Goal: Task Accomplishment & Management: Use online tool/utility

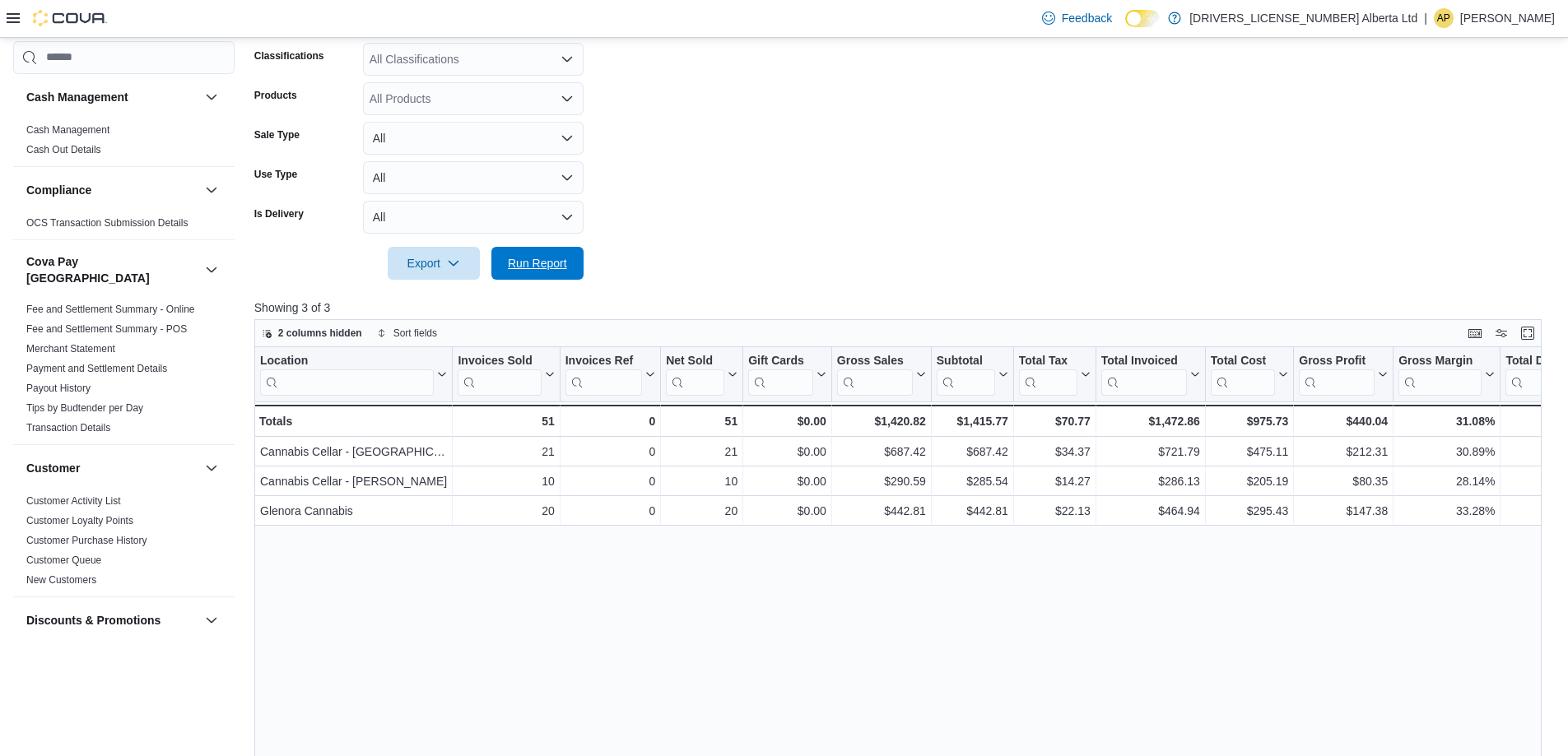
click at [525, 260] on span "Run Report" at bounding box center [538, 263] width 60 height 17
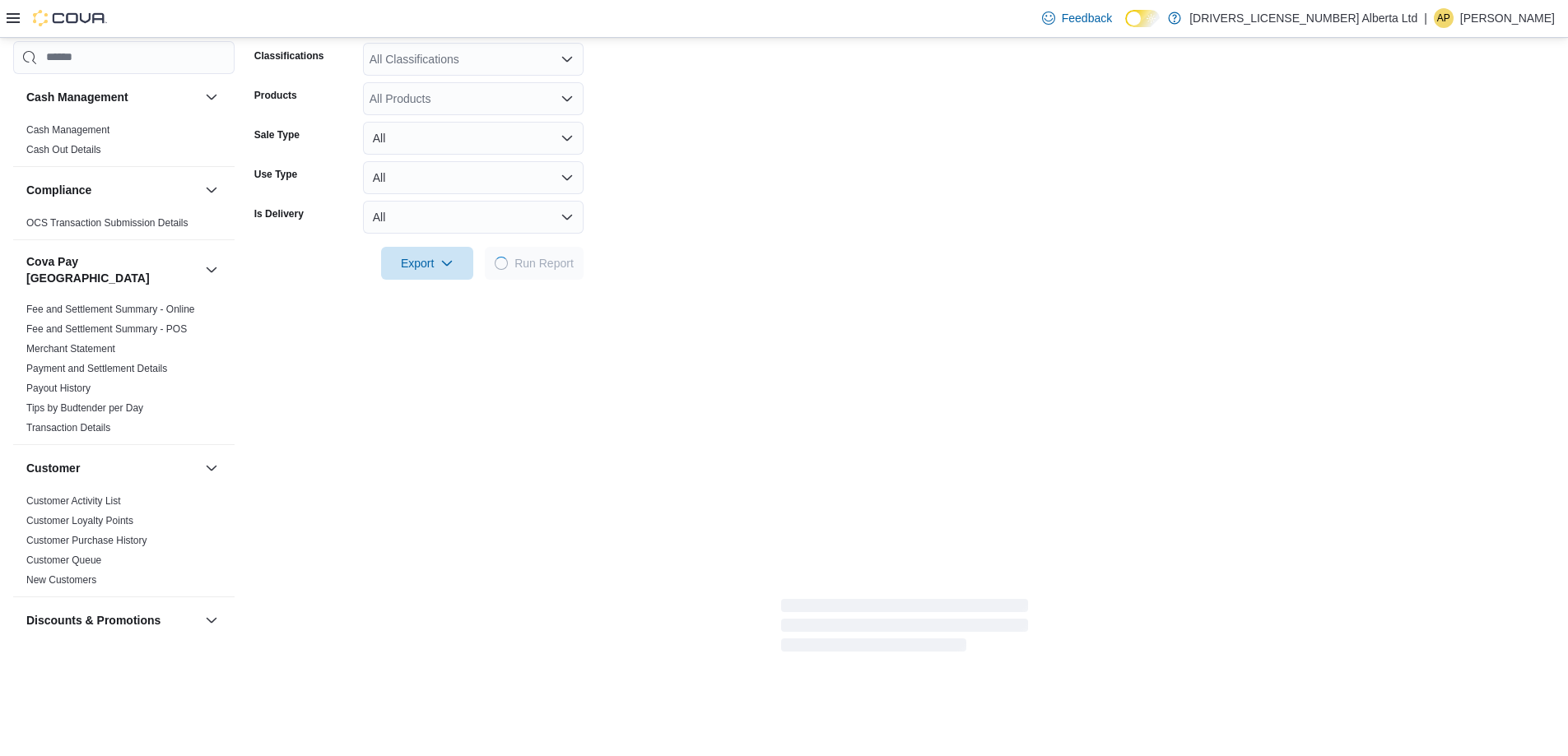
scroll to position [1211, 0]
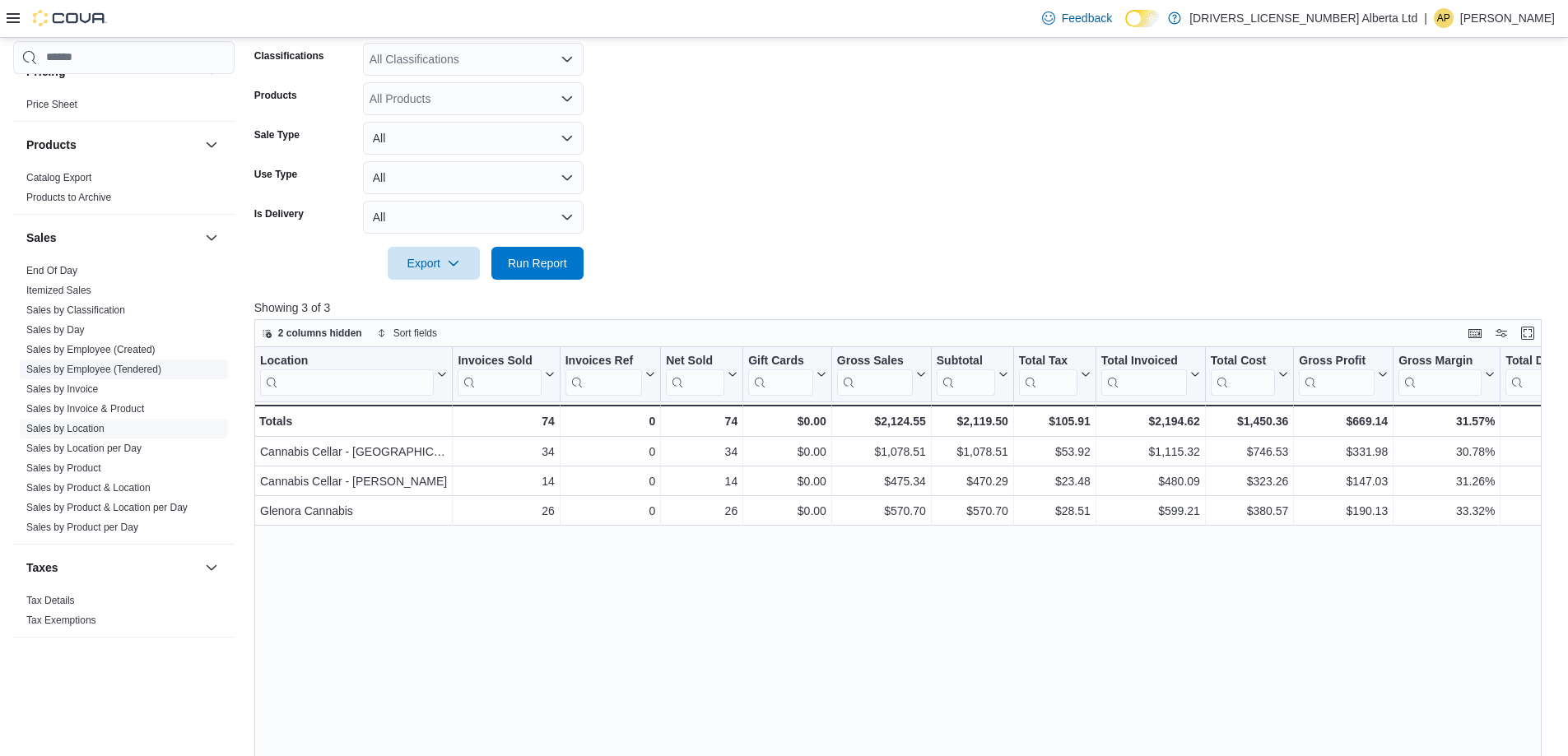
click at [127, 360] on span "Sales by Employee (Tendered)" at bounding box center [124, 370] width 209 height 20
click at [124, 364] on span "Sales by Employee (Tendered)" at bounding box center [124, 370] width 209 height 20
click at [104, 364] on link "Sales by Employee (Tendered)" at bounding box center [94, 370] width 135 height 12
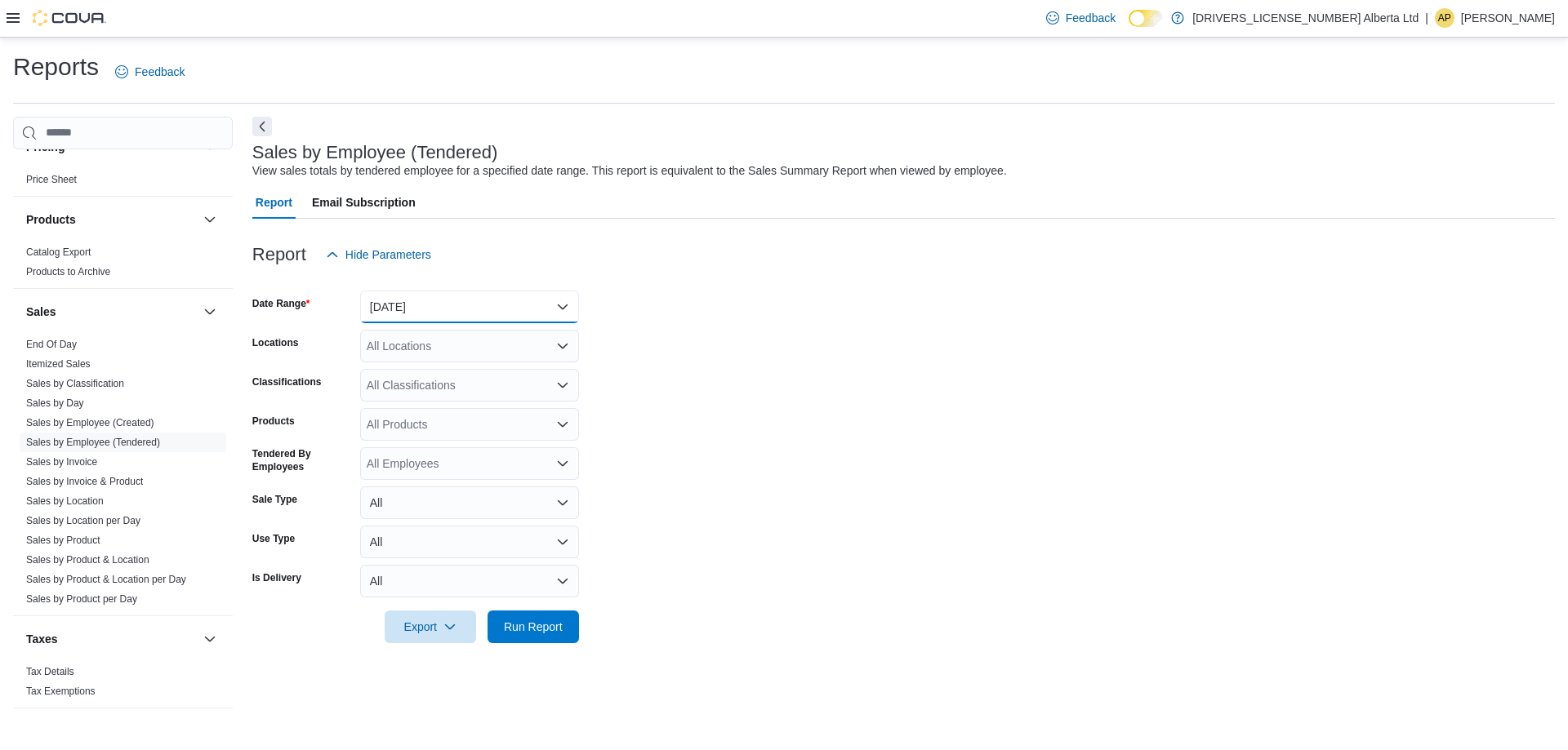
click at [473, 316] on button "[DATE]" at bounding box center [469, 307] width 219 height 33
click at [475, 388] on button "[DATE]" at bounding box center [469, 404] width 219 height 33
click at [482, 376] on div "All Classifications" at bounding box center [469, 384] width 219 height 33
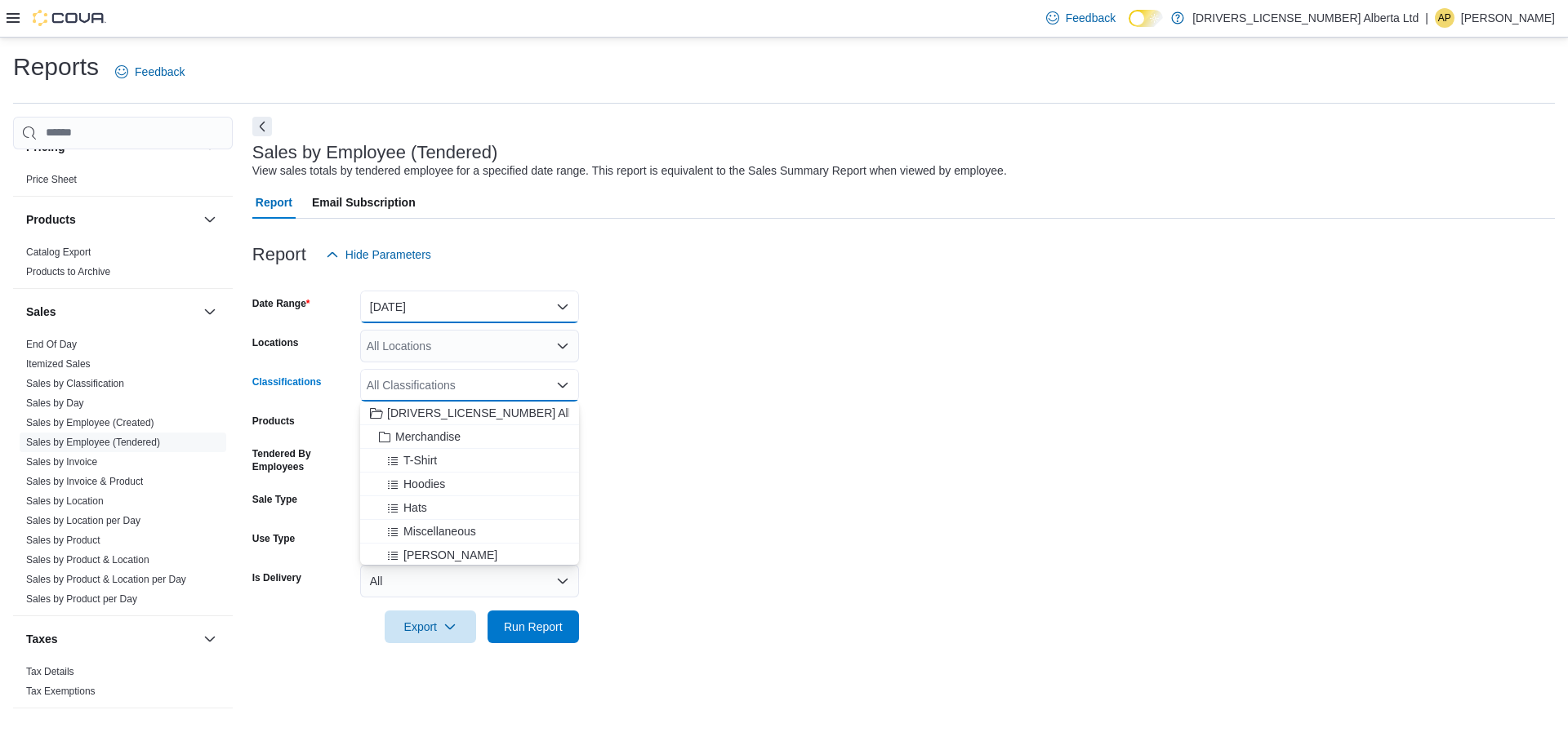
click at [509, 298] on button "[DATE]" at bounding box center [469, 307] width 219 height 33
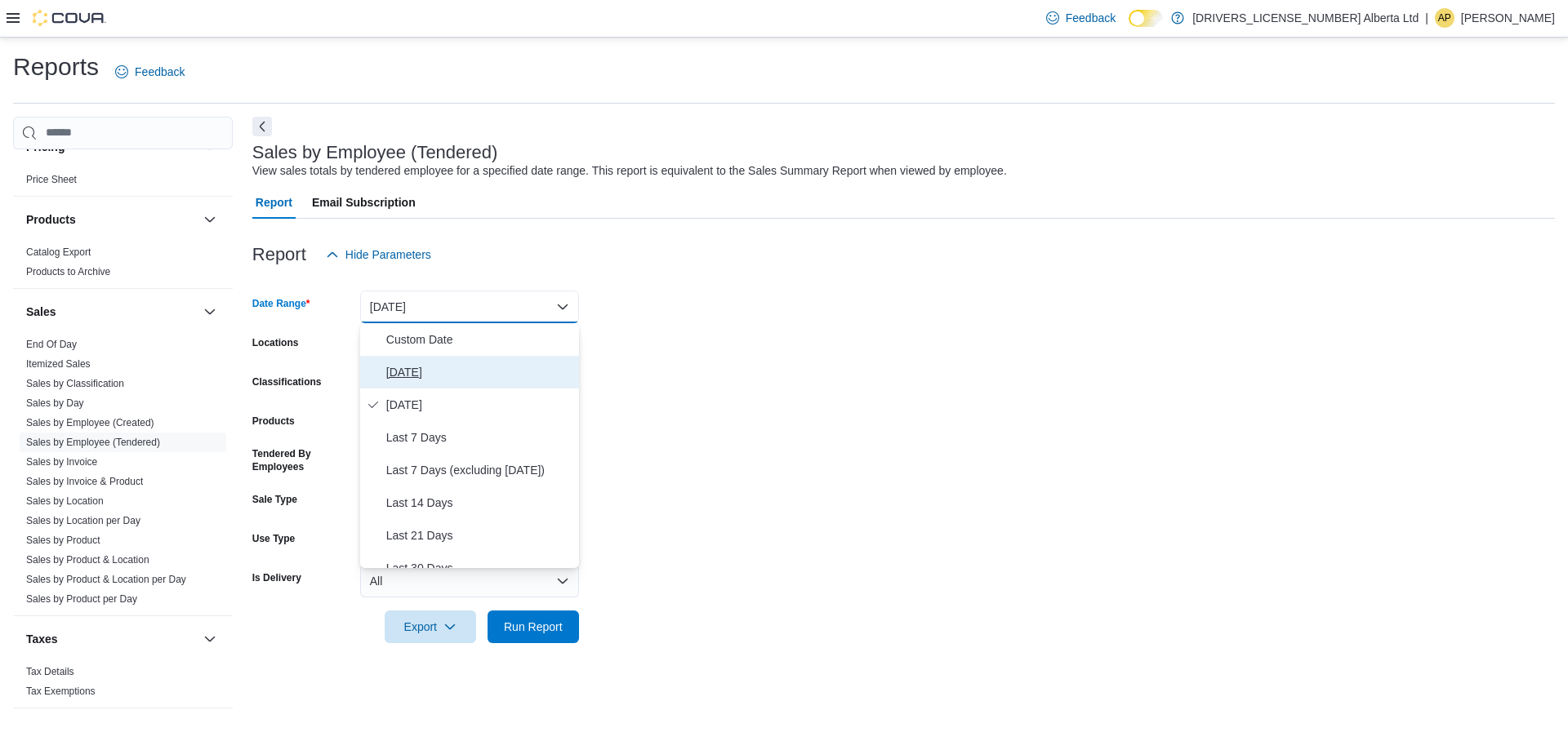
click at [474, 381] on span "[DATE]" at bounding box center [479, 373] width 186 height 20
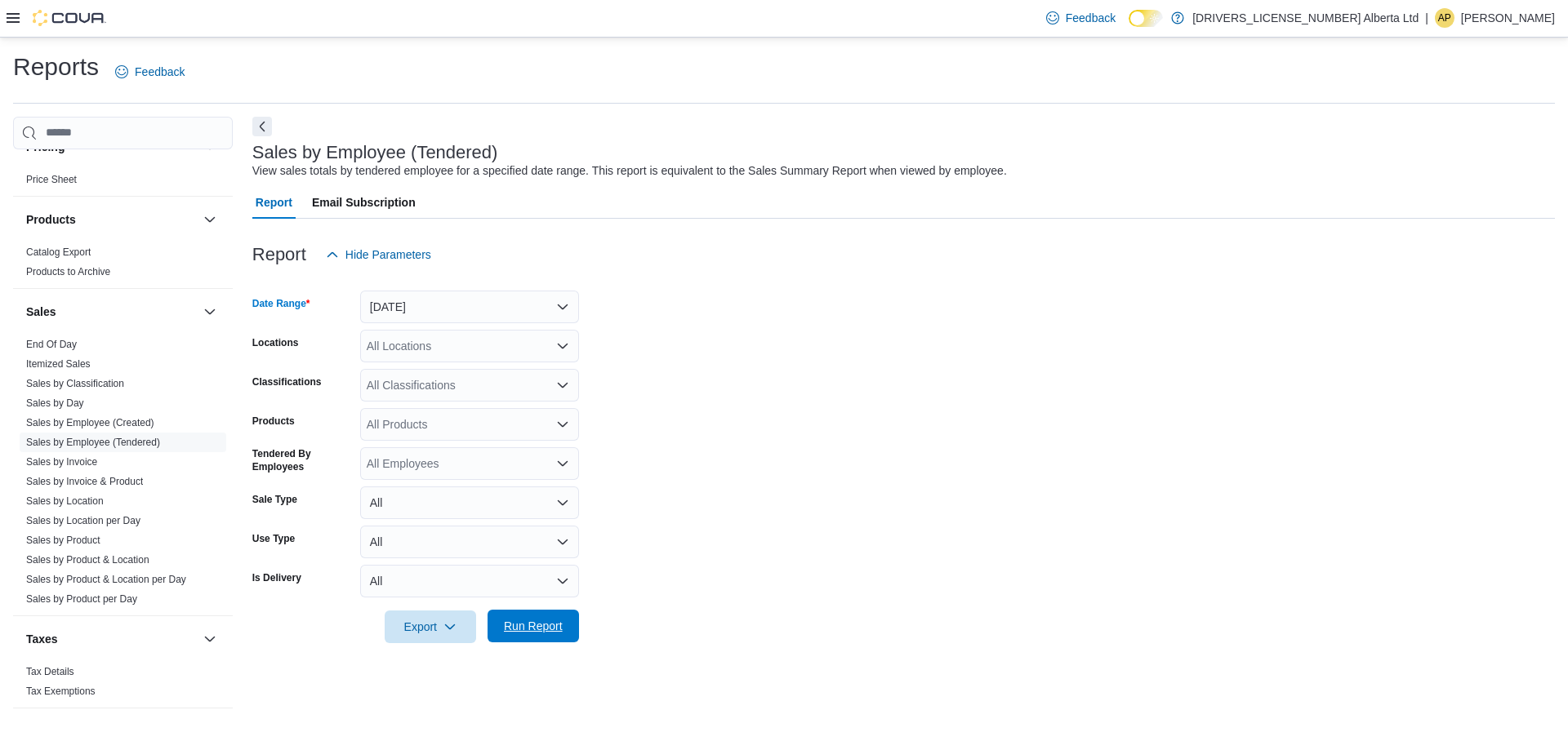
click at [526, 631] on span "Run Report" at bounding box center [534, 626] width 59 height 17
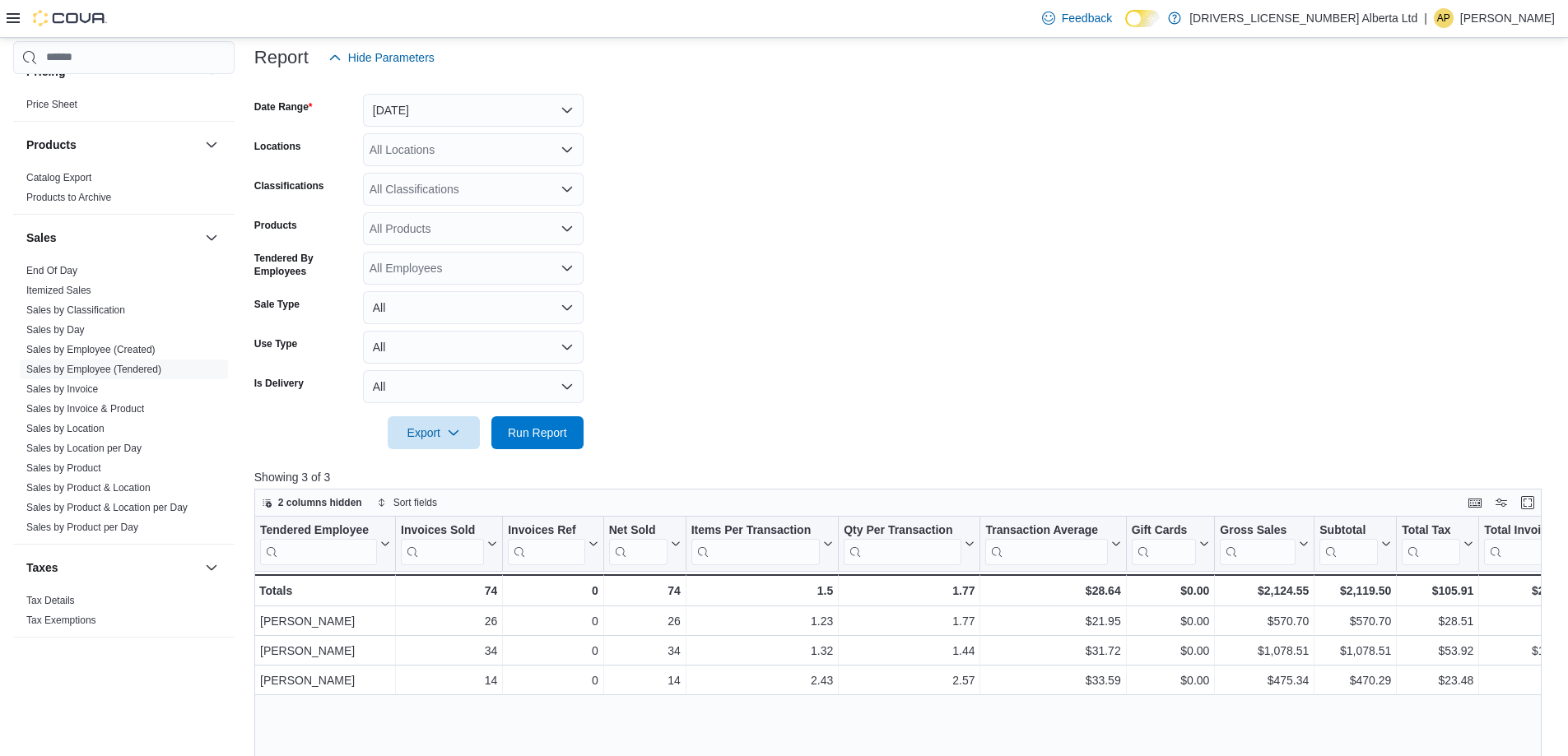
scroll to position [165, 0]
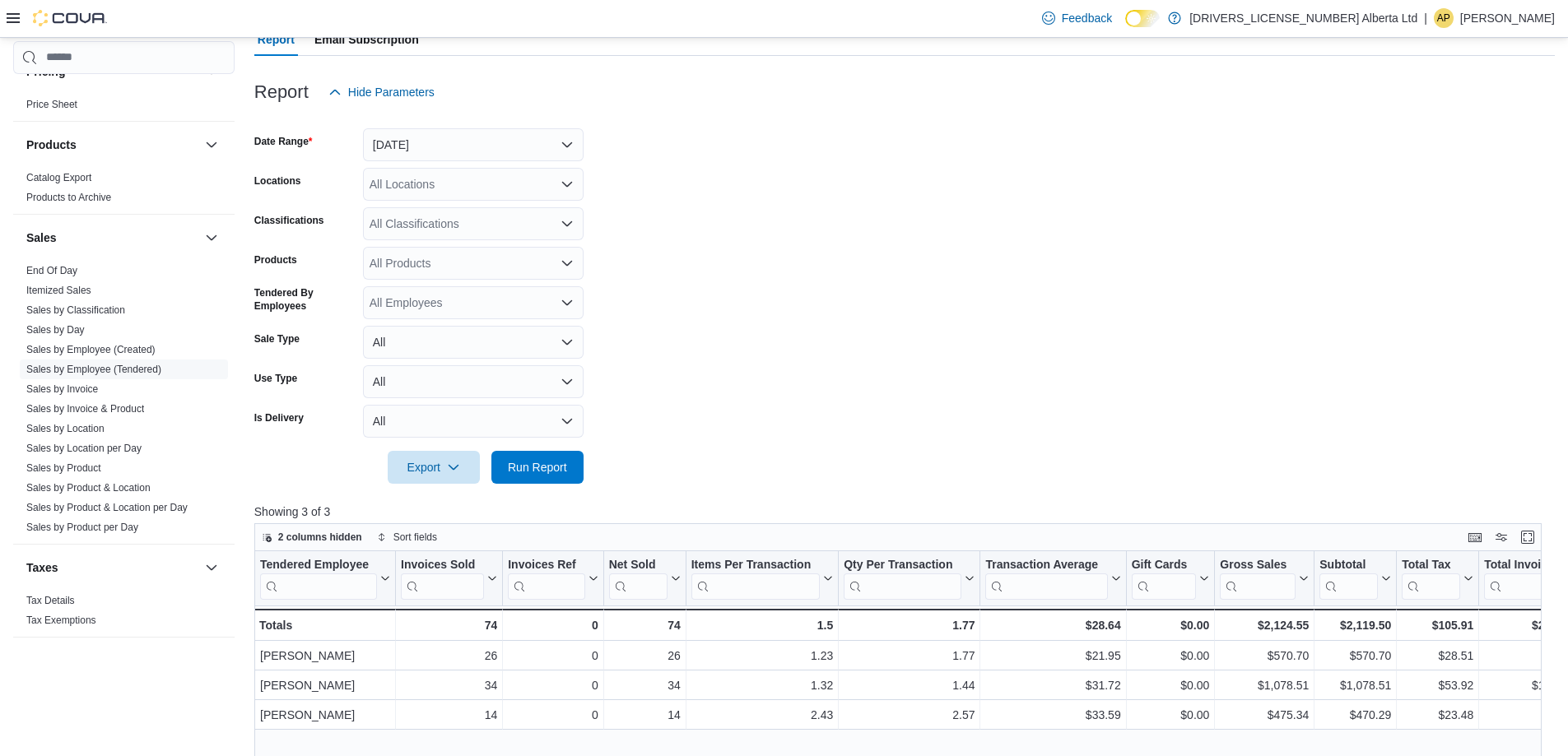
click at [519, 168] on div "All Locations" at bounding box center [473, 184] width 221 height 33
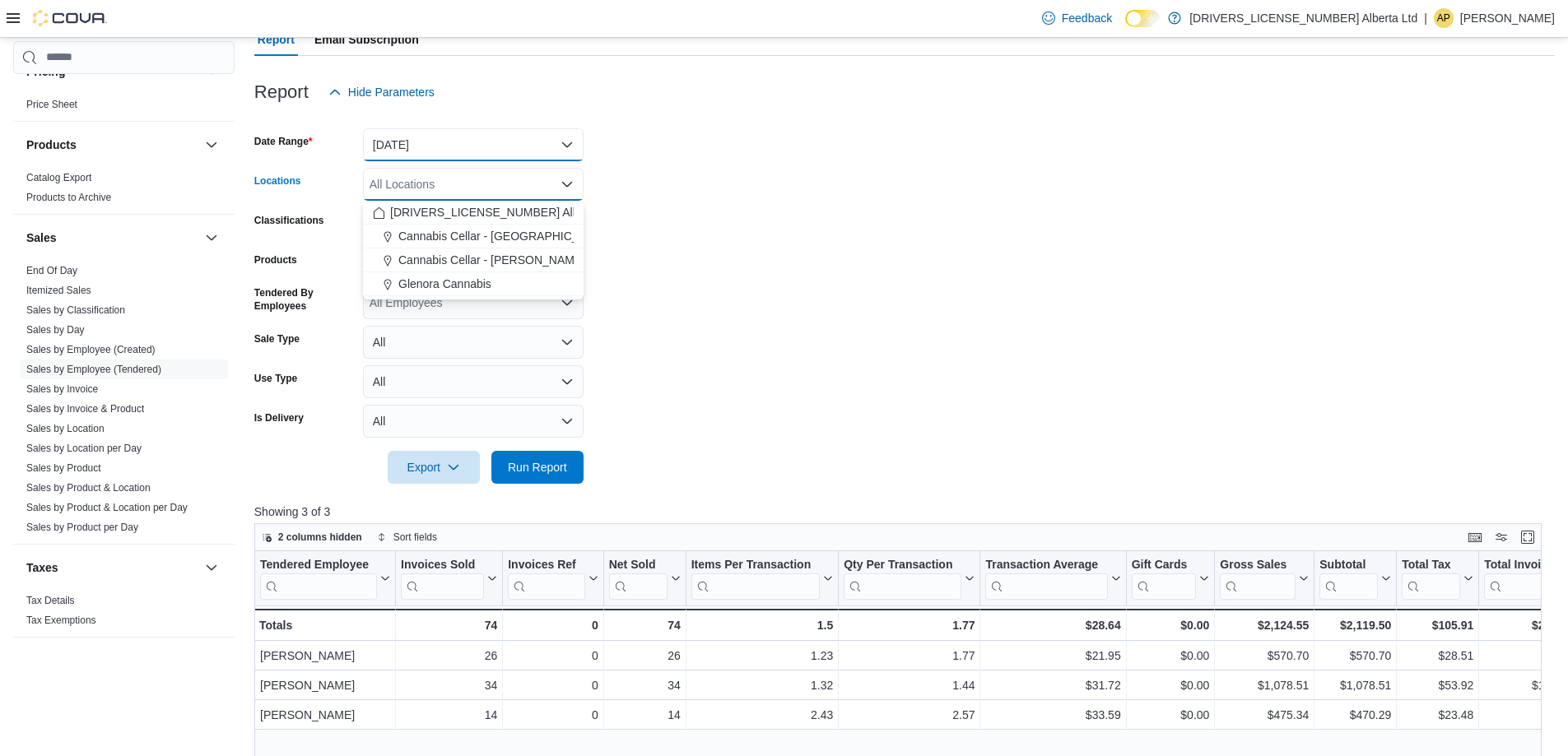
click at [528, 154] on button "[DATE]" at bounding box center [473, 144] width 221 height 33
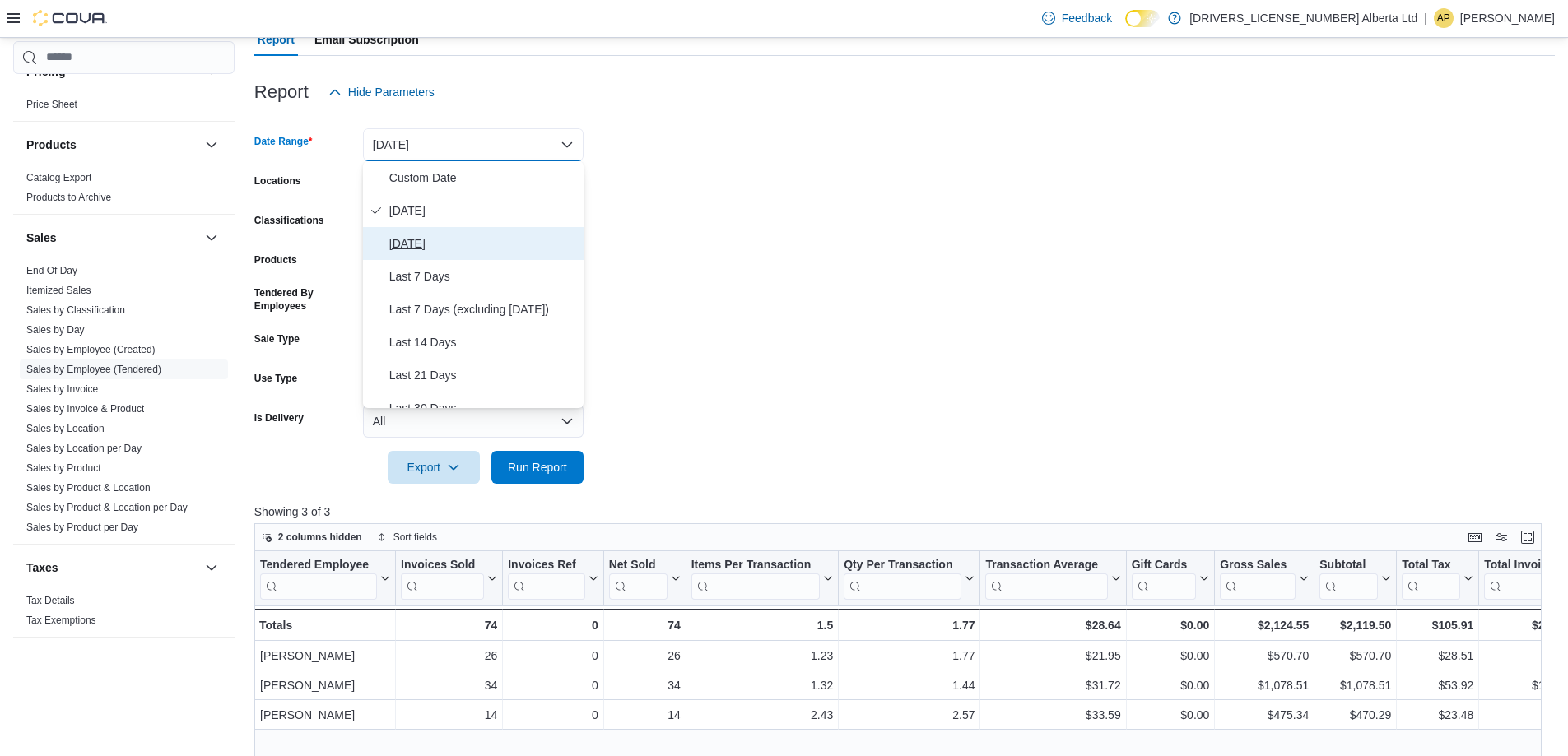
click at [497, 241] on span "[DATE]" at bounding box center [483, 243] width 188 height 20
click at [497, 241] on form "Date Range Today Locations All Locations Classifications All Classifications Pr…" at bounding box center [904, 296] width 1301 height 376
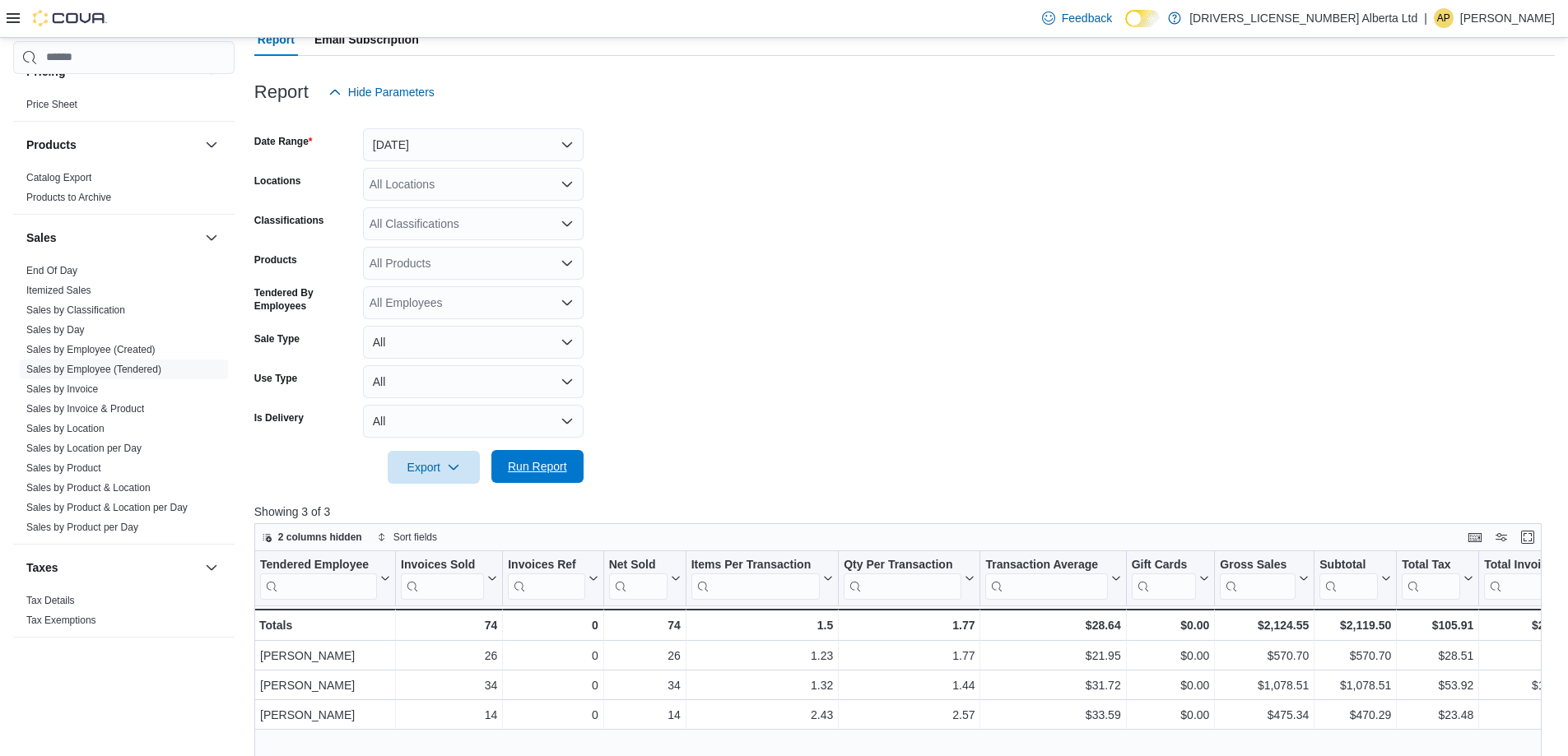
click at [520, 475] on span "Run Report" at bounding box center [538, 466] width 60 height 17
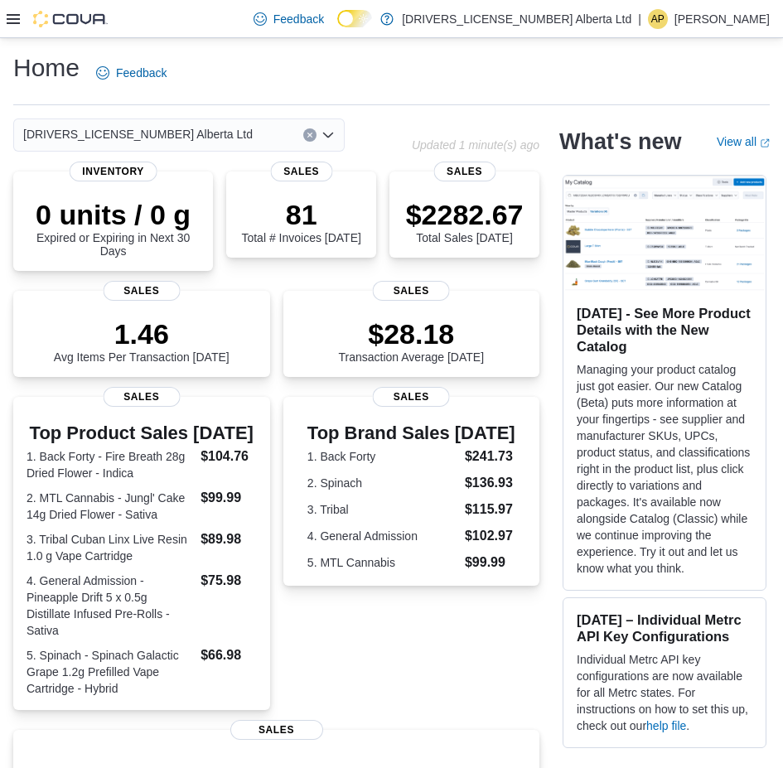
click at [13, 22] on icon at bounding box center [13, 19] width 13 height 10
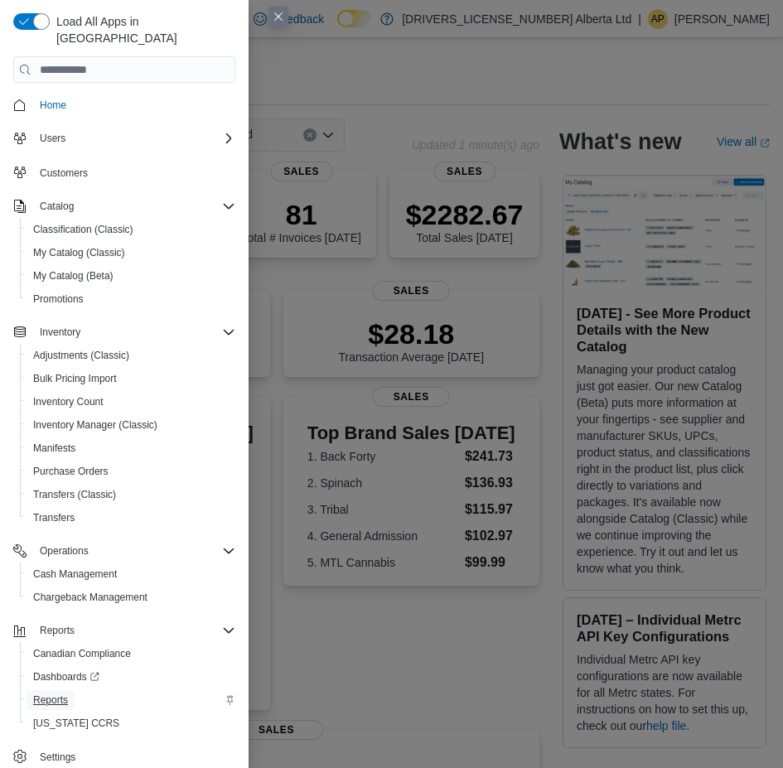
click at [35, 693] on span "Reports" at bounding box center [50, 699] width 35 height 13
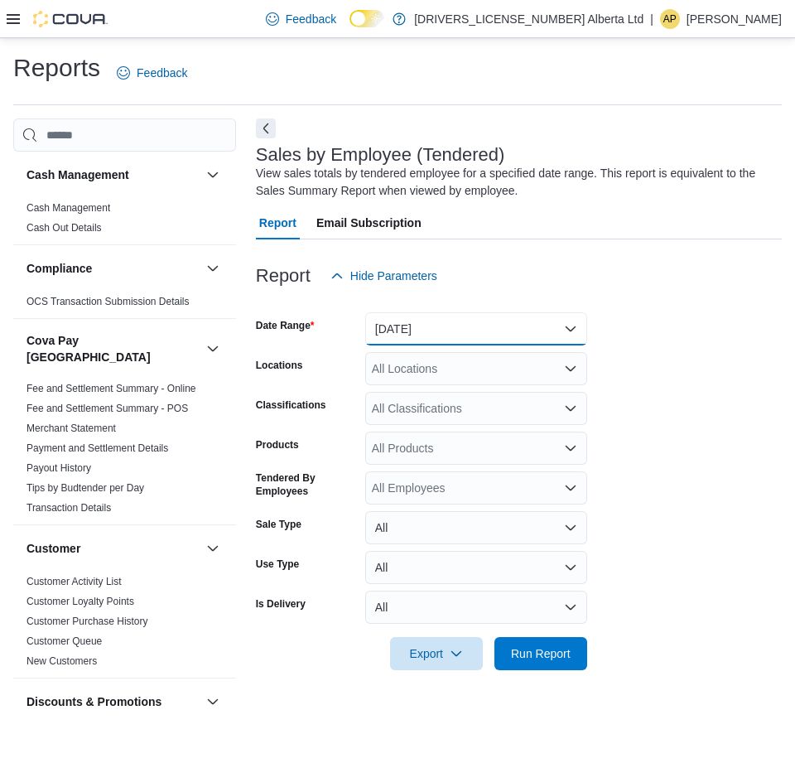
click at [516, 336] on button "[DATE]" at bounding box center [476, 328] width 222 height 33
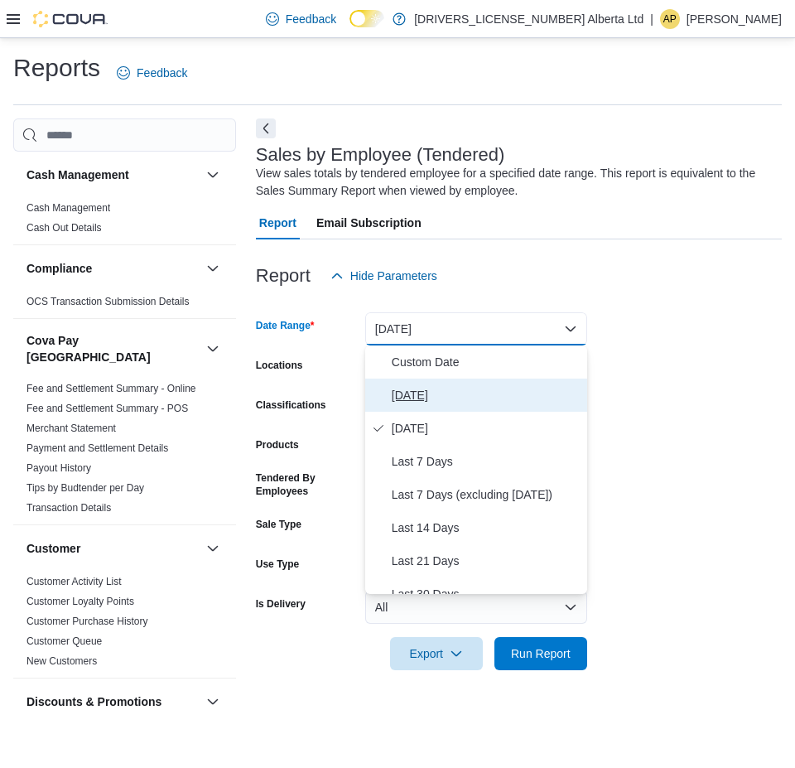
click at [500, 399] on span "[DATE]" at bounding box center [486, 395] width 189 height 20
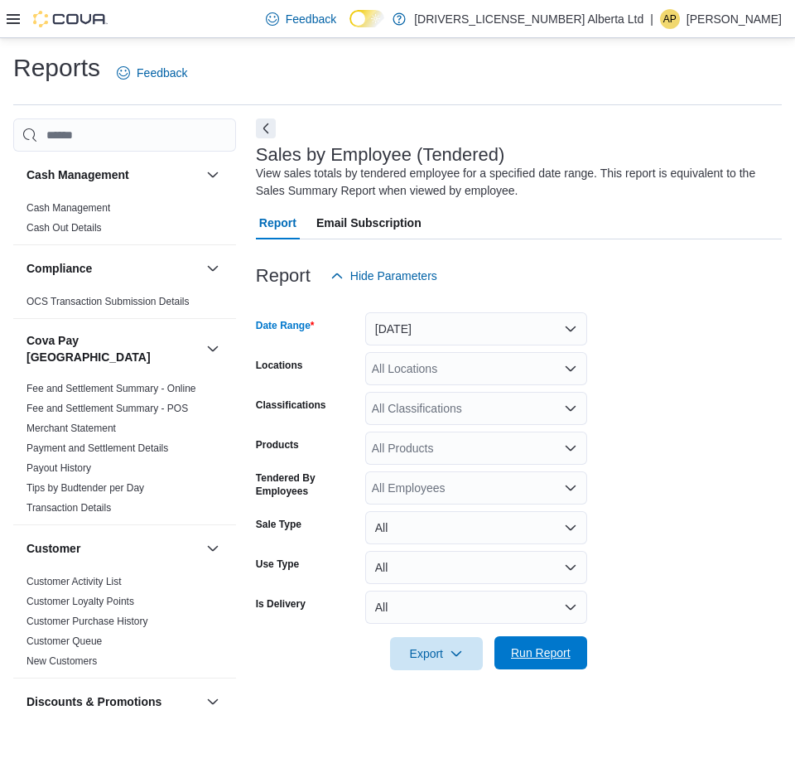
click at [552, 658] on span "Run Report" at bounding box center [541, 652] width 60 height 17
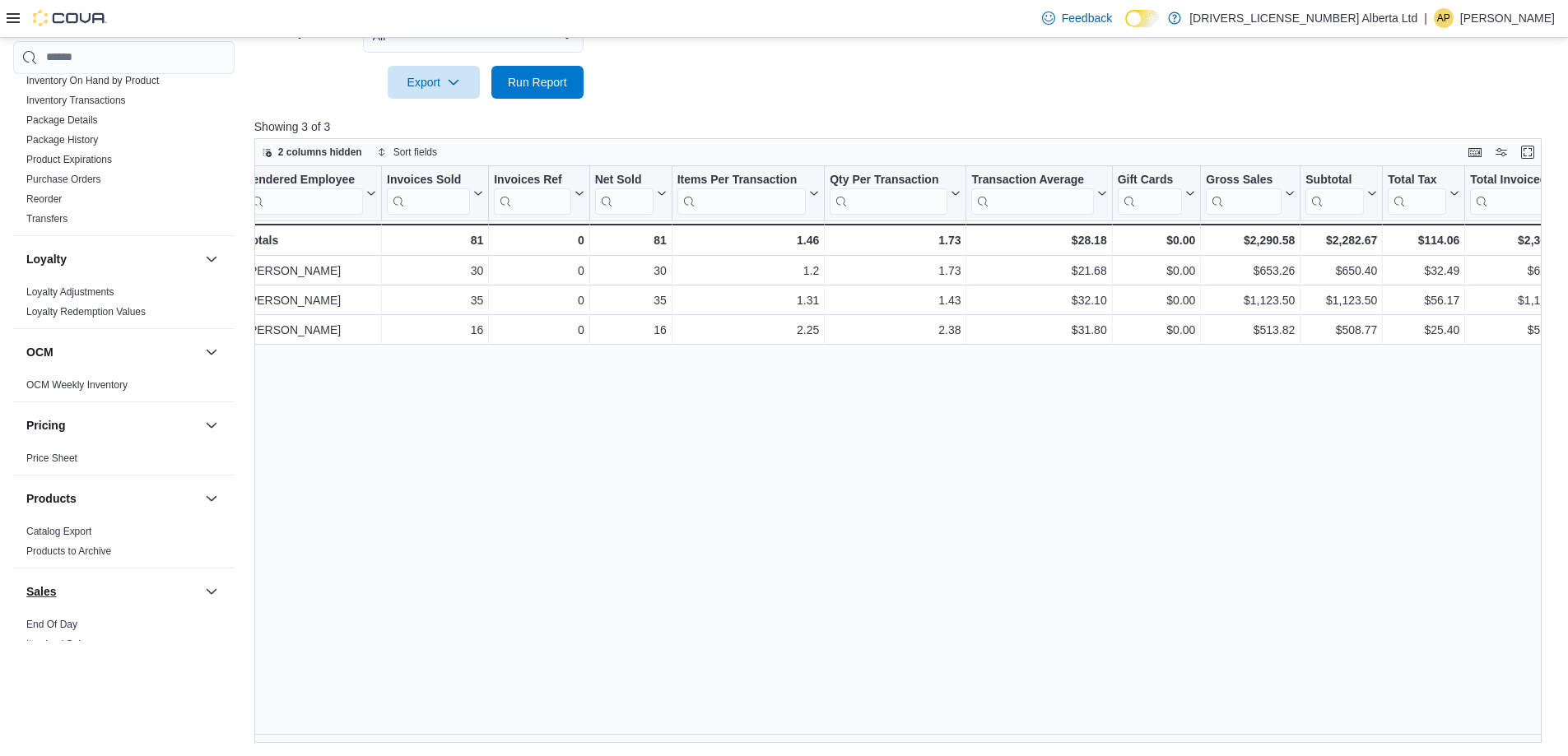
scroll to position [1151, 0]
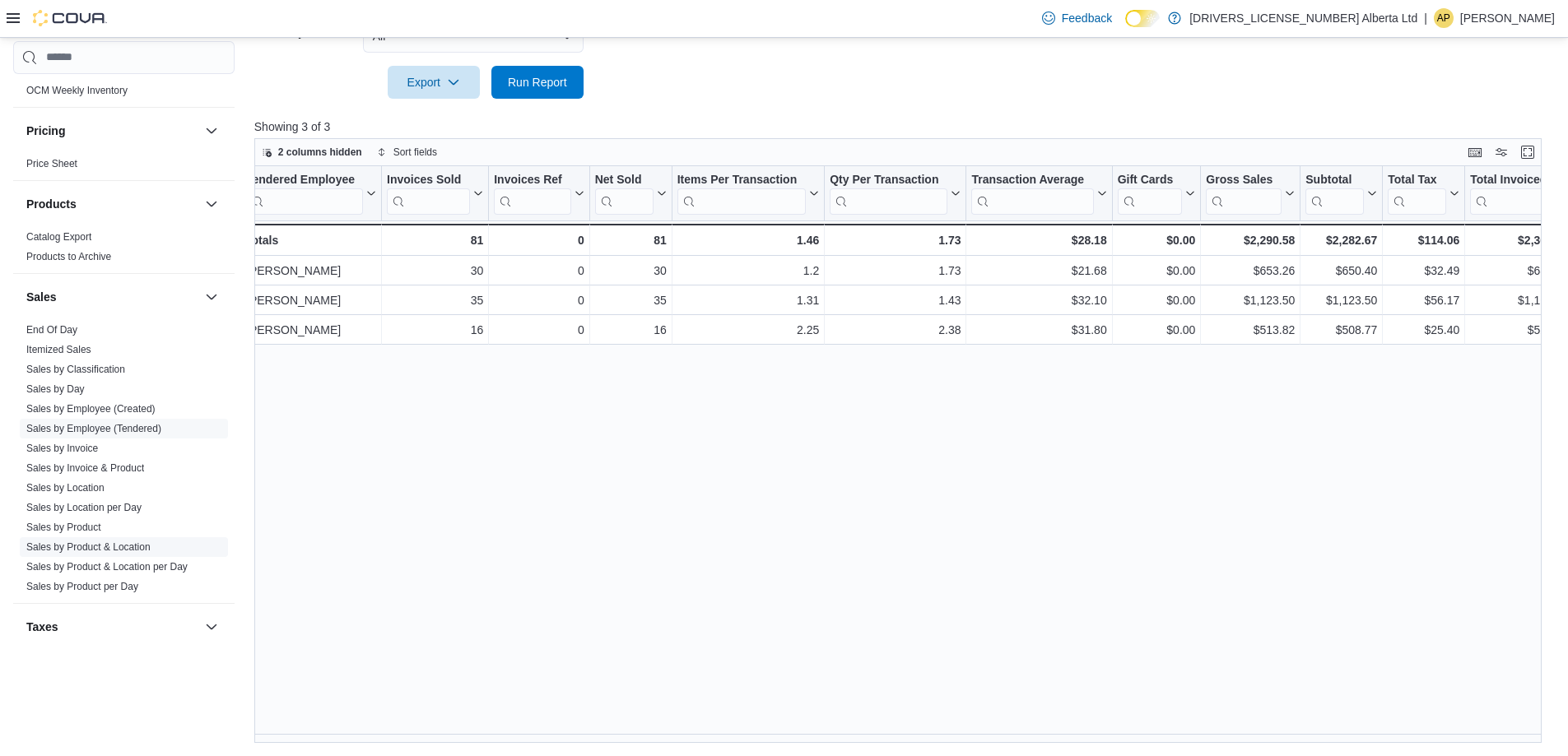
click at [97, 541] on link "Sales by Product & Location" at bounding box center [88, 547] width 124 height 12
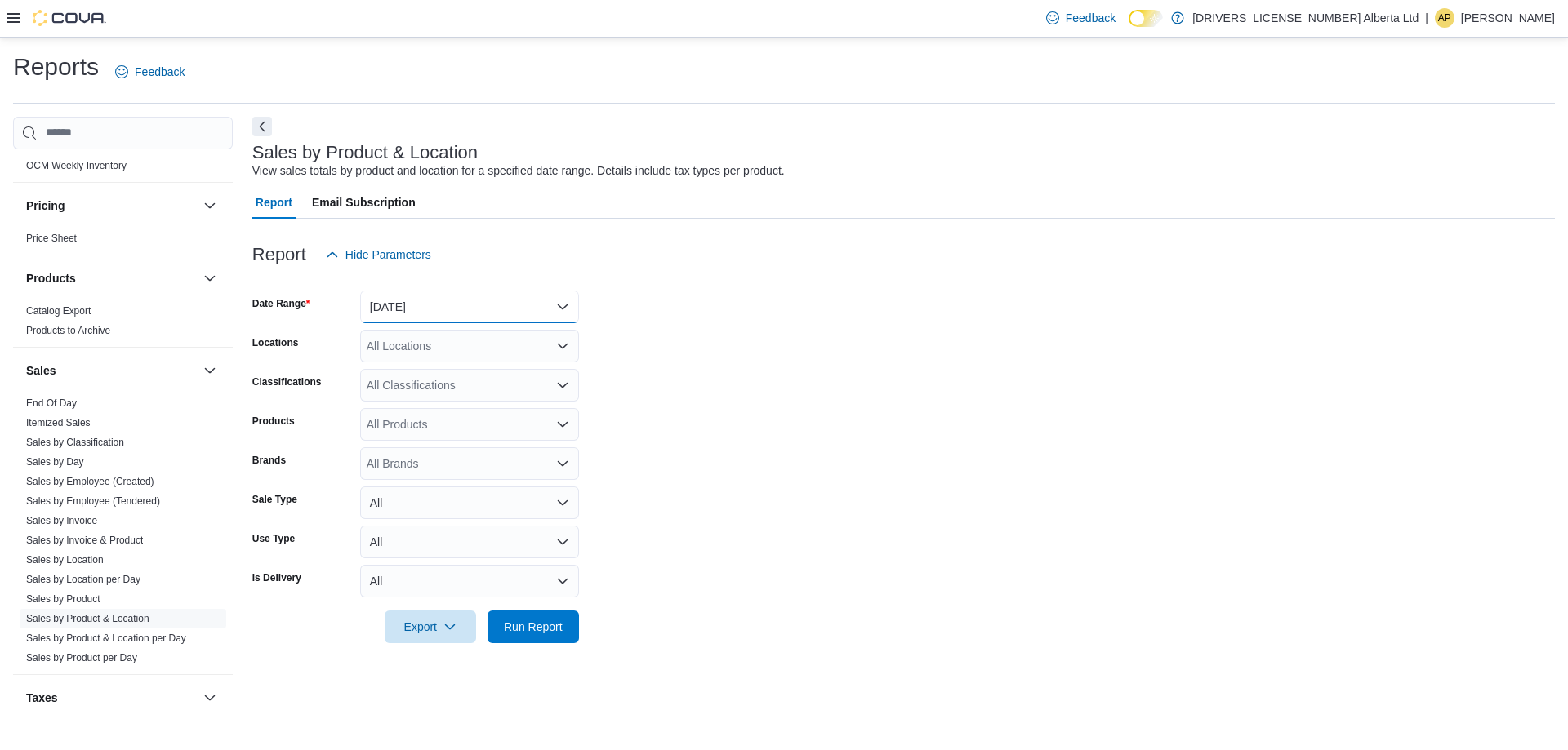
click at [523, 314] on button "[DATE]" at bounding box center [469, 307] width 219 height 33
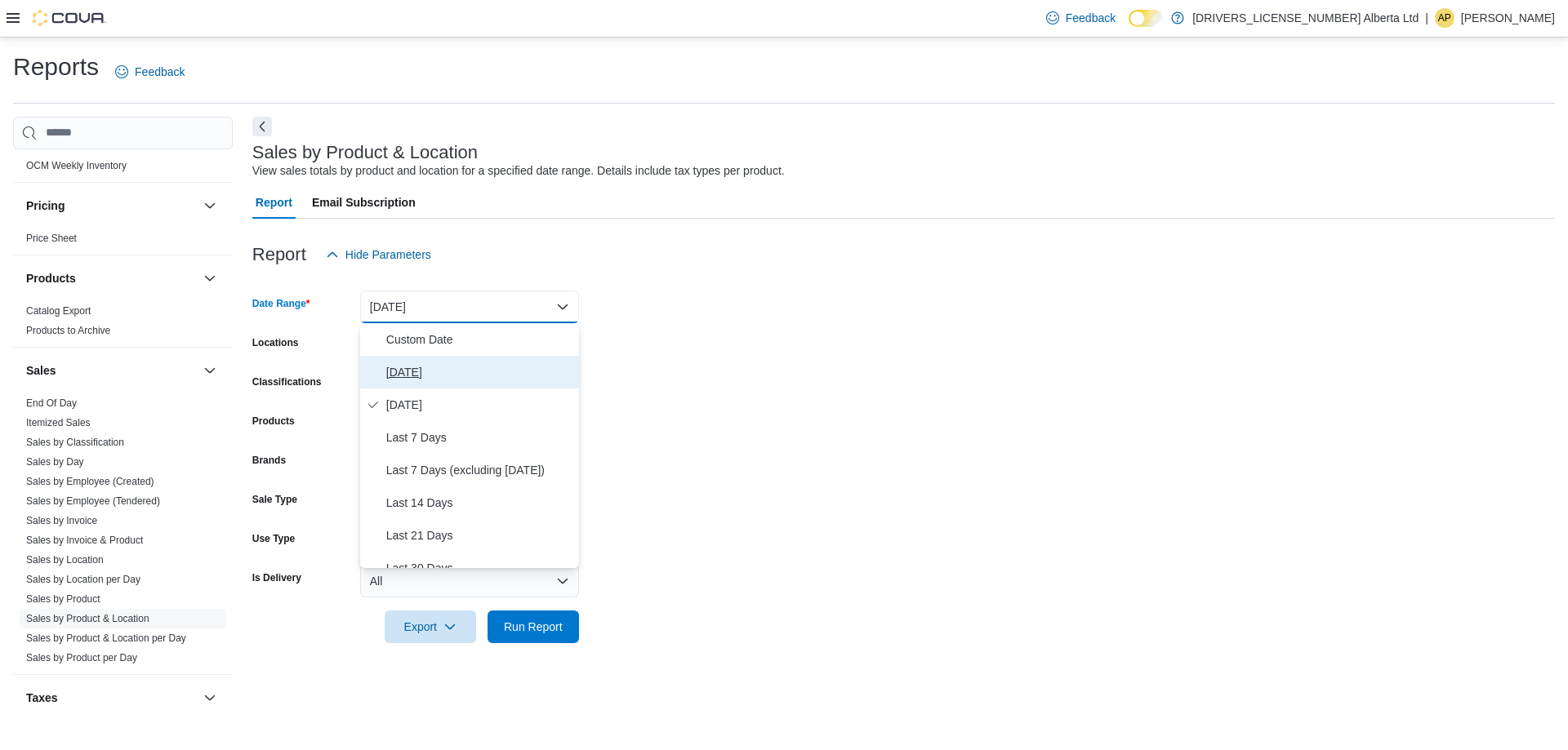
click at [492, 382] on button "[DATE]" at bounding box center [469, 372] width 219 height 33
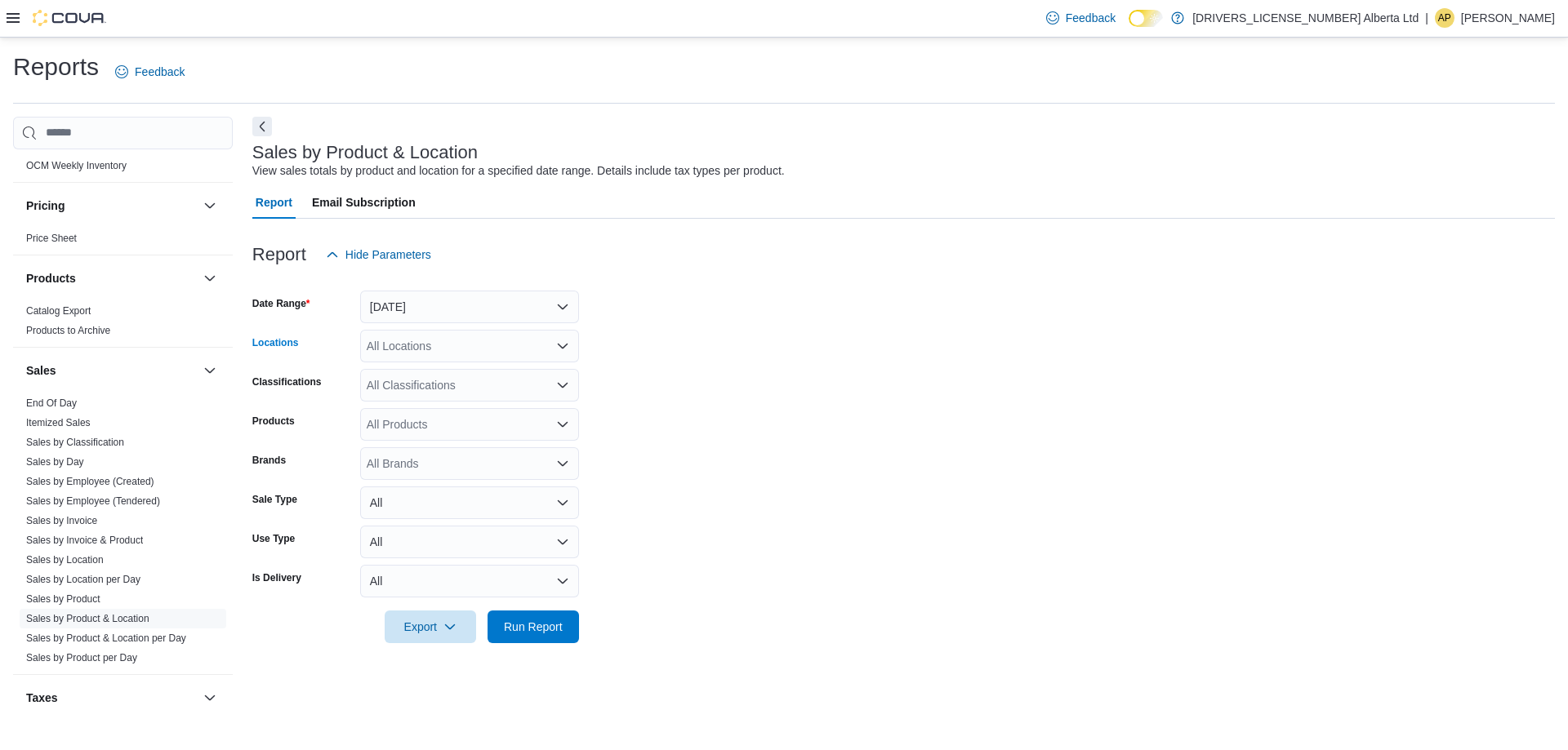
click at [507, 341] on div "All Locations" at bounding box center [469, 346] width 219 height 33
click at [520, 422] on span "Cannabis Cellar - [PERSON_NAME]" at bounding box center [488, 421] width 185 height 17
click at [744, 519] on form "Date Range [DATE] Locations Cannabis Cellar - [GEOGRAPHIC_DATA] Combo box. Sele…" at bounding box center [903, 457] width 1303 height 373
click at [539, 639] on span "Run Report" at bounding box center [533, 626] width 72 height 33
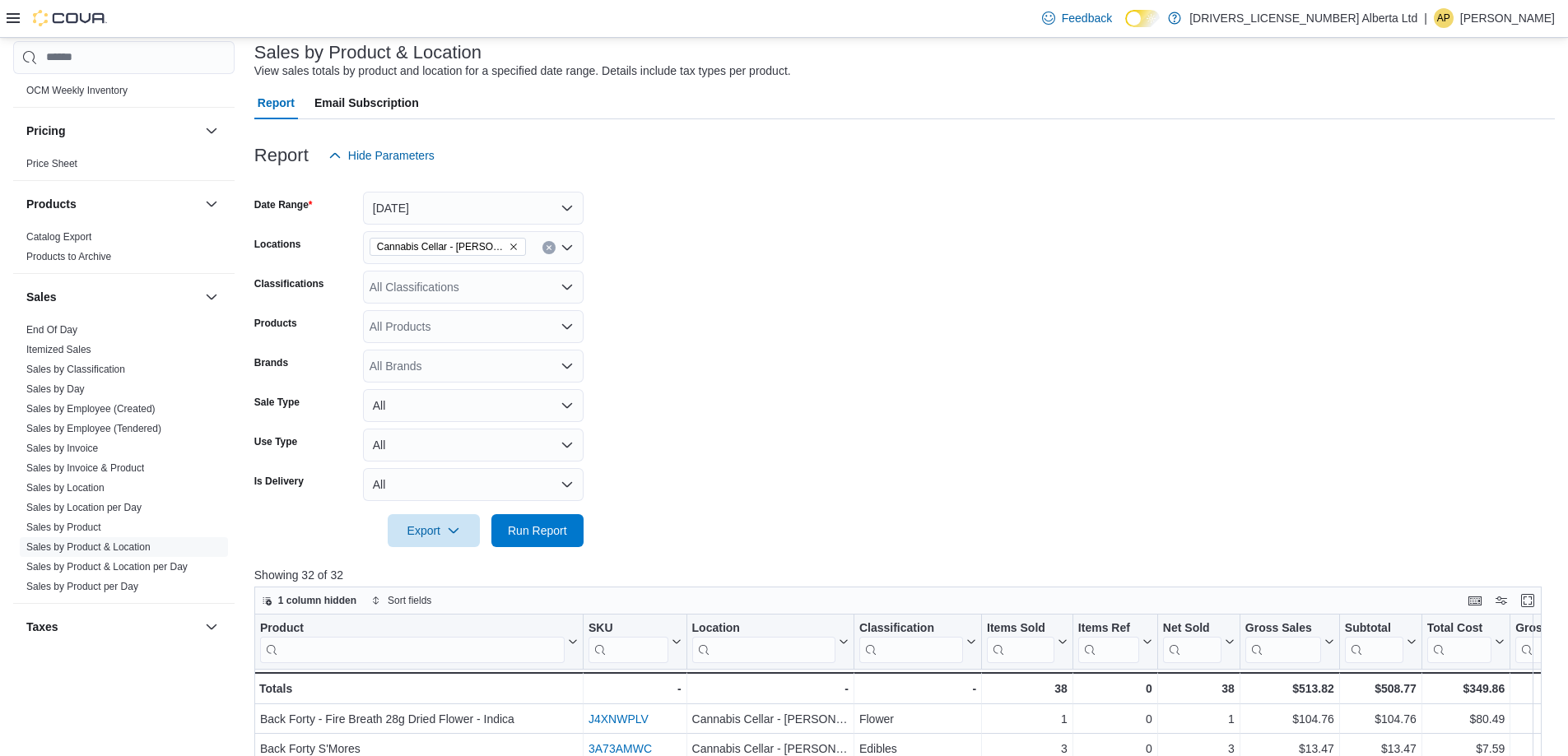
scroll to position [165, 0]
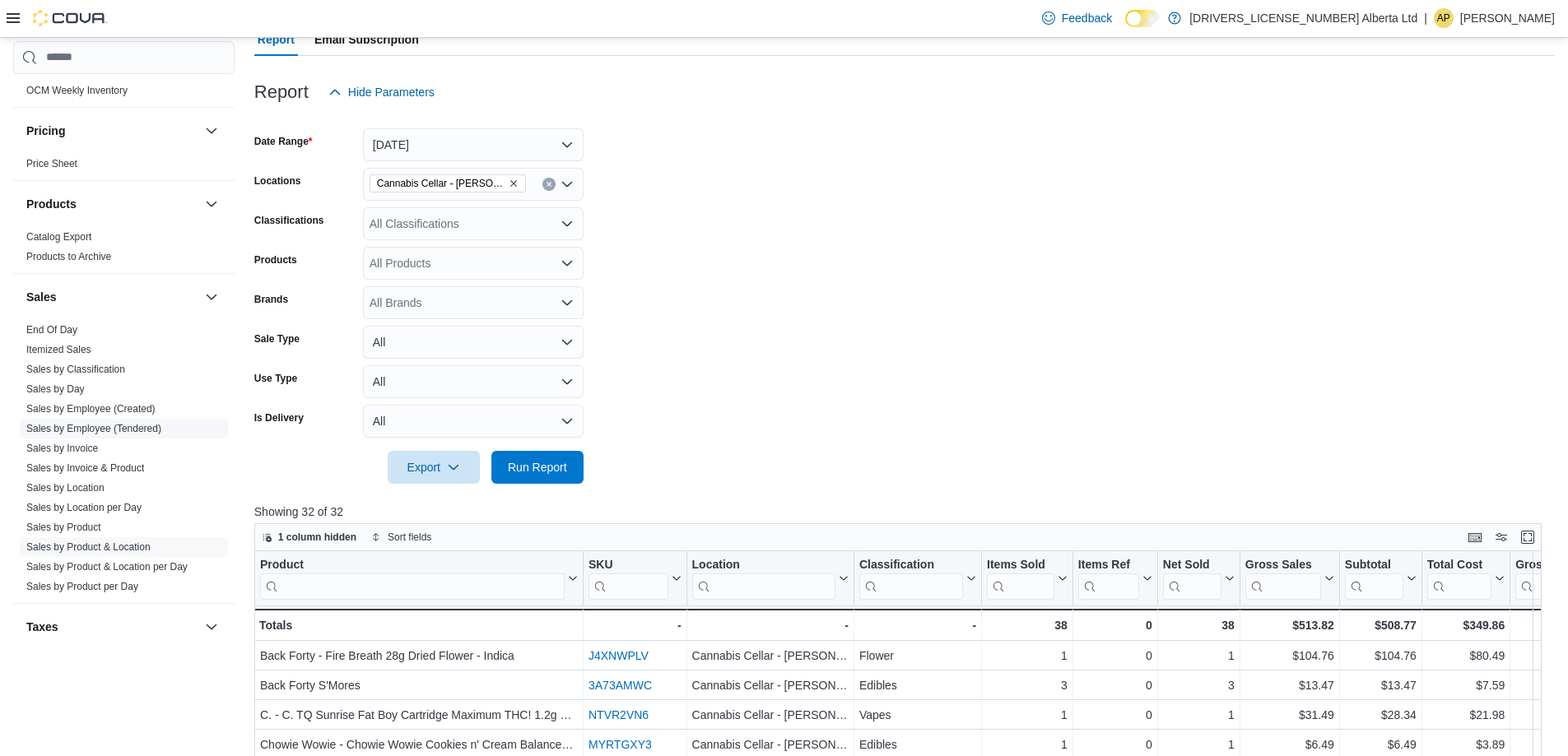
click at [129, 423] on link "Sales by Employee (Tendered)" at bounding box center [94, 429] width 135 height 12
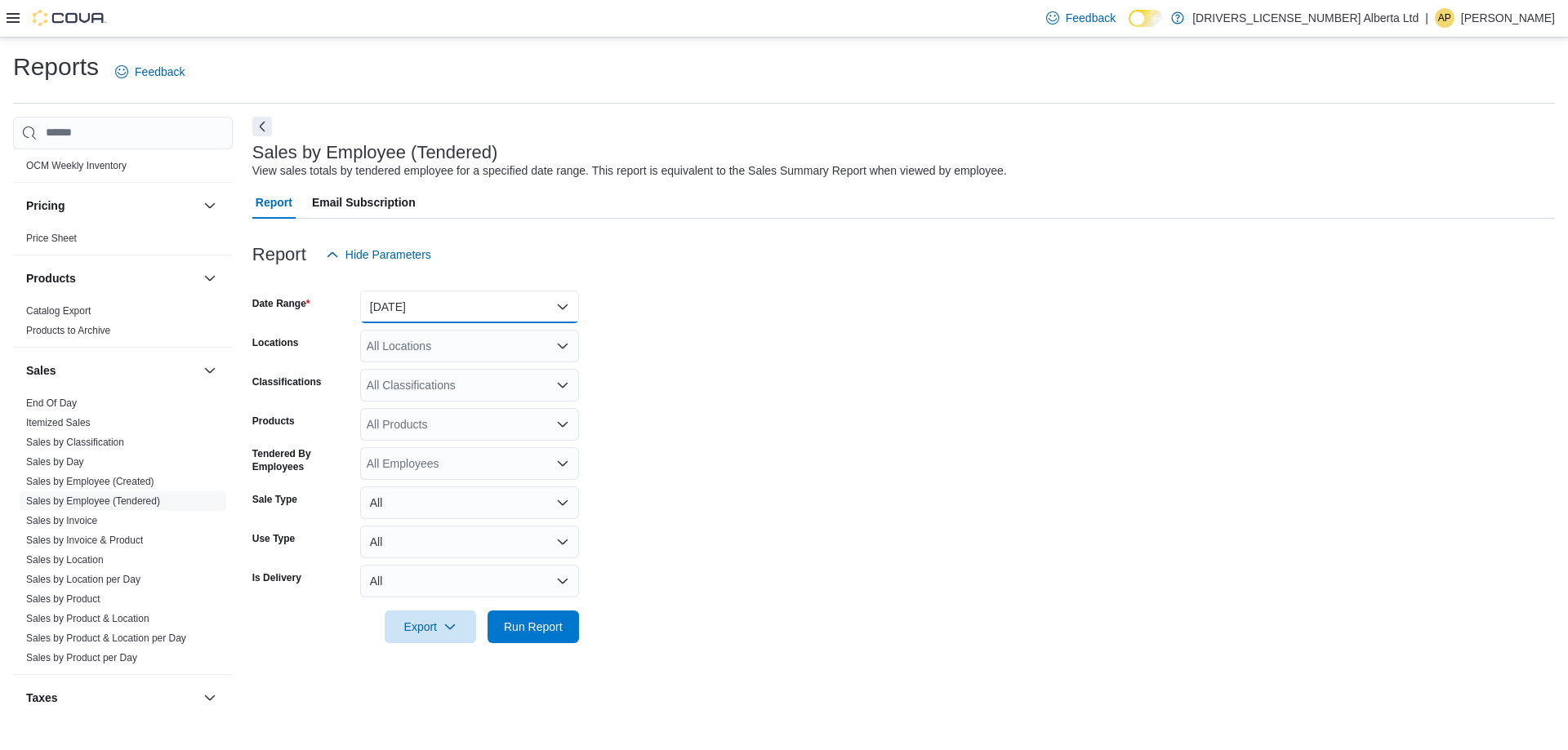
click at [542, 312] on button "[DATE]" at bounding box center [469, 307] width 219 height 33
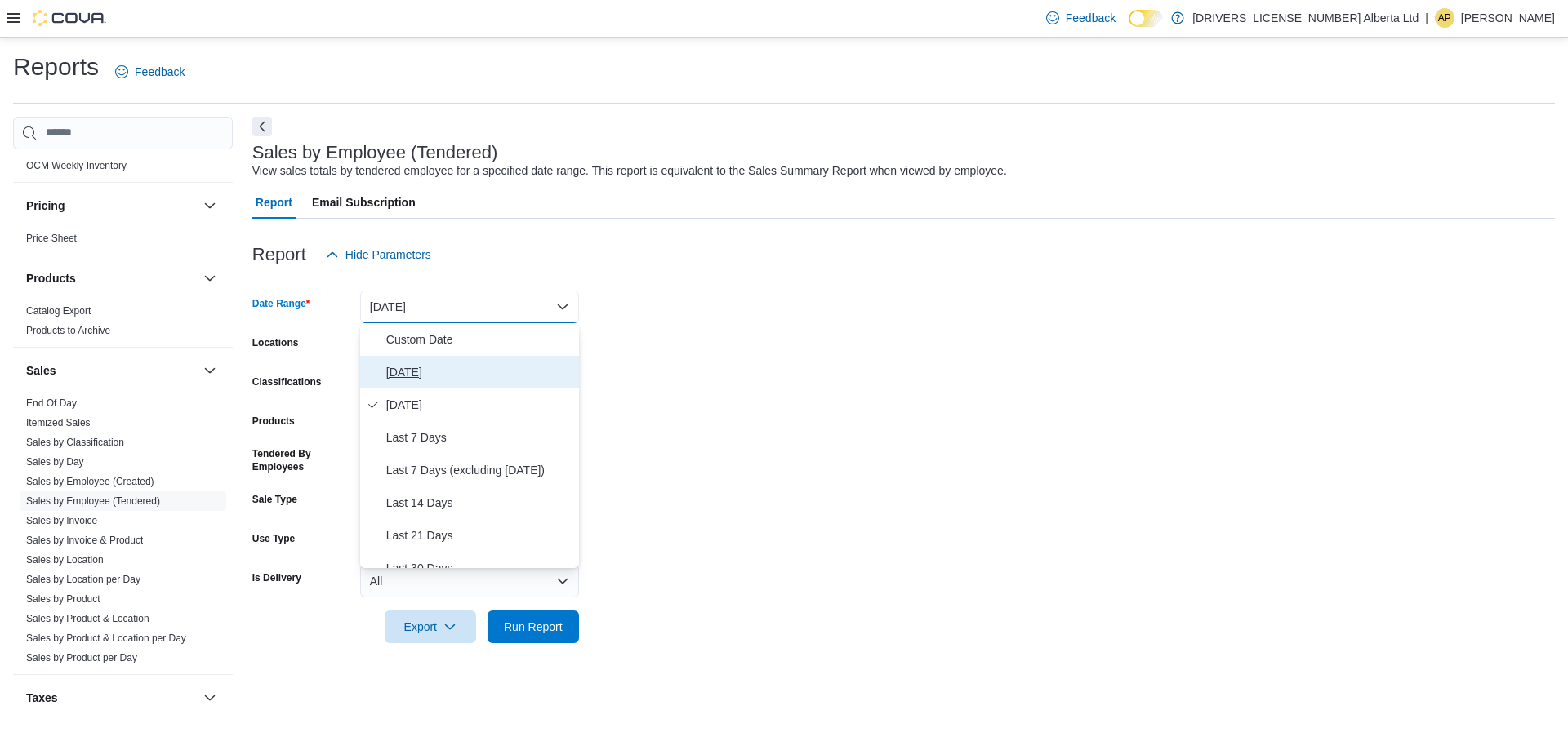
click at [488, 385] on button "[DATE]" at bounding box center [469, 372] width 219 height 33
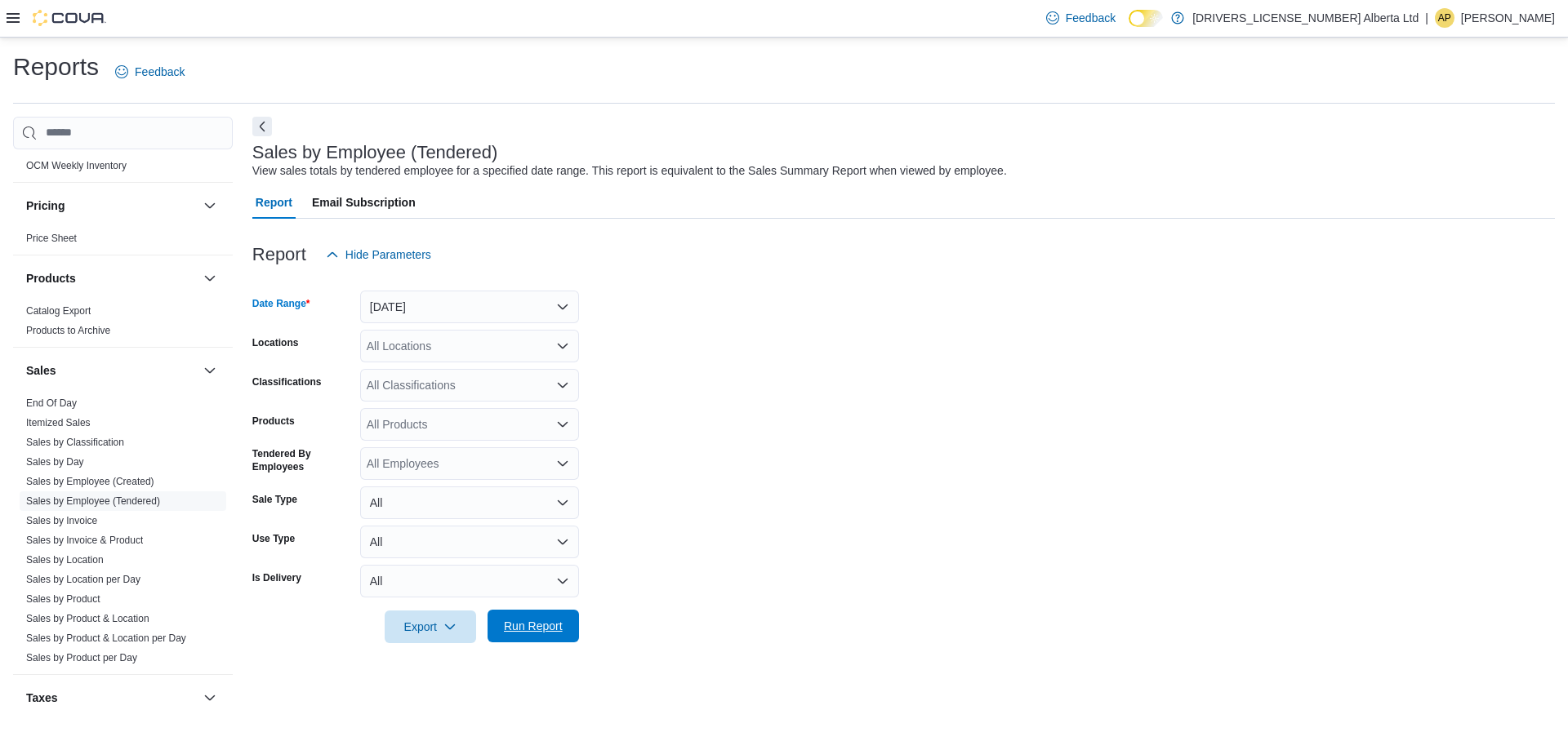
click at [542, 638] on span "Run Report" at bounding box center [533, 626] width 72 height 33
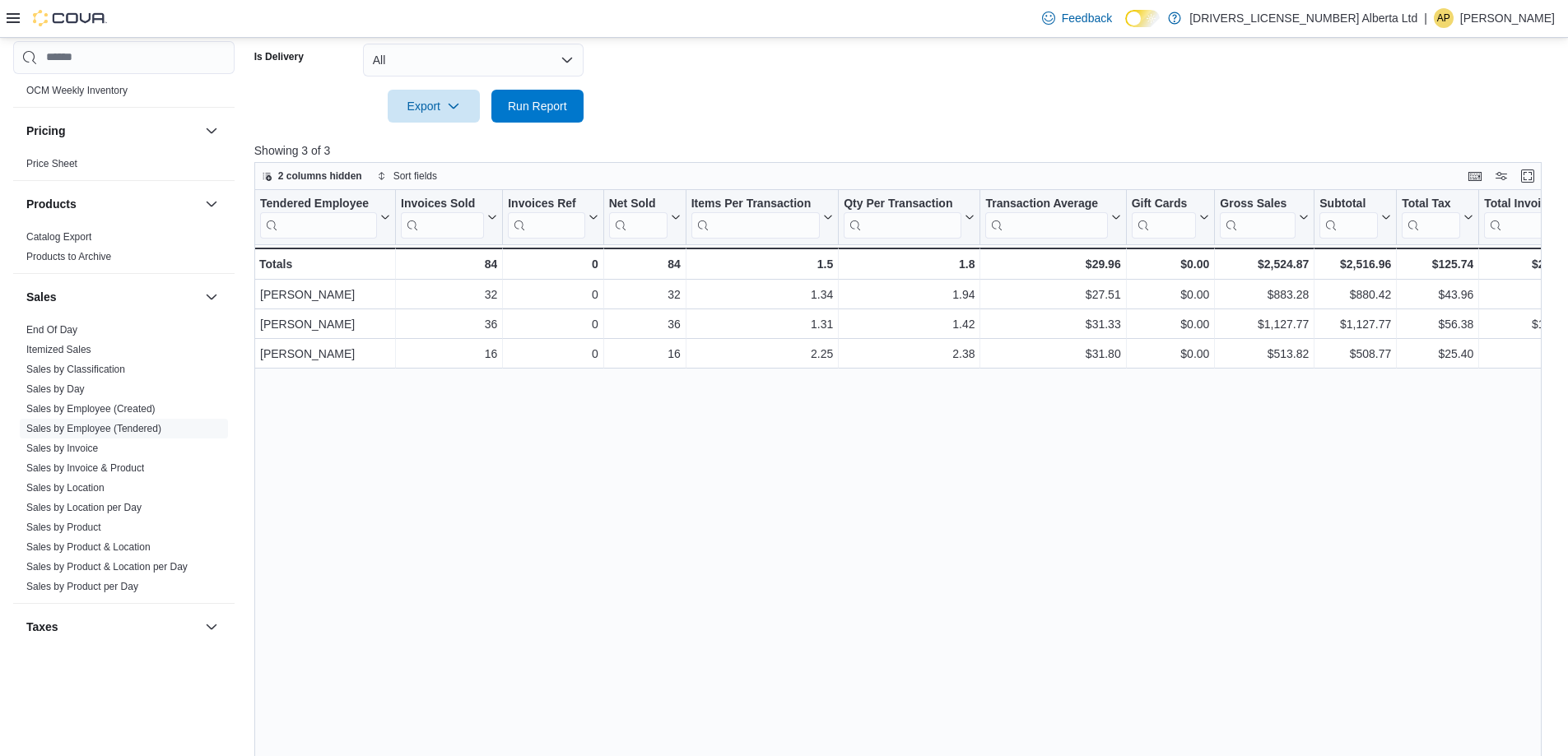
scroll to position [549, 0]
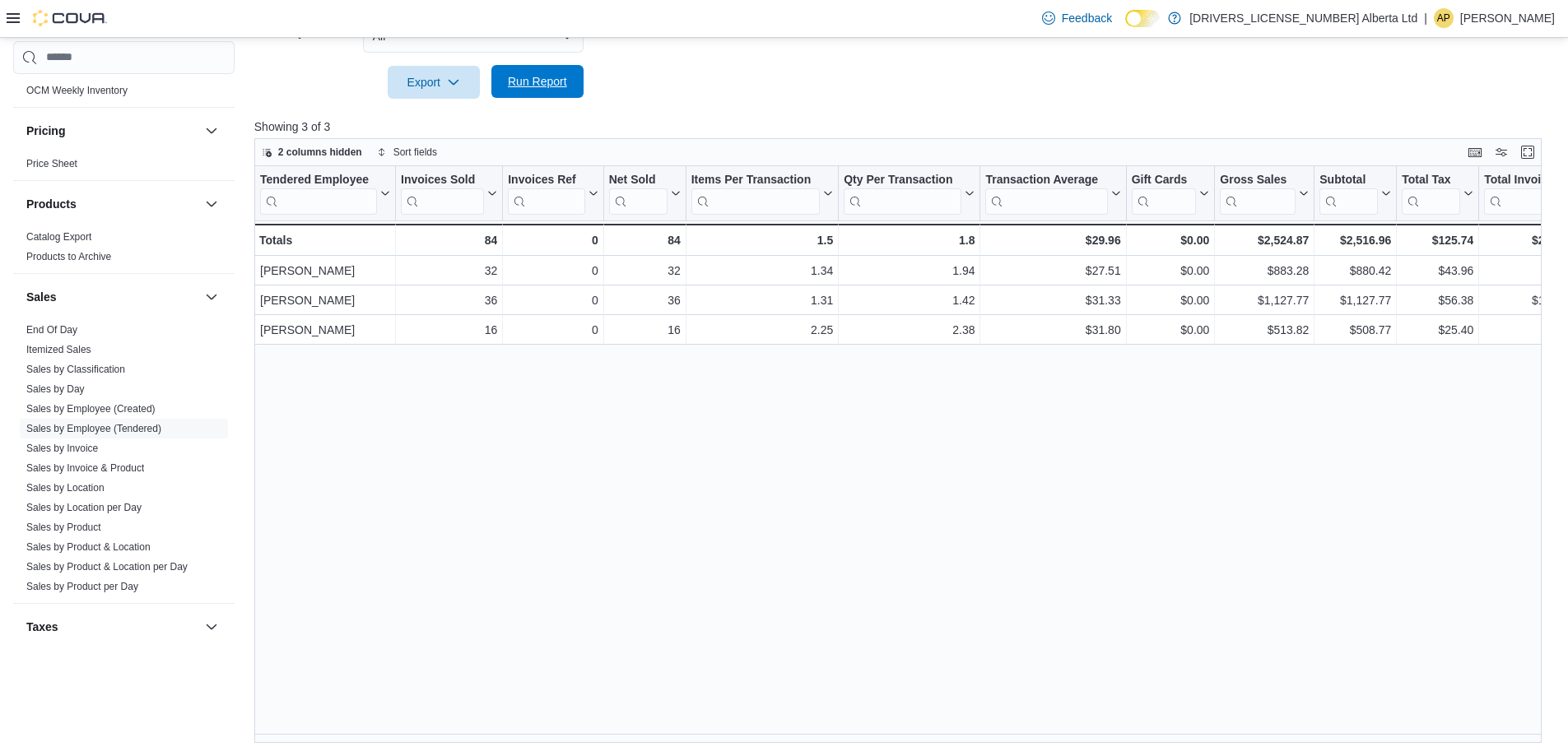
click at [534, 76] on span "Run Report" at bounding box center [538, 81] width 60 height 17
click at [411, 509] on div "Tendered Employee Click to view column header actions Invoices Sold Click to vi…" at bounding box center [904, 454] width 1300 height 577
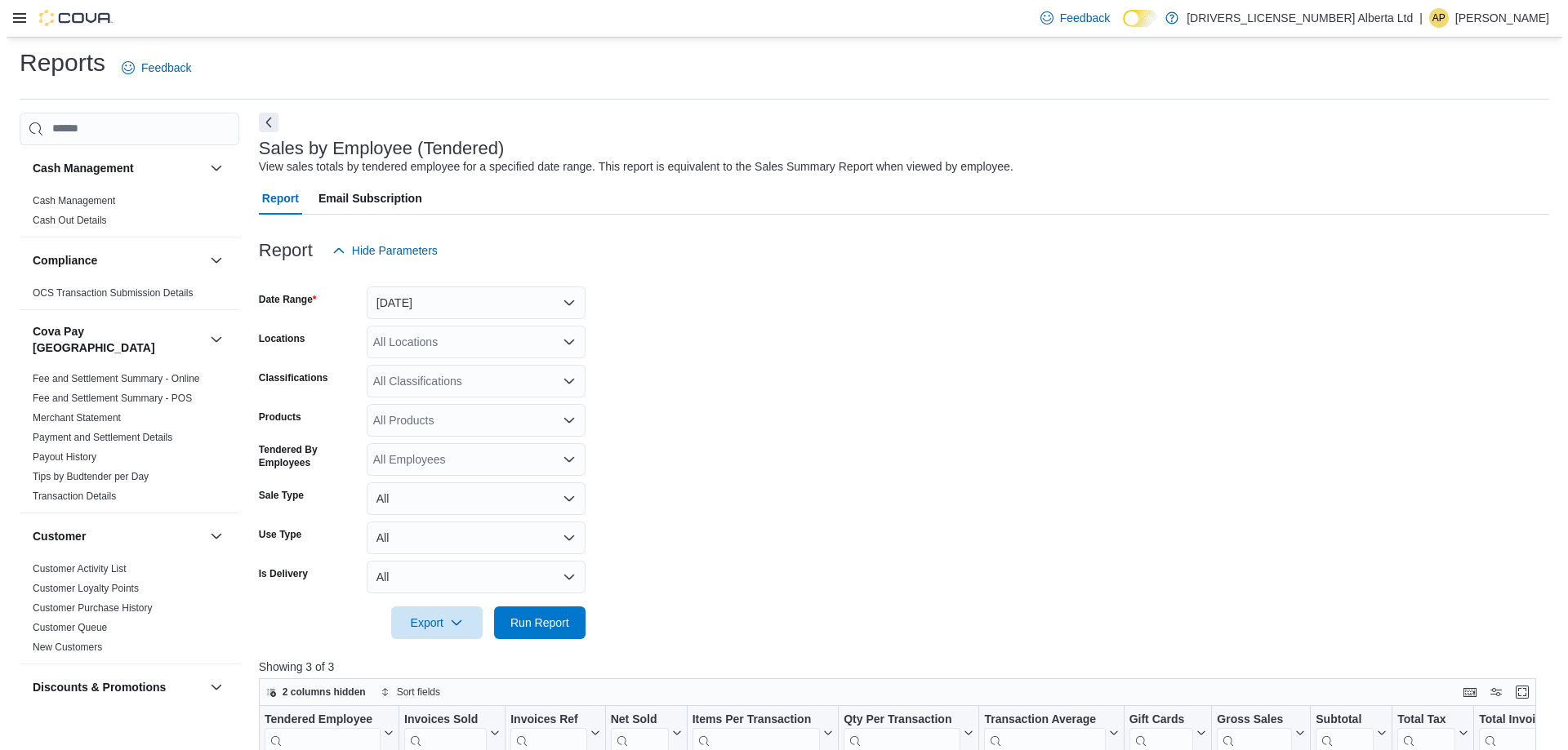
scroll to position [0, 0]
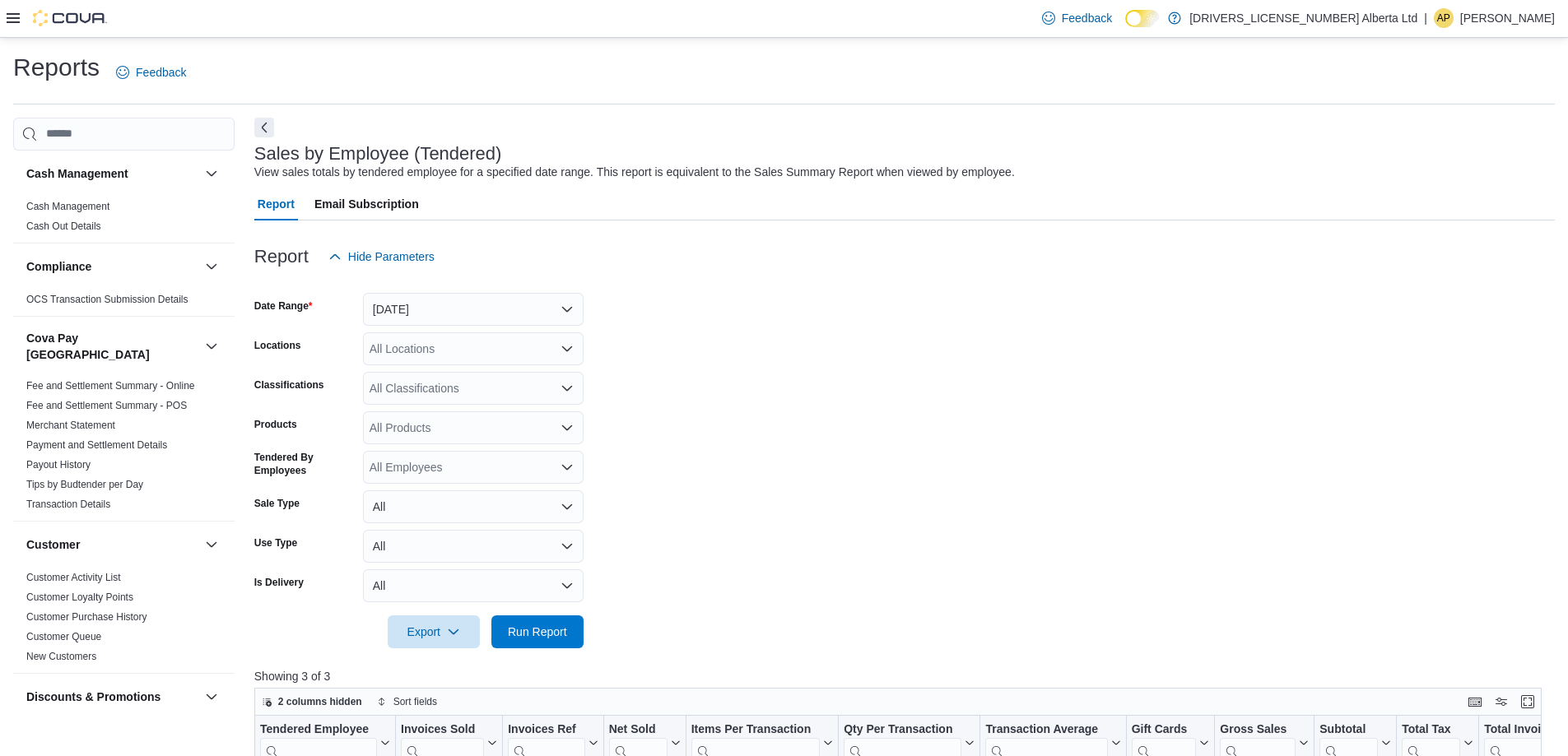
click at [11, 22] on icon at bounding box center [13, 18] width 13 height 13
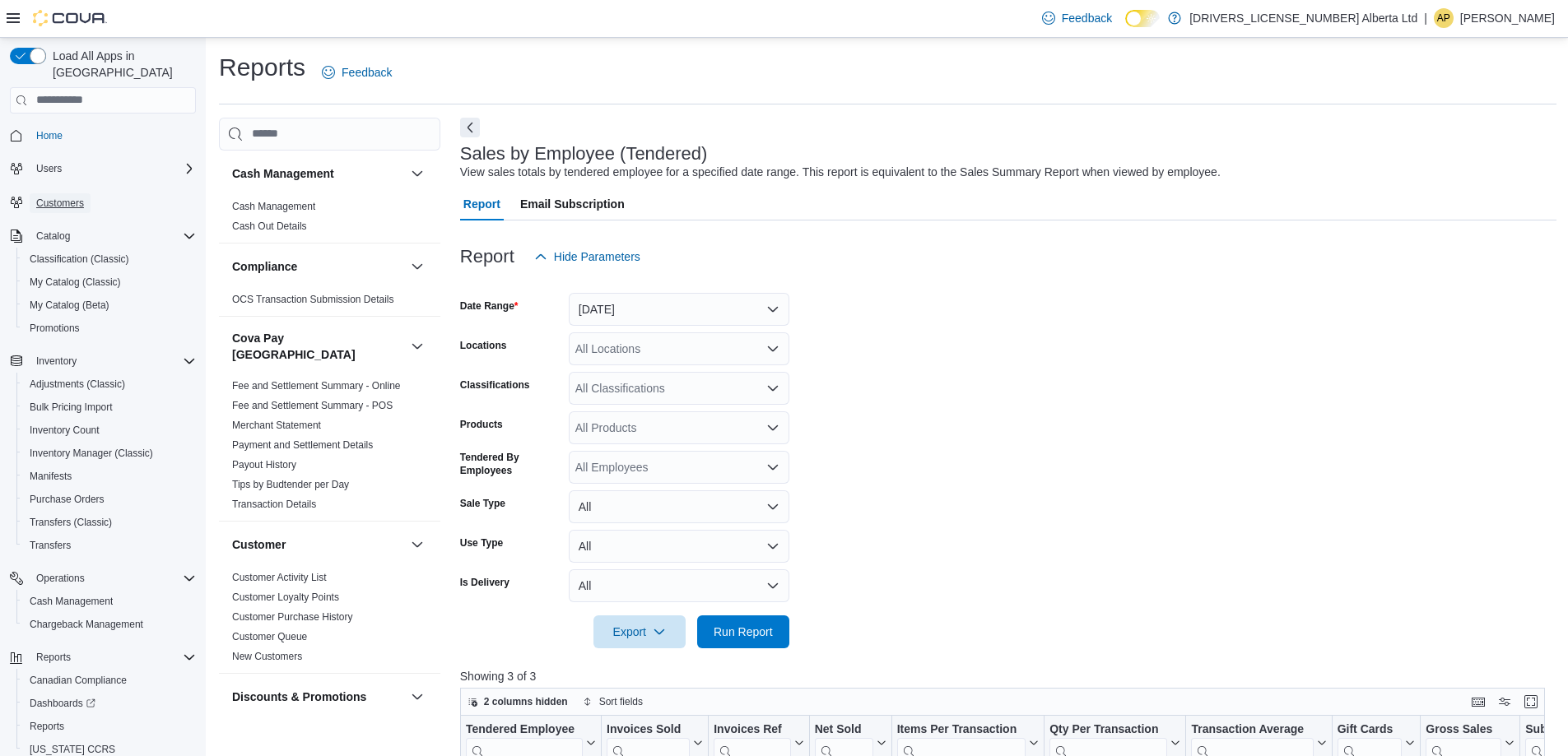
click at [69, 197] on span "Customers" at bounding box center [60, 203] width 48 height 13
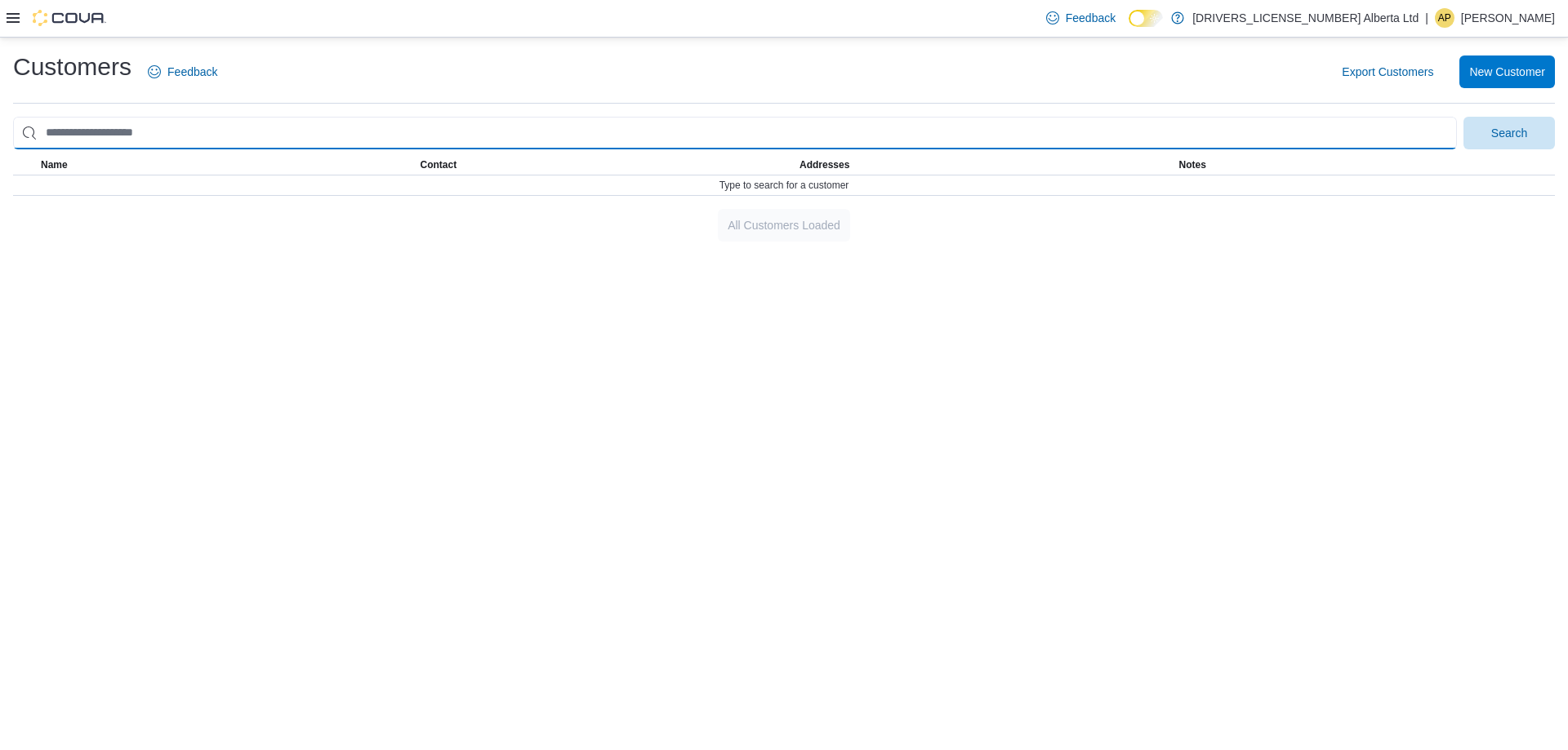
click at [318, 142] on input "search" at bounding box center [735, 132] width 1444 height 33
type input "*******"
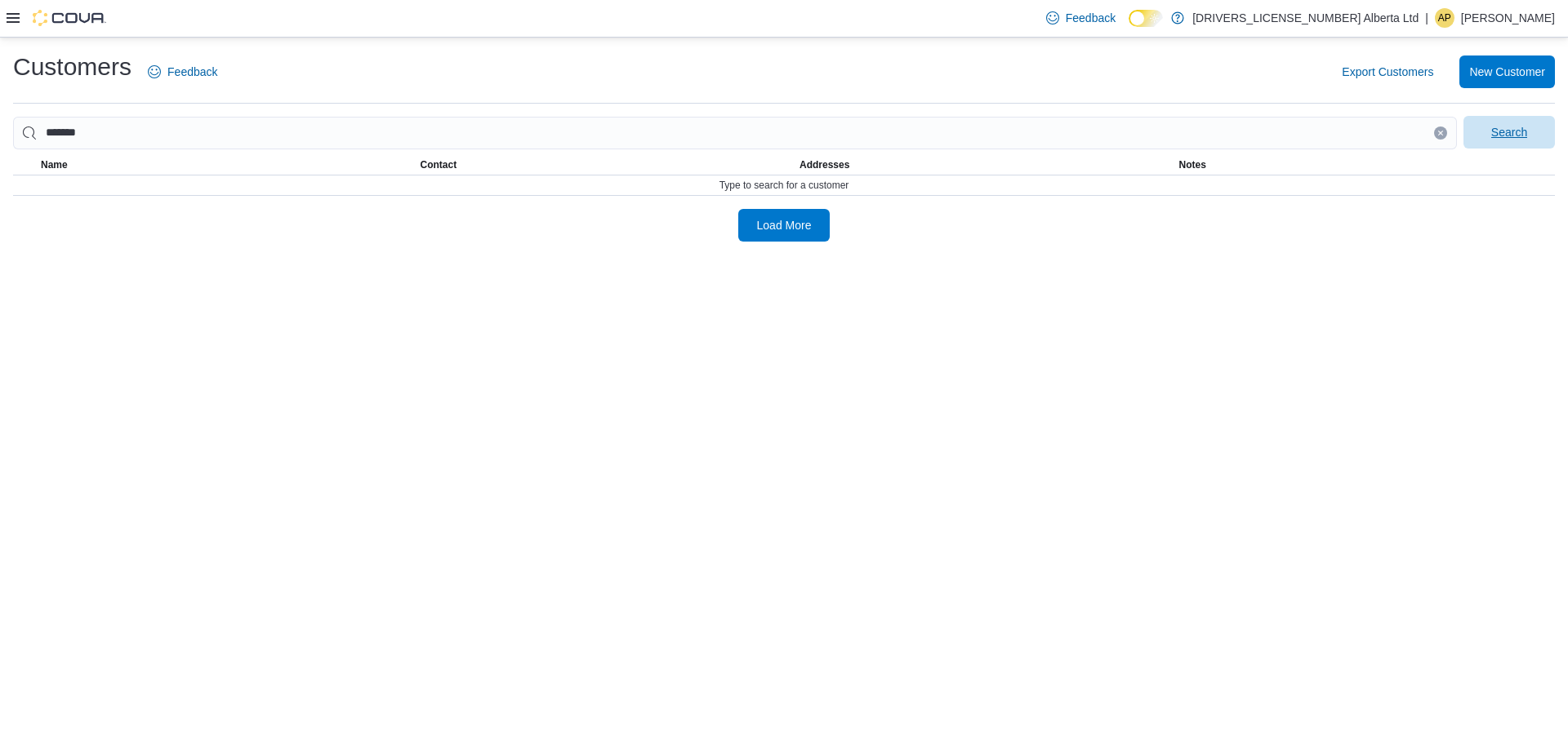
click at [783, 124] on span "Search" at bounding box center [1509, 132] width 72 height 33
click at [783, 135] on icon "Clear input" at bounding box center [1440, 133] width 4 height 4
click at [14, 16] on icon at bounding box center [13, 18] width 13 height 13
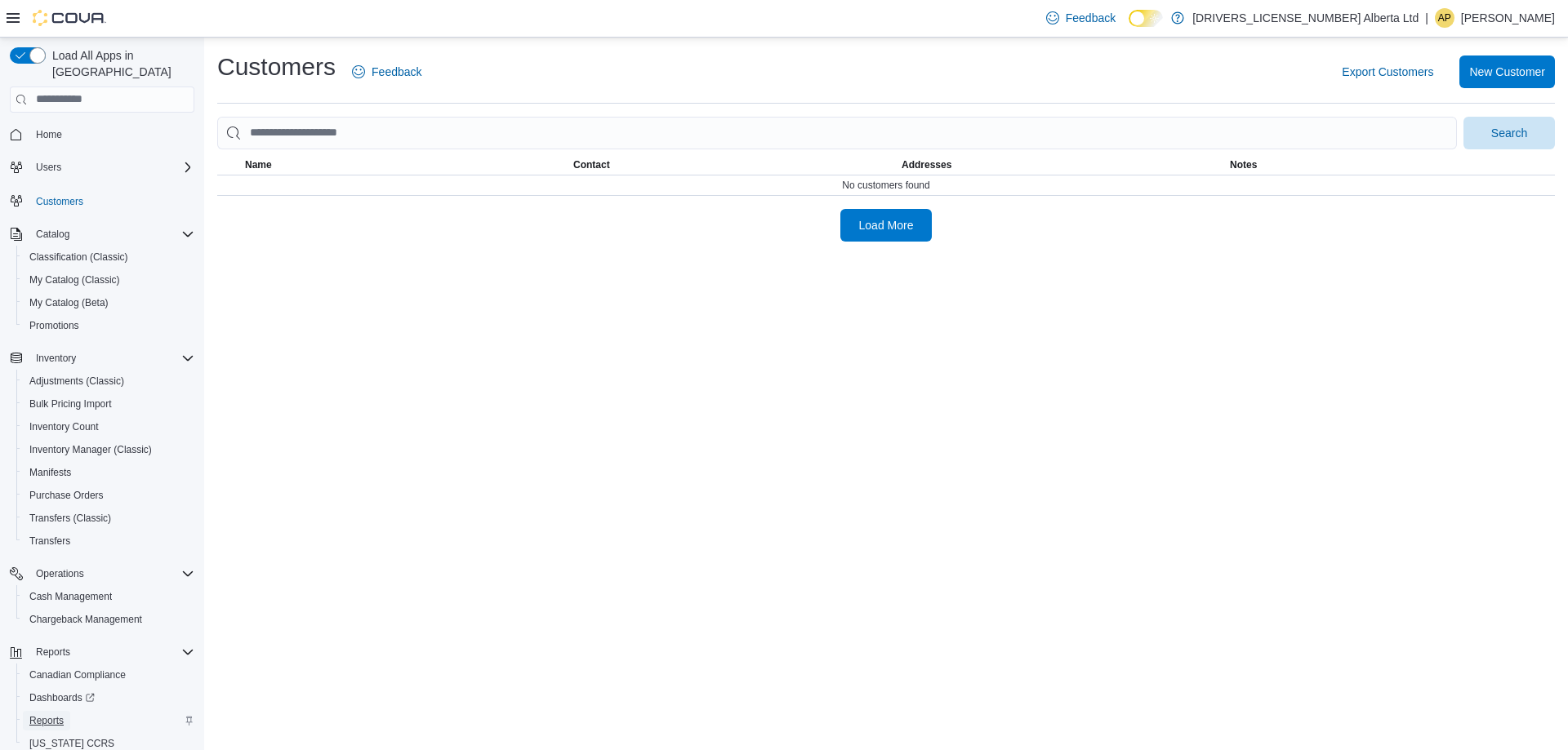
click at [57, 715] on span "Reports" at bounding box center [46, 720] width 35 height 13
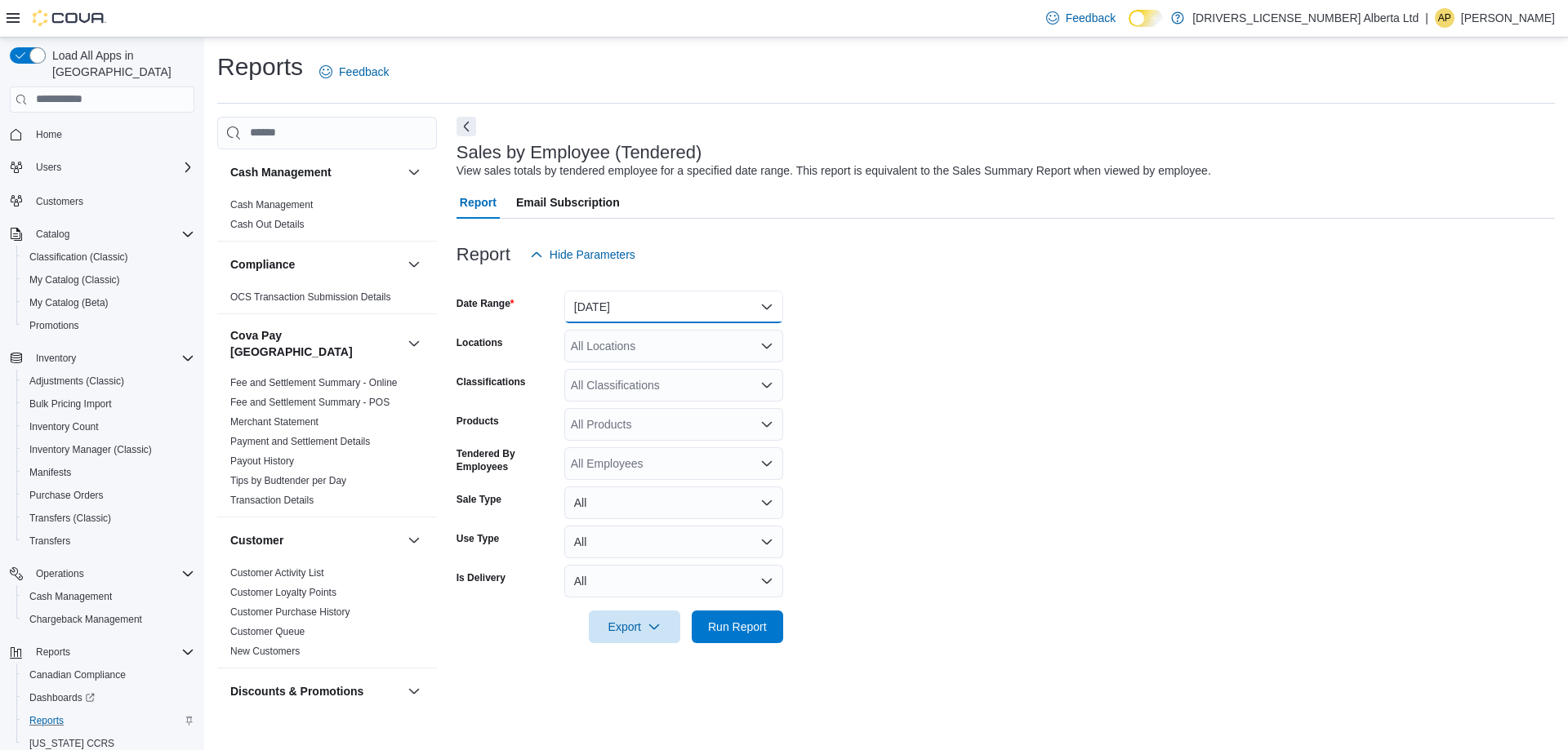
click at [596, 308] on button "[DATE]" at bounding box center [674, 307] width 219 height 33
click at [783, 301] on form "Date Range [DATE] Locations All Locations Classifications All Classifications P…" at bounding box center [1006, 457] width 1099 height 373
click at [783, 473] on form "Date Range [DATE] Locations All Locations Classifications All Classifications P…" at bounding box center [1006, 457] width 1099 height 373
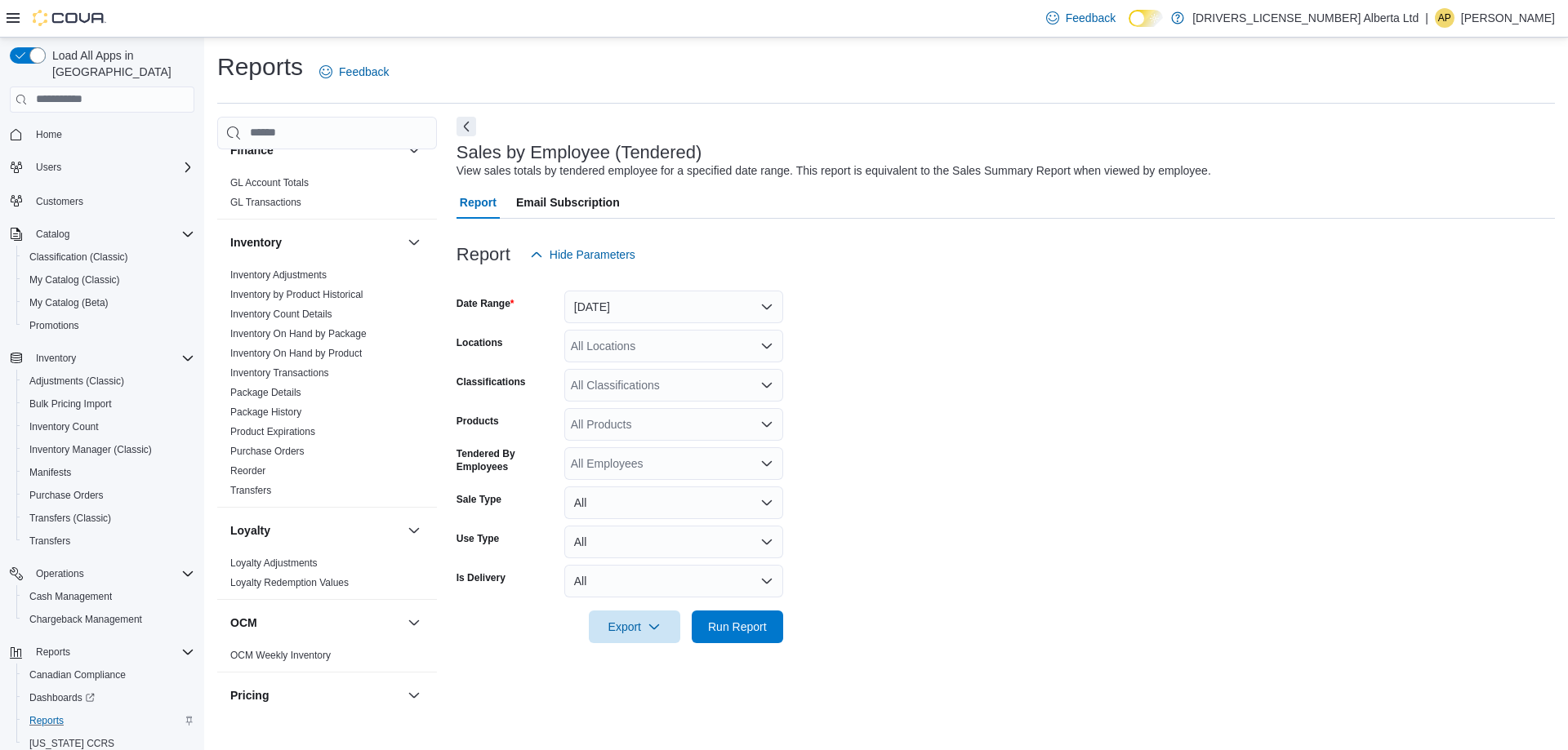
scroll to position [1201, 0]
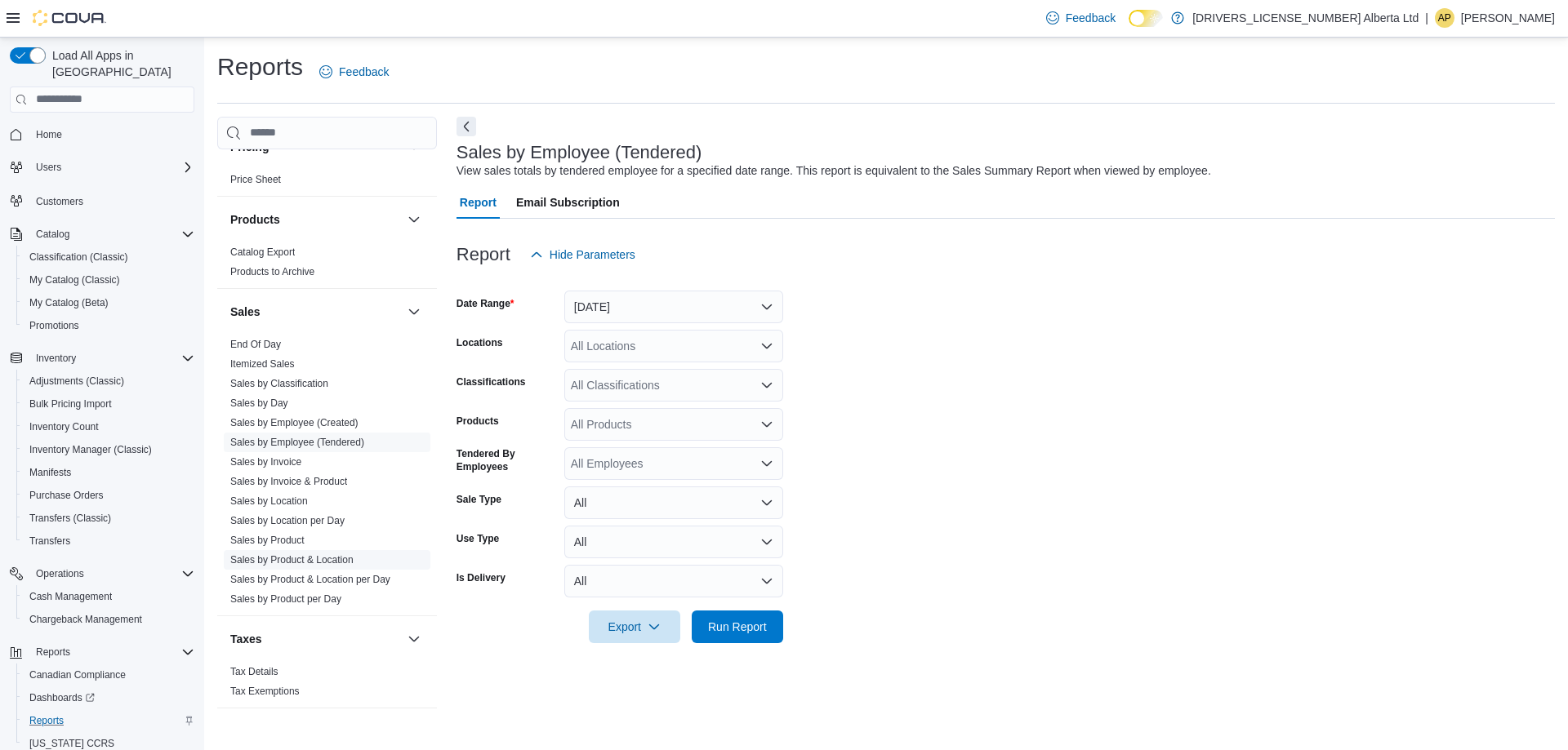
click at [280, 554] on link "Sales by Product & Location" at bounding box center [292, 560] width 123 height 12
click at [708, 313] on button "[DATE]" at bounding box center [674, 307] width 219 height 33
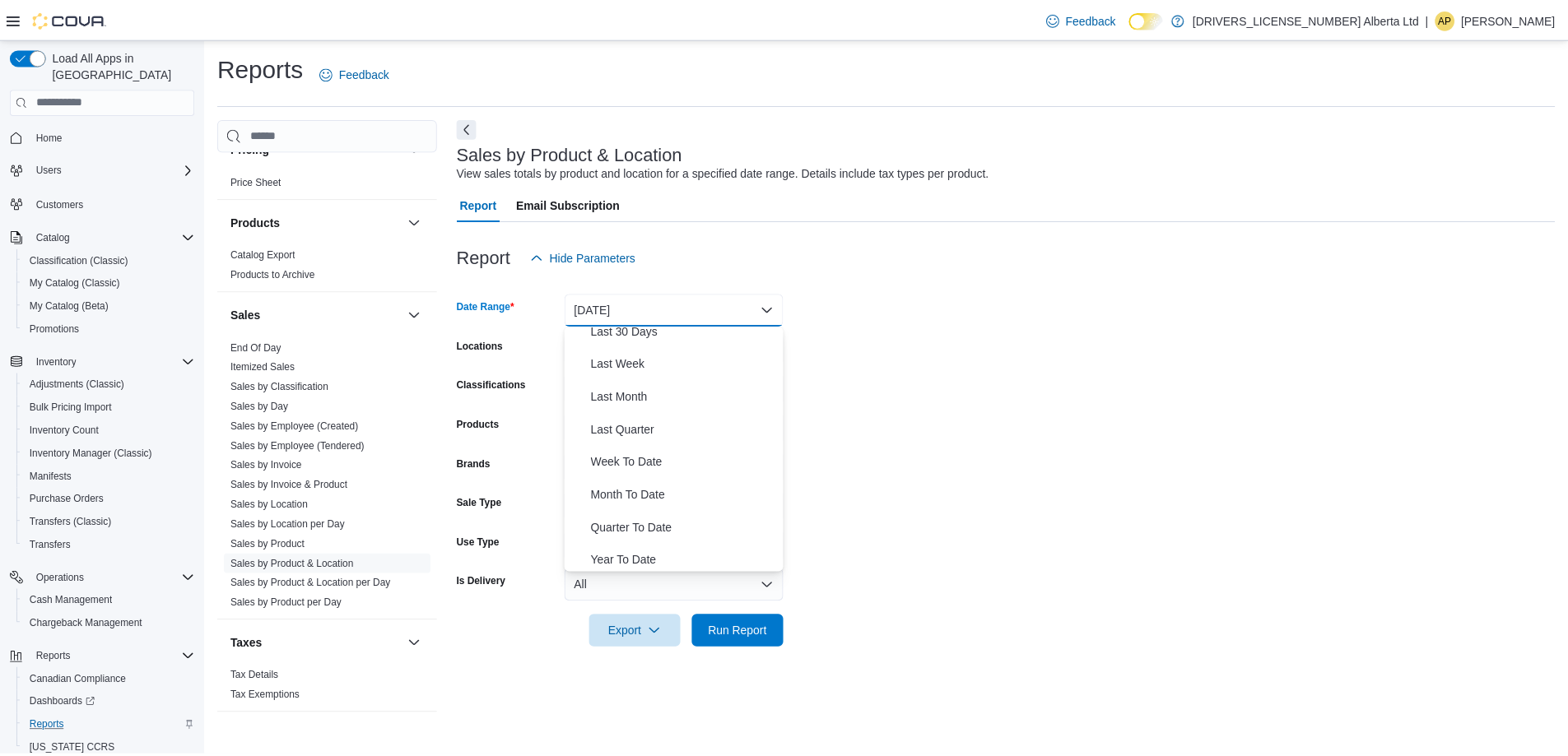
scroll to position [246, 0]
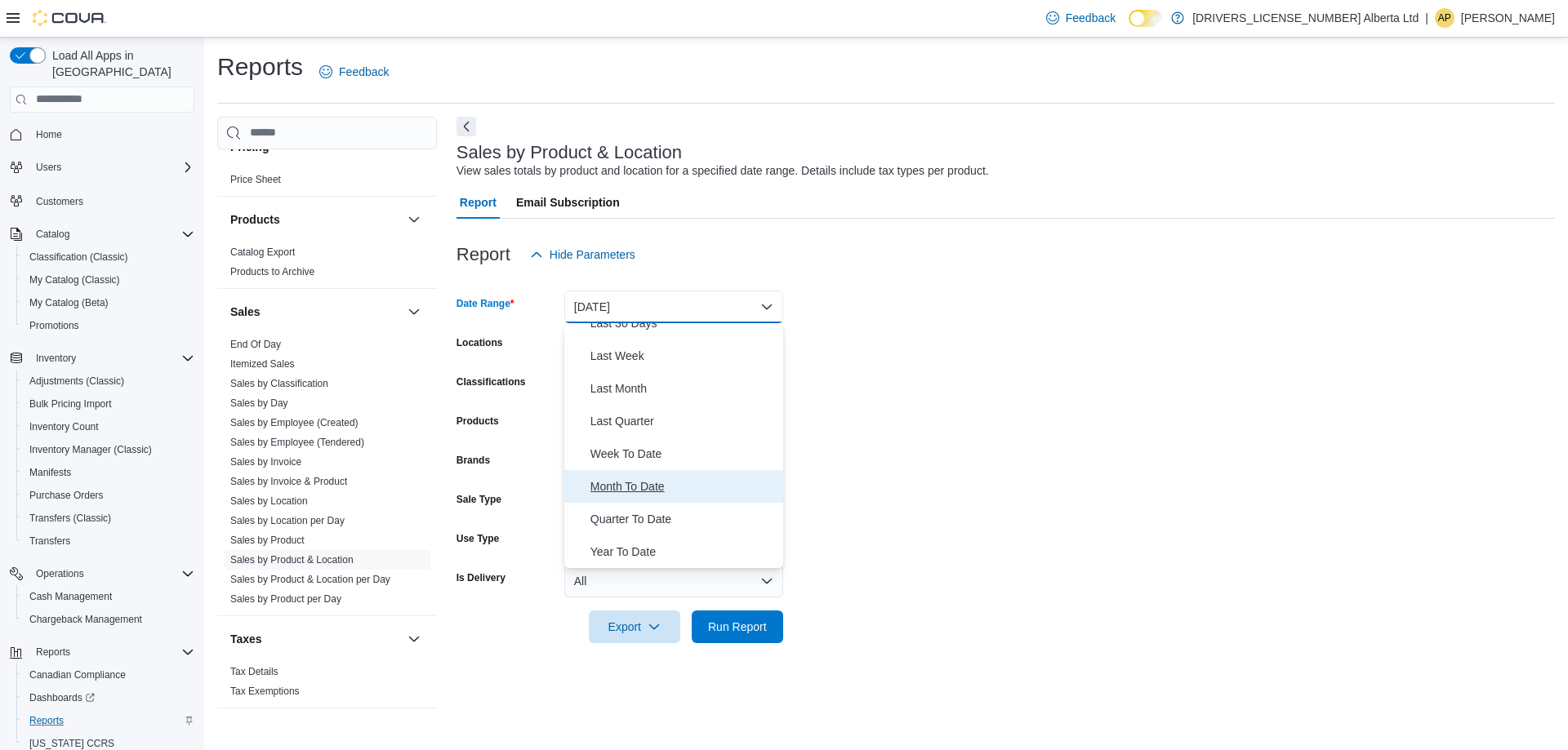
click at [646, 484] on span "Month To Date" at bounding box center [683, 487] width 186 height 20
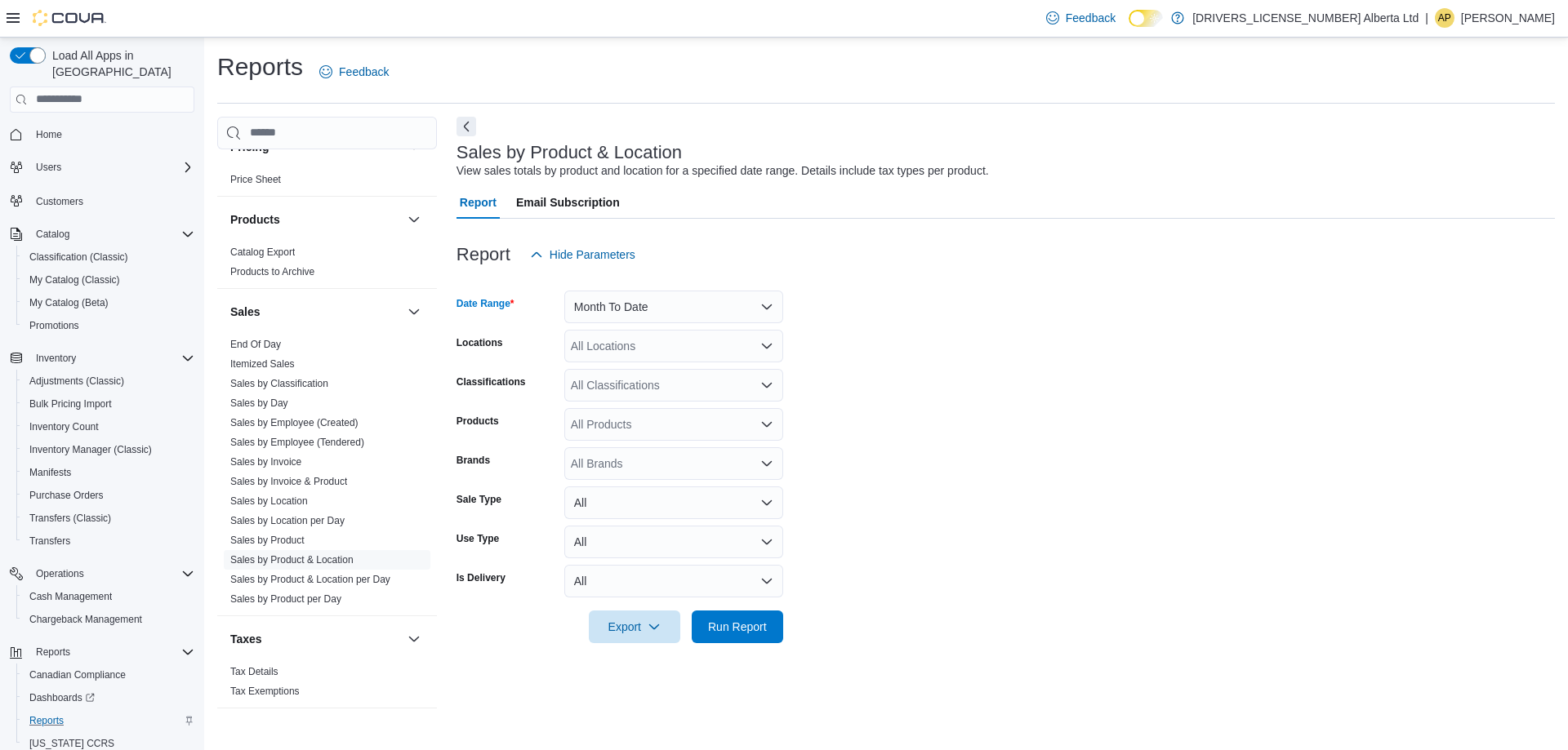
click at [696, 434] on div "All Products" at bounding box center [674, 424] width 219 height 33
type input "********"
click at [696, 454] on div "SPACE RACE [PERSON_NAME]...1 x 1g Pre-Roll" at bounding box center [674, 452] width 199 height 17
click at [730, 633] on span "Run Report" at bounding box center [738, 626] width 59 height 17
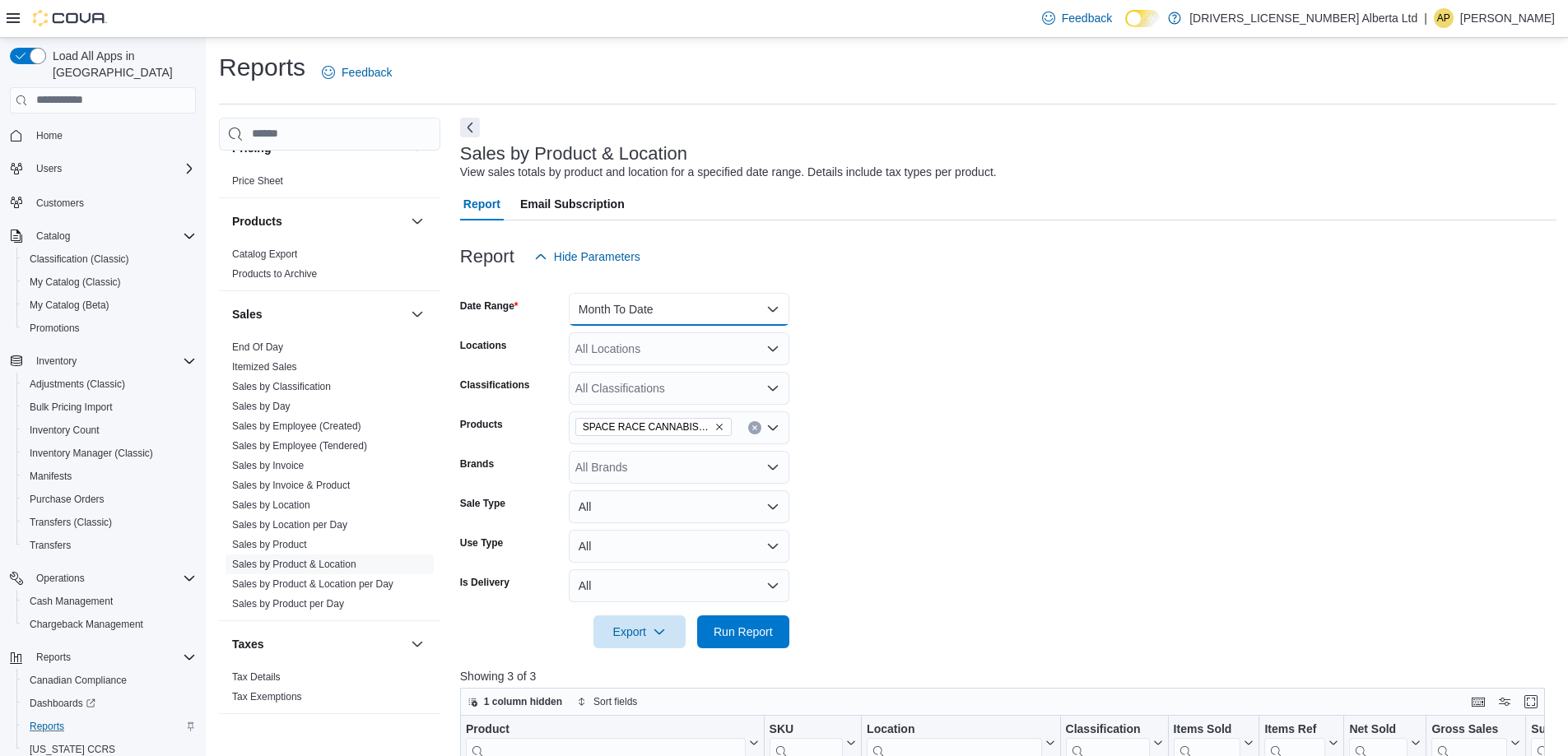
click at [752, 308] on button "Month To Date" at bounding box center [679, 309] width 221 height 33
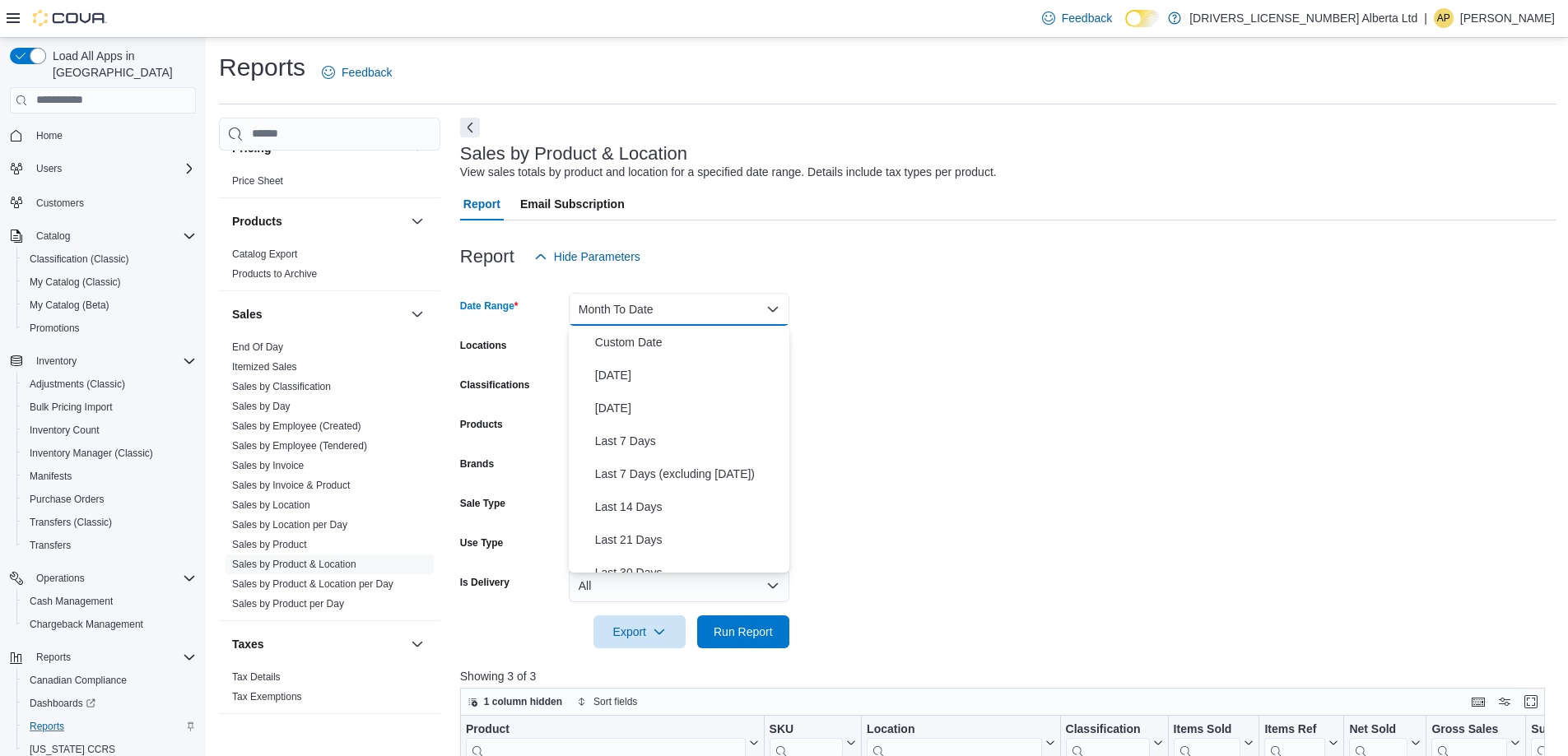
scroll to position [246, 0]
click at [669, 459] on span "Week To Date" at bounding box center [689, 458] width 188 height 20
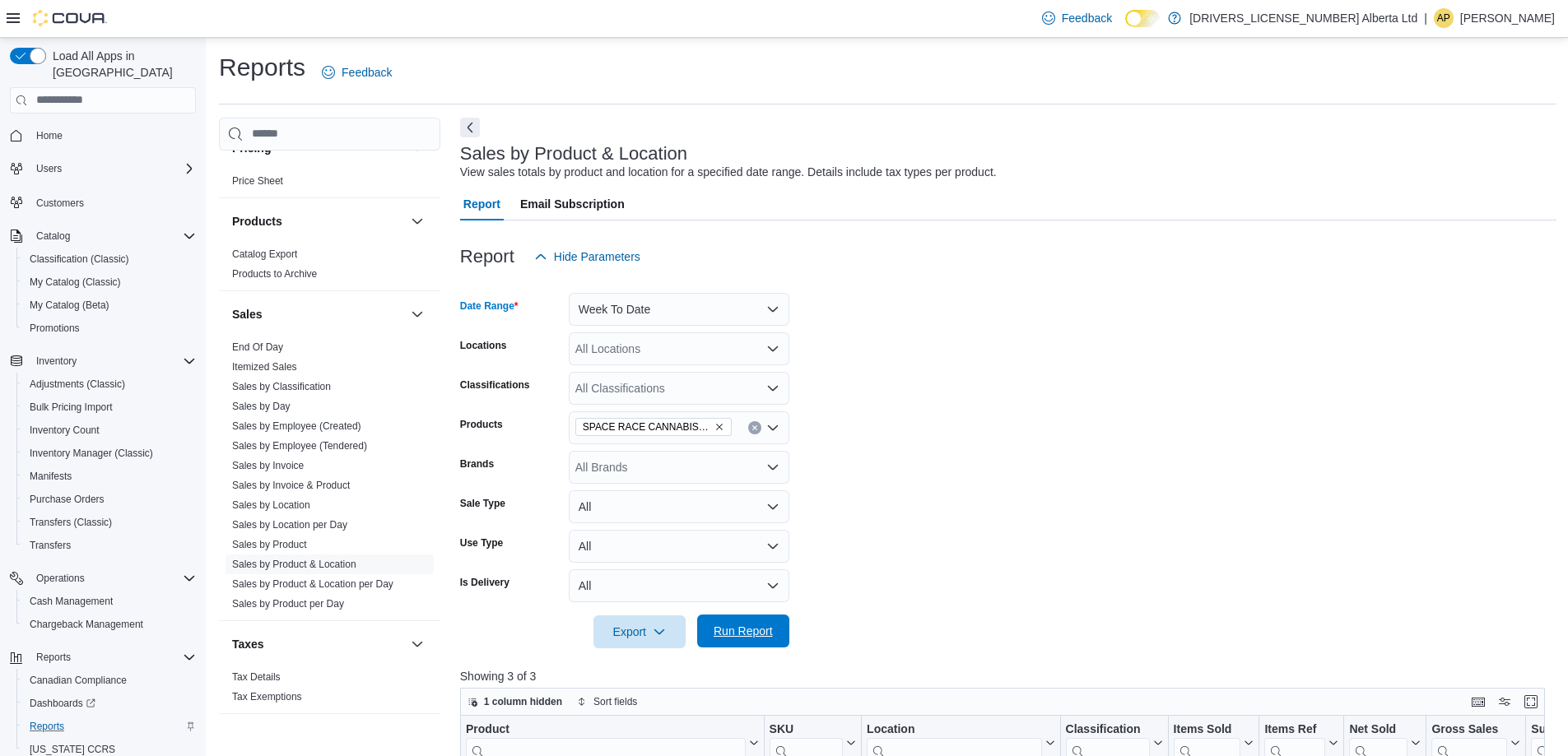
click at [734, 630] on span "Run Report" at bounding box center [743, 631] width 60 height 17
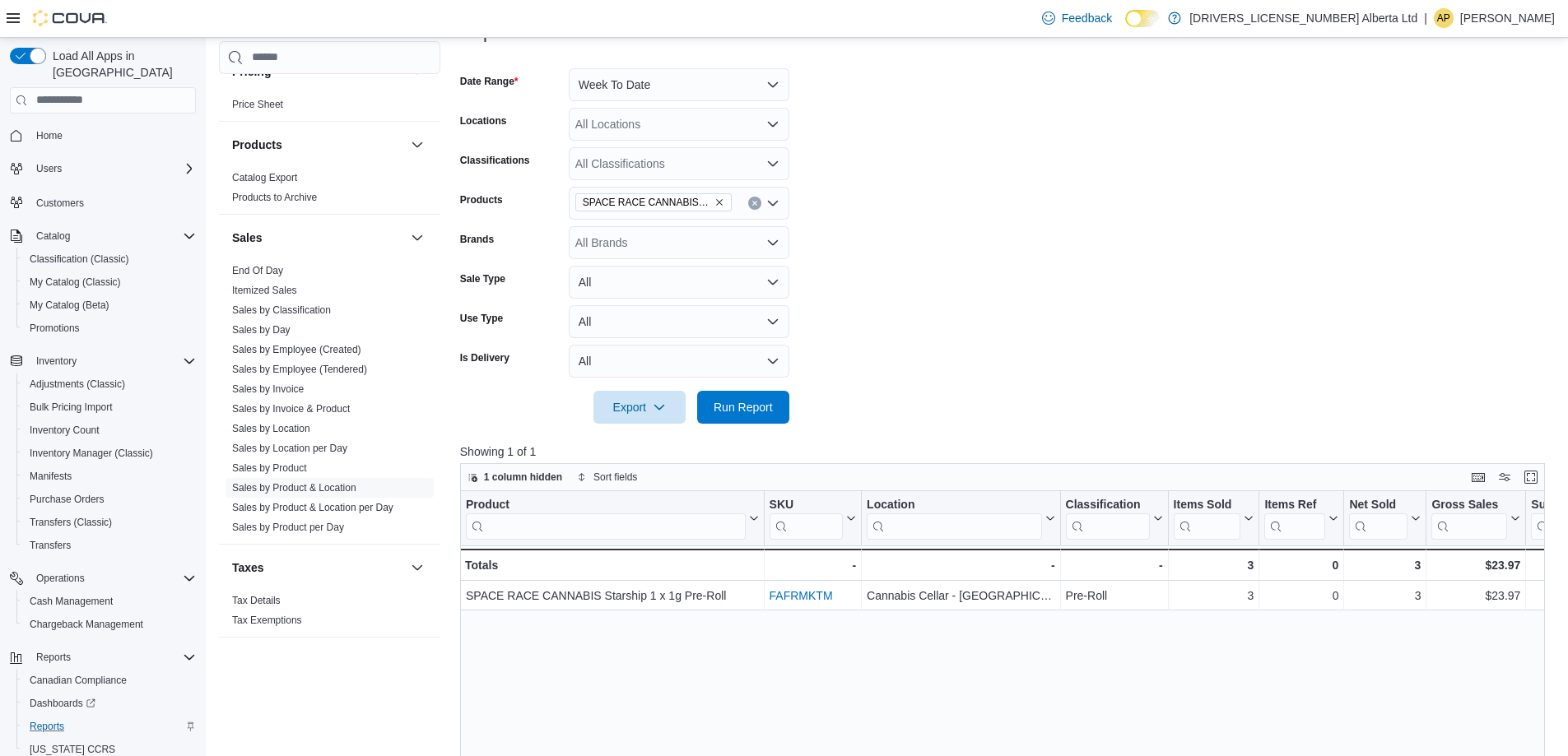
scroll to position [165, 0]
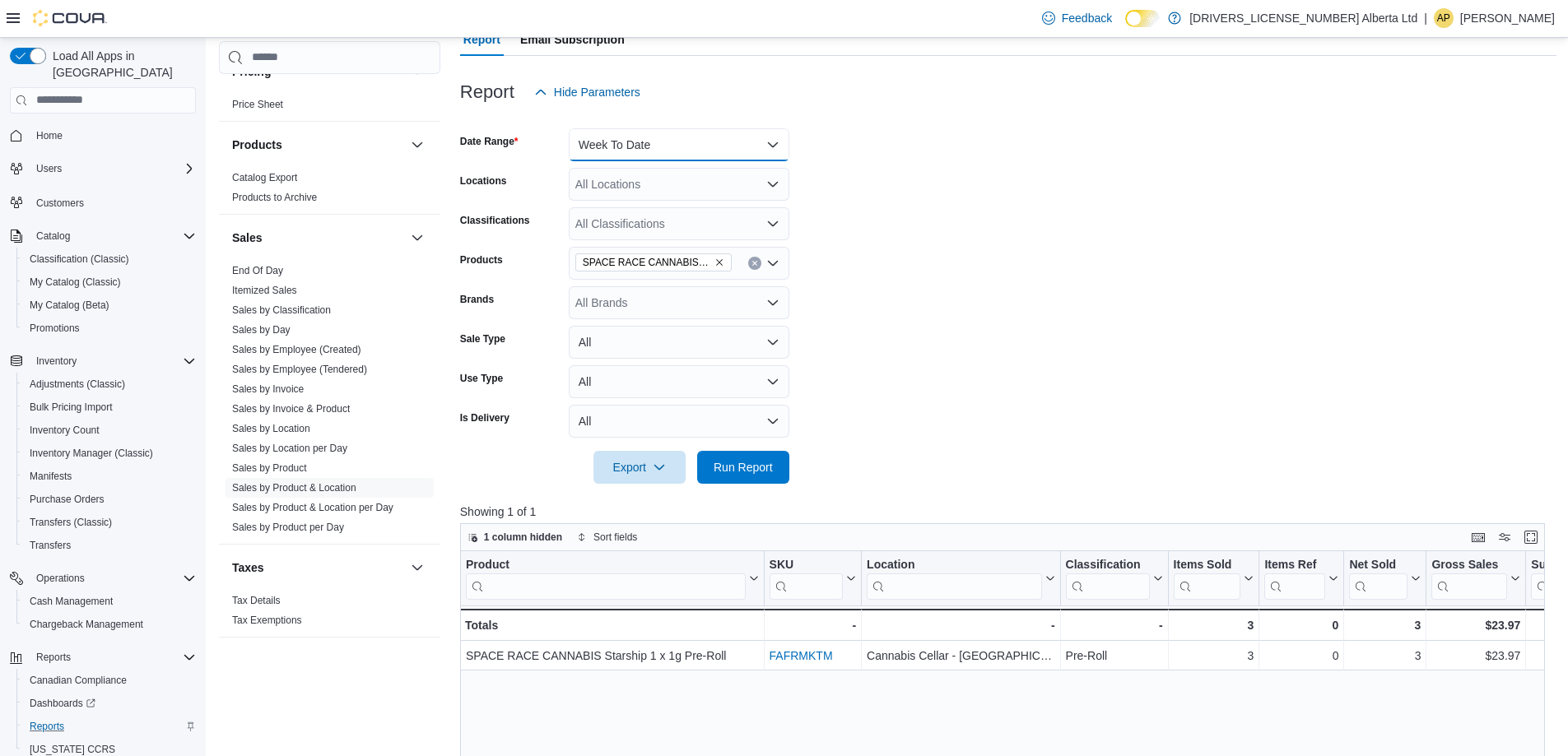
click at [776, 151] on button "Week To Date" at bounding box center [679, 144] width 221 height 33
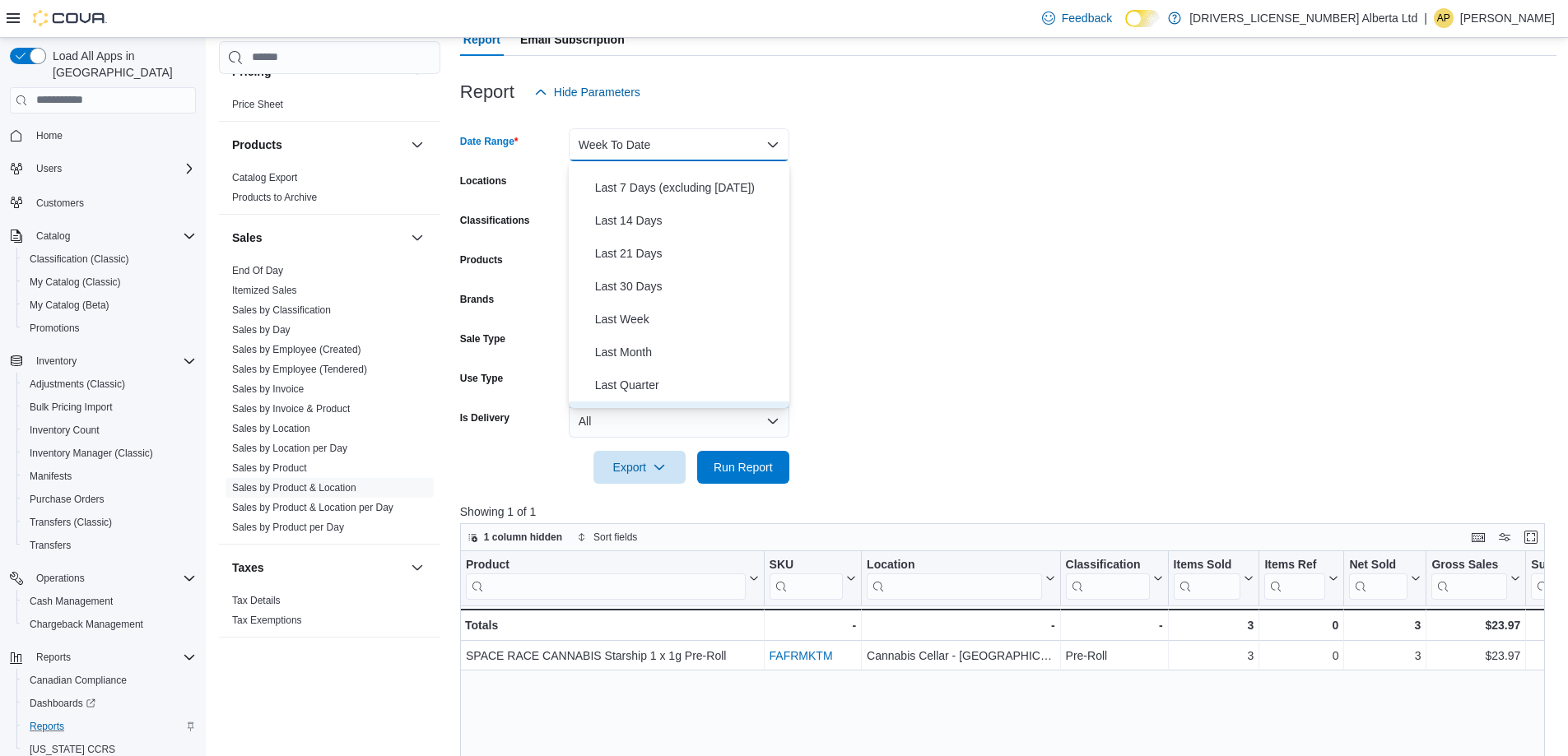
scroll to position [82, 0]
click at [664, 272] on button "Last 14 Days" at bounding box center [679, 259] width 221 height 33
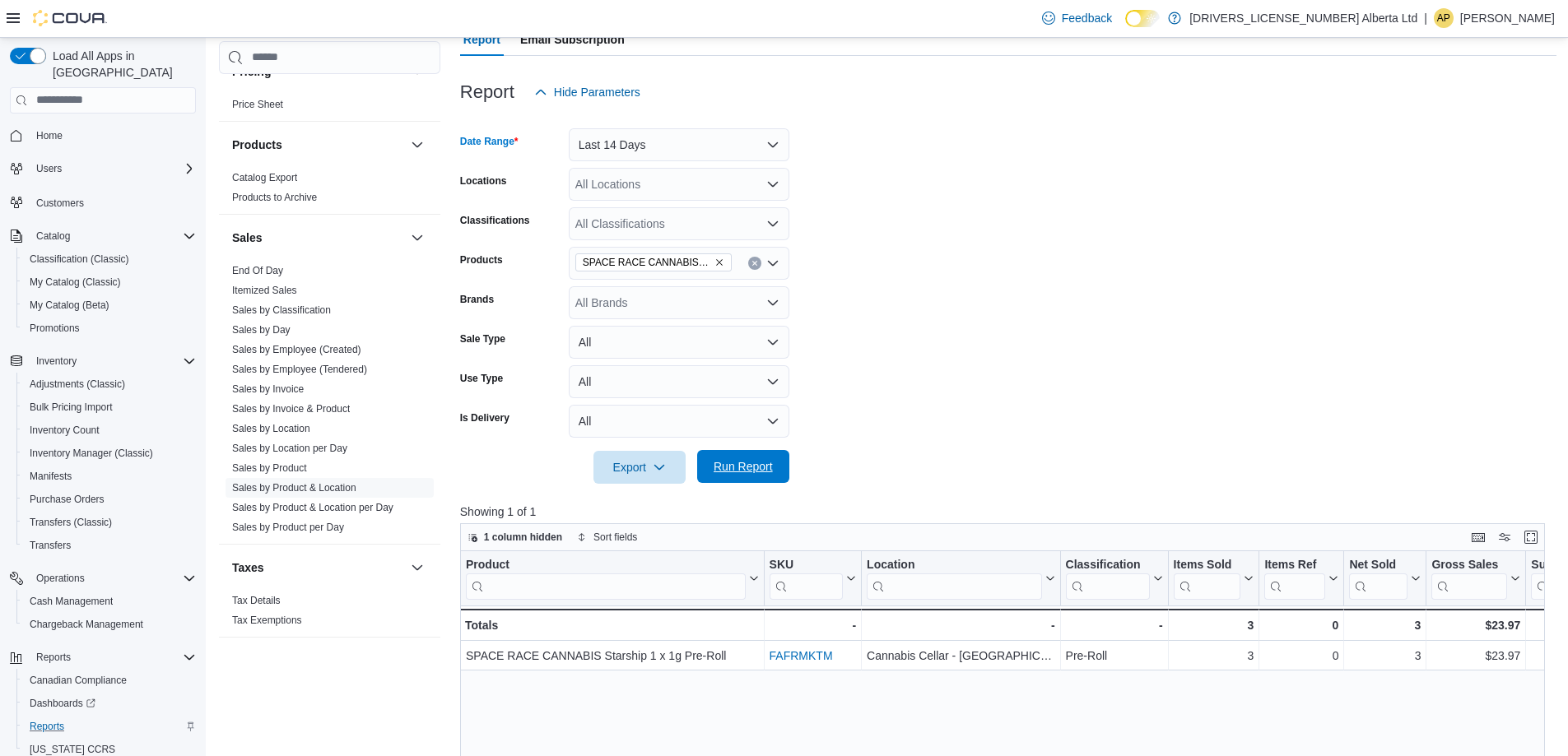
click at [749, 475] on span "Run Report" at bounding box center [743, 466] width 60 height 17
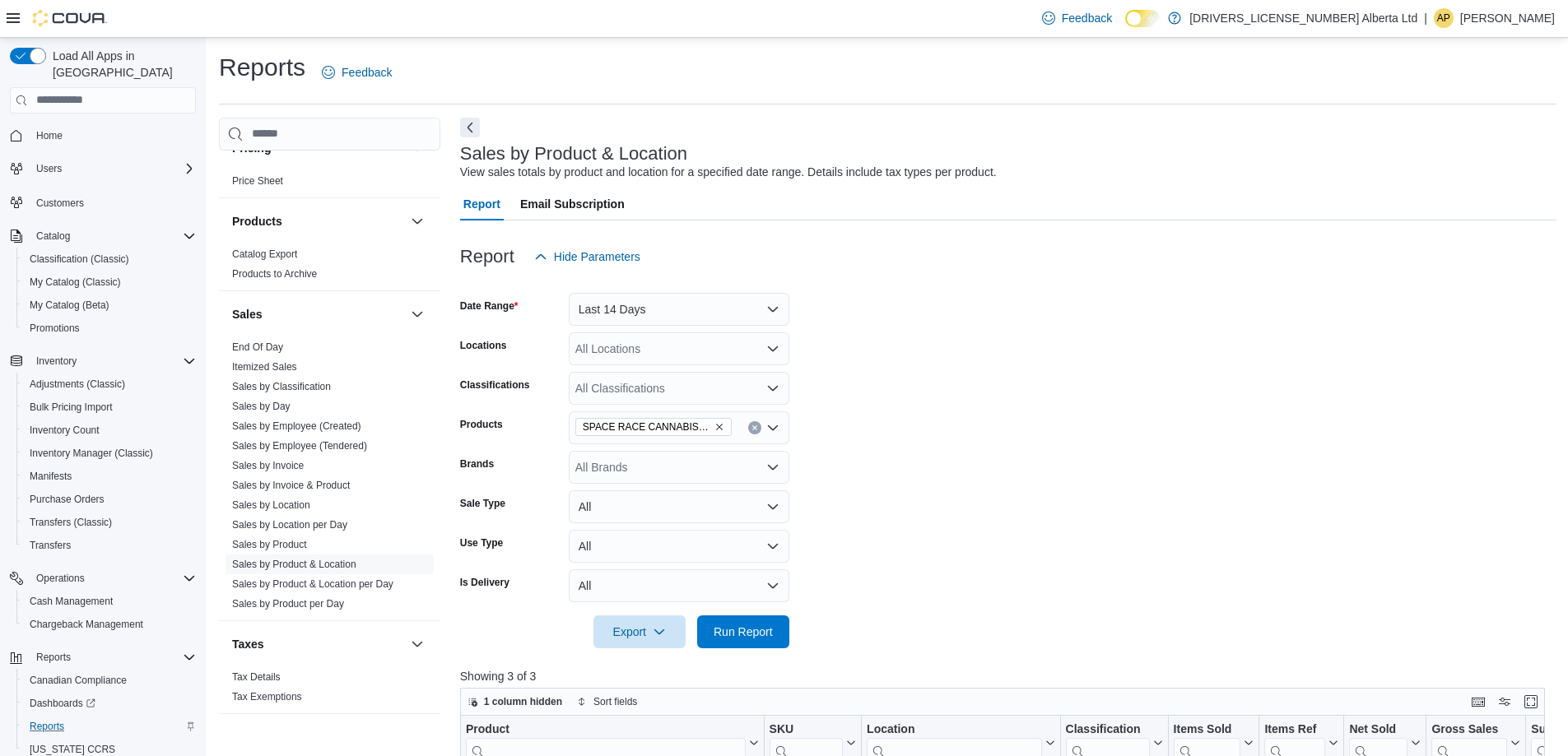
scroll to position [329, 0]
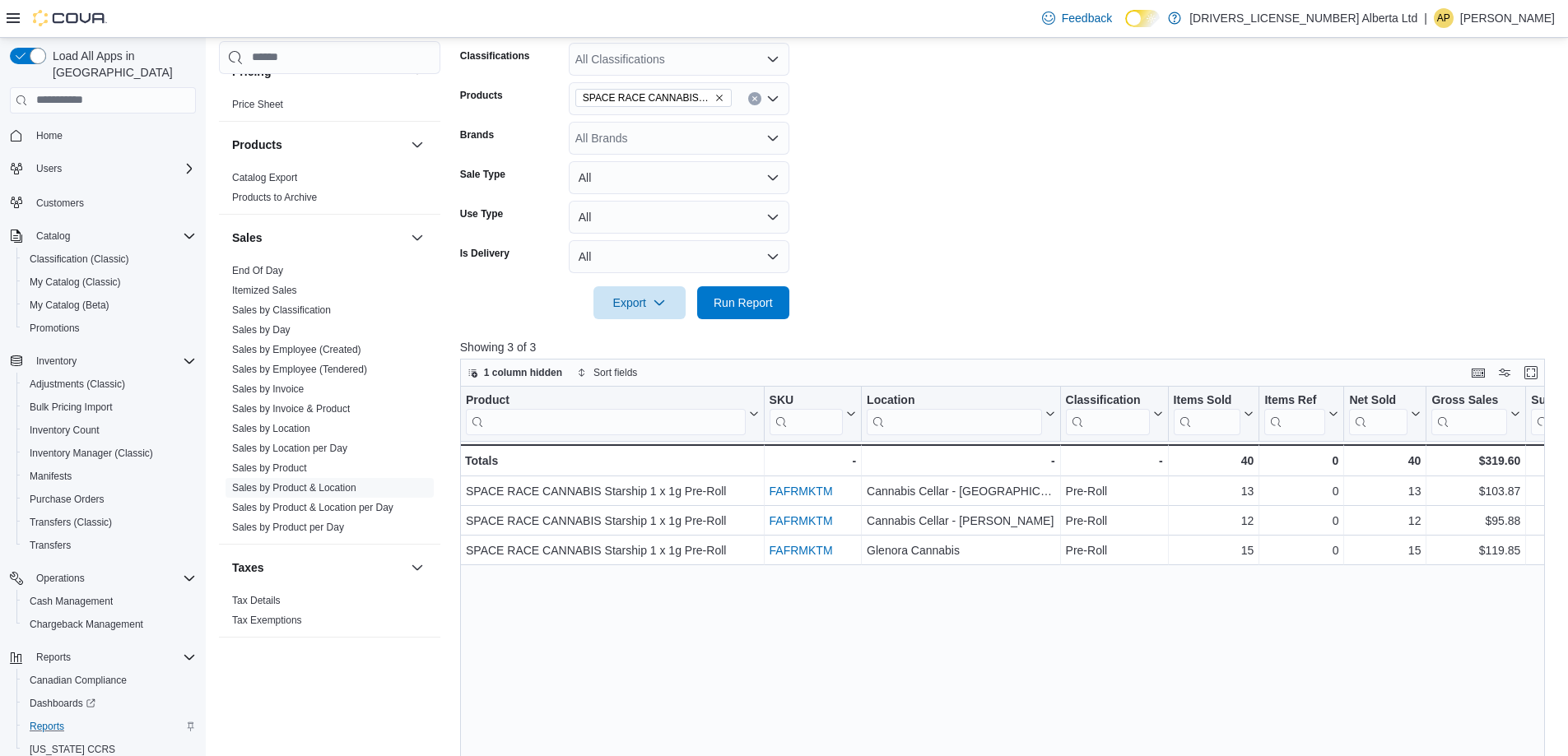
click at [789, 227] on form "Date Range Last 14 Days Locations All Locations Classifications All Classificat…" at bounding box center [1008, 132] width 1096 height 376
click at [754, 101] on icon "Clear input" at bounding box center [754, 98] width 7 height 7
click at [789, 205] on form "Date Range Last 14 Days Locations All Locations Classifications All Classificat…" at bounding box center [1008, 132] width 1096 height 376
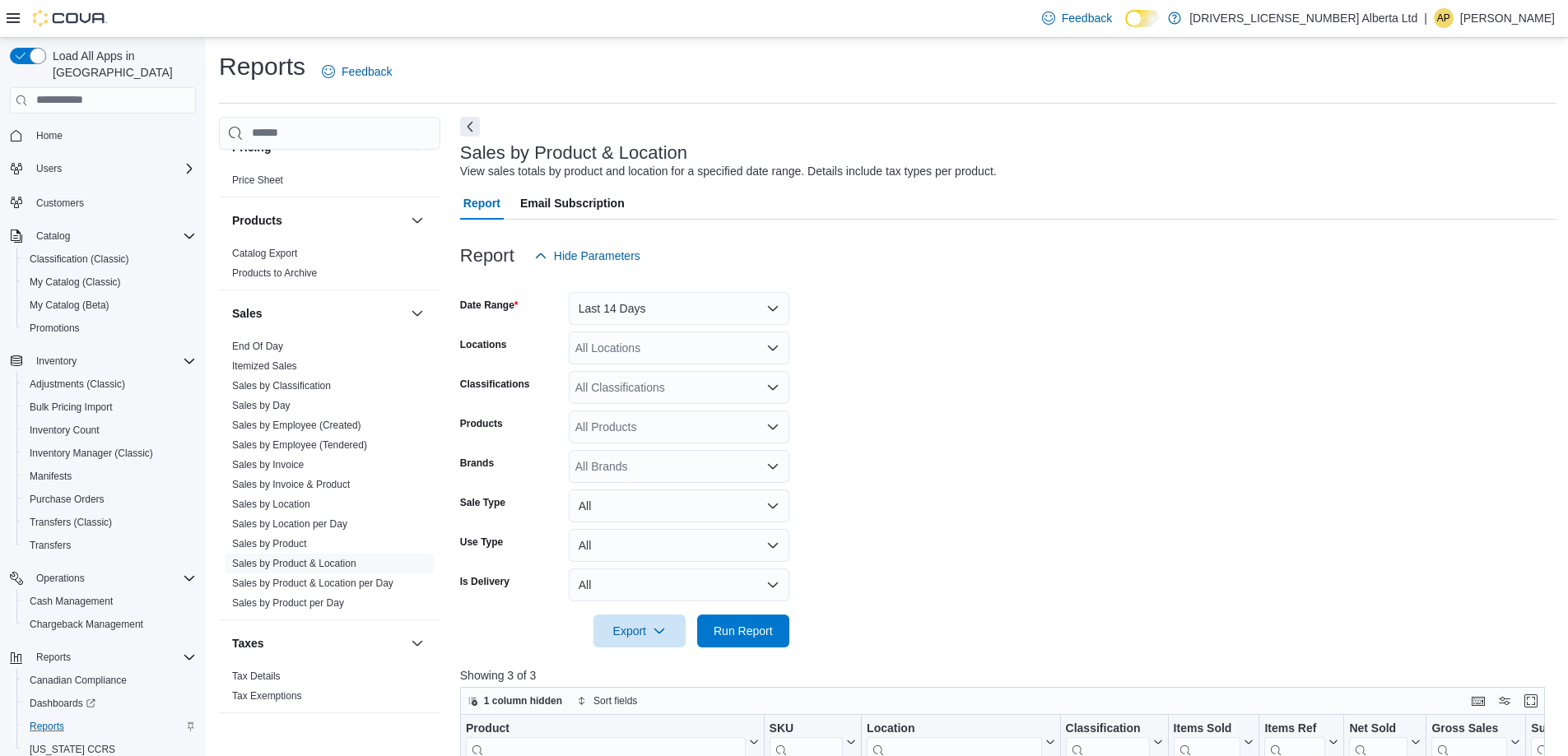
scroll to position [0, 0]
click at [789, 296] on form "Date Range Last 14 Days Locations All Locations Classifications All Classificat…" at bounding box center [1008, 461] width 1096 height 376
click at [789, 333] on form "Date Range Last 14 Days Locations All Locations Classifications All Classificat…" at bounding box center [1008, 461] width 1096 height 376
click at [57, 716] on span "Reports" at bounding box center [47, 726] width 35 height 20
click at [286, 440] on link "Sales by Employee (Tendered)" at bounding box center [300, 446] width 135 height 12
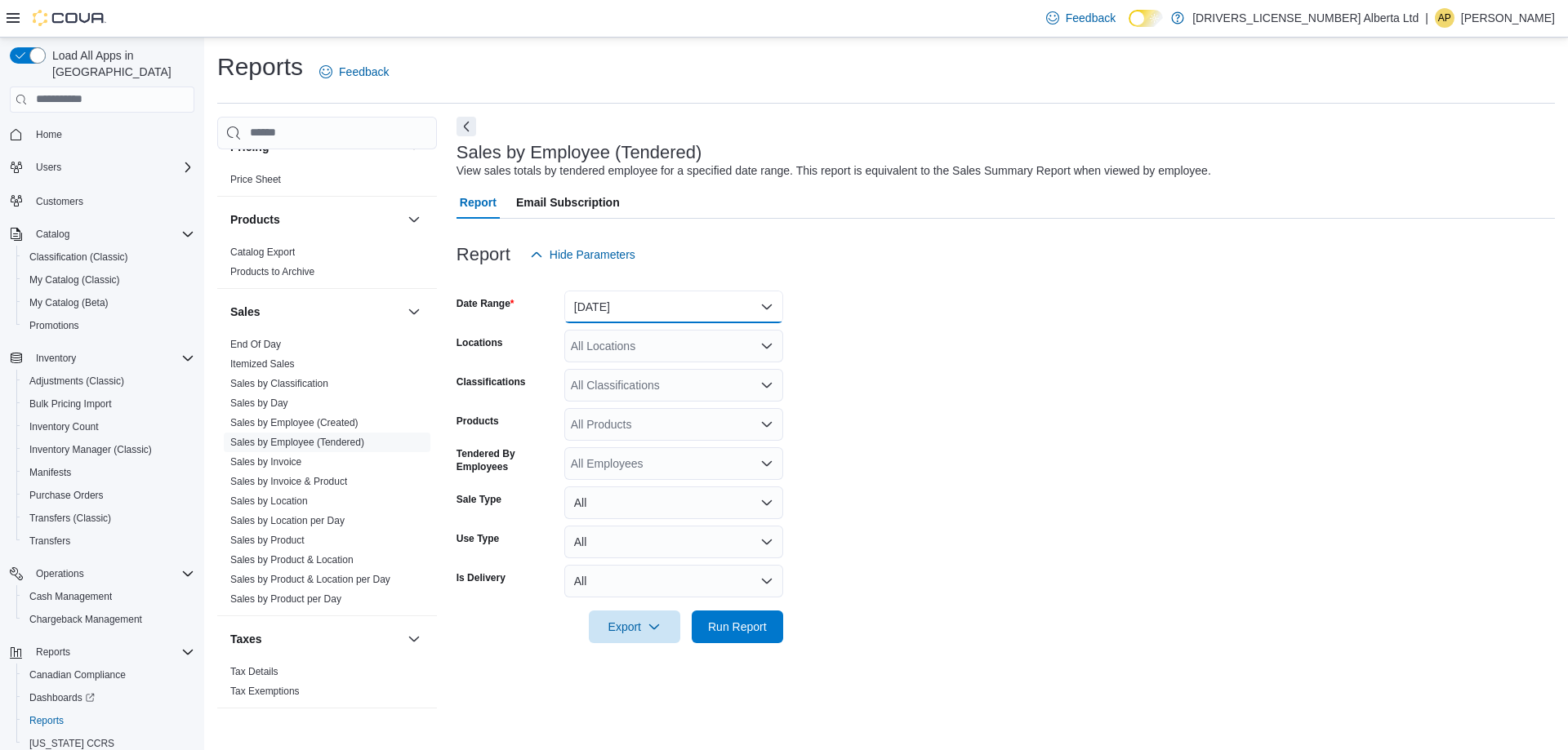
click at [758, 311] on button "[DATE]" at bounding box center [674, 307] width 219 height 33
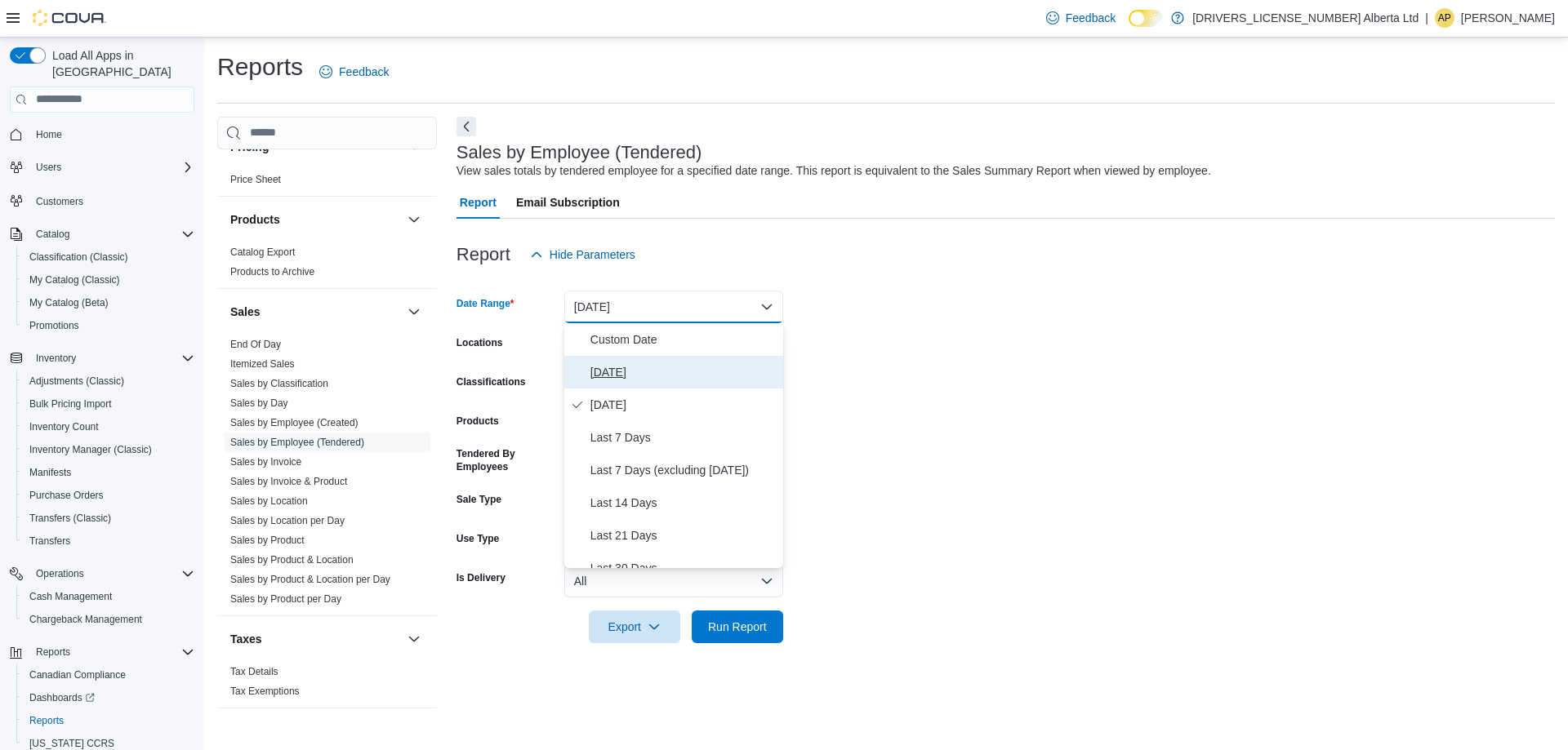
click at [690, 379] on span "[DATE]" at bounding box center [683, 373] width 186 height 20
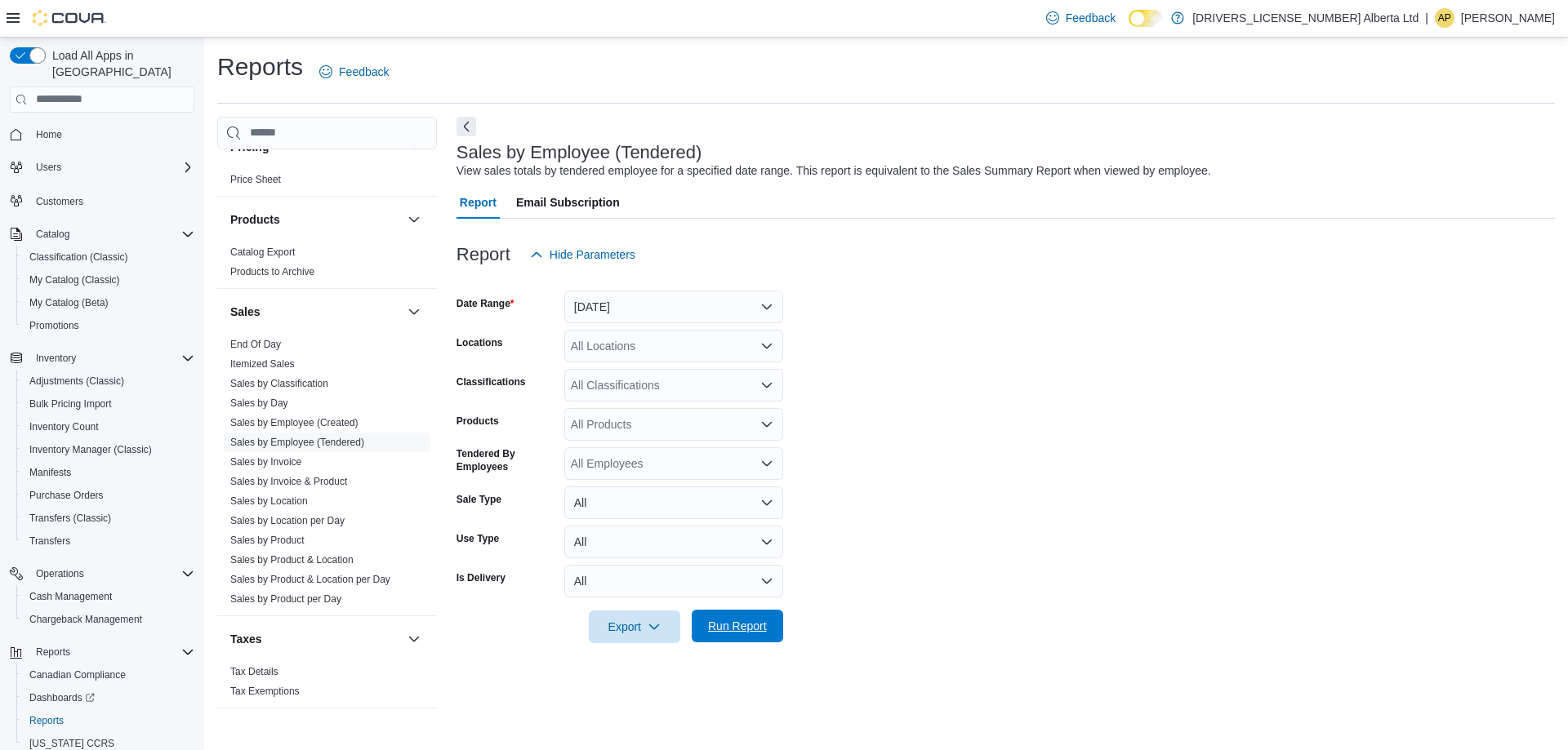
click at [720, 615] on span "Run Report" at bounding box center [737, 626] width 72 height 33
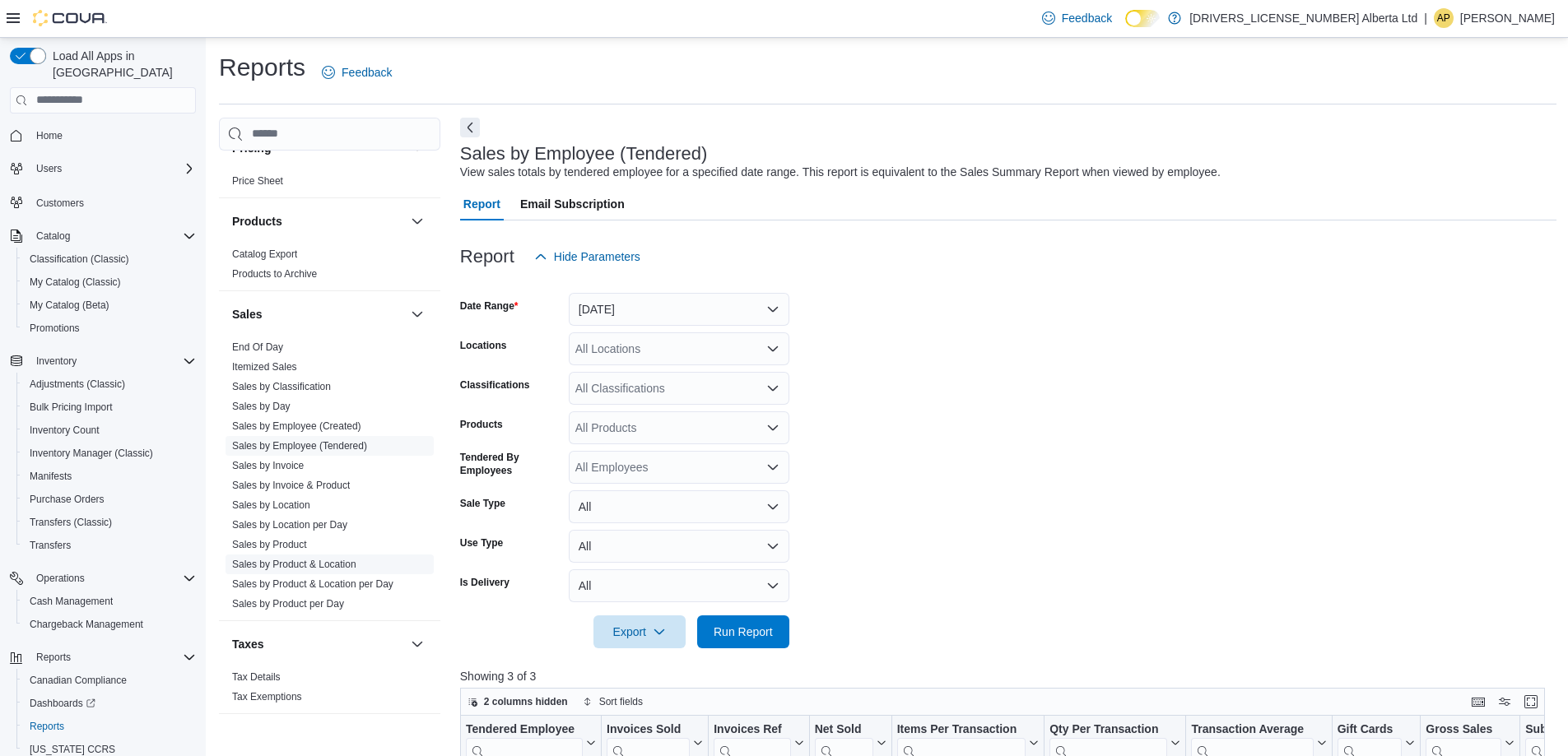
click at [333, 558] on link "Sales by Product & Location" at bounding box center [294, 564] width 124 height 12
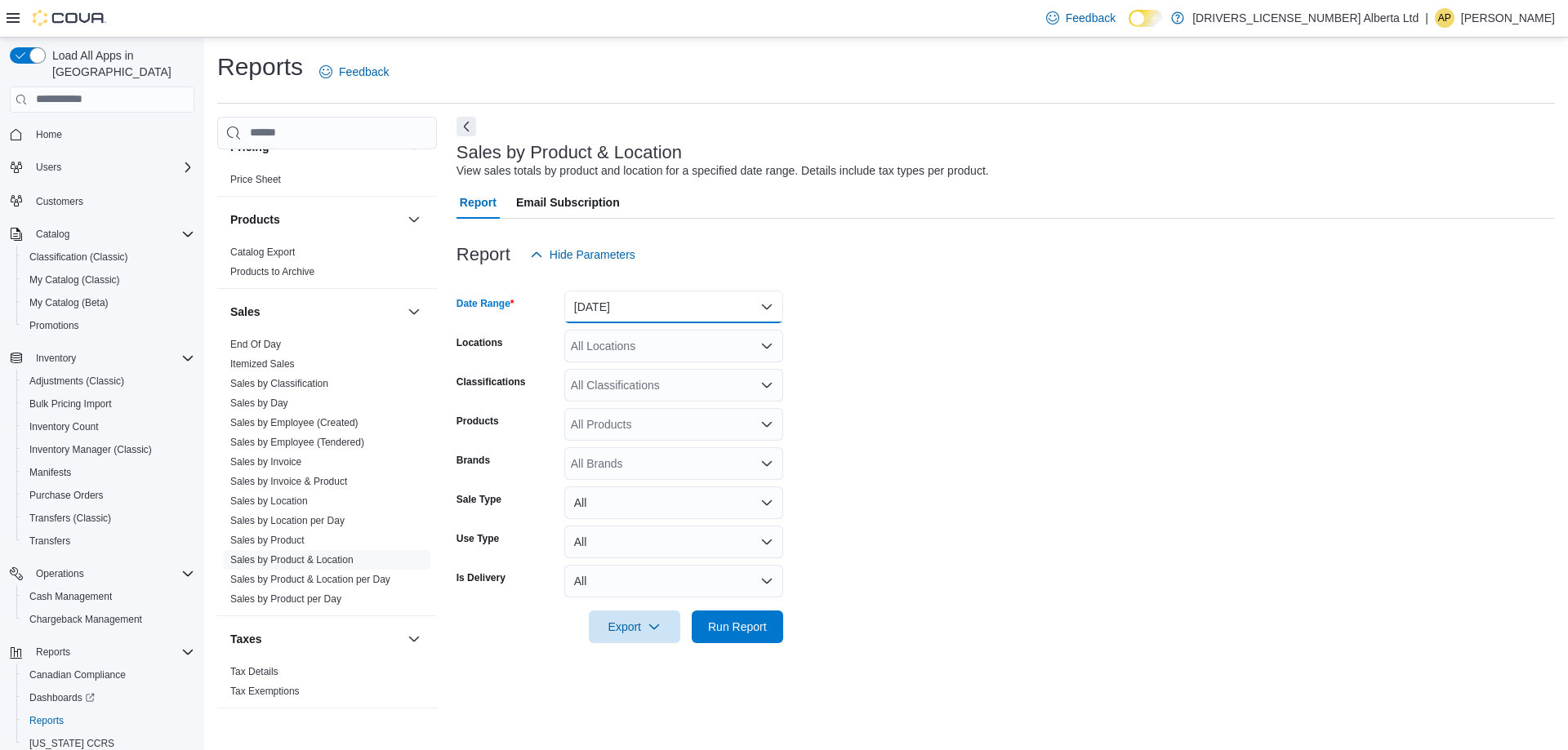
click at [749, 307] on button "[DATE]" at bounding box center [674, 307] width 219 height 33
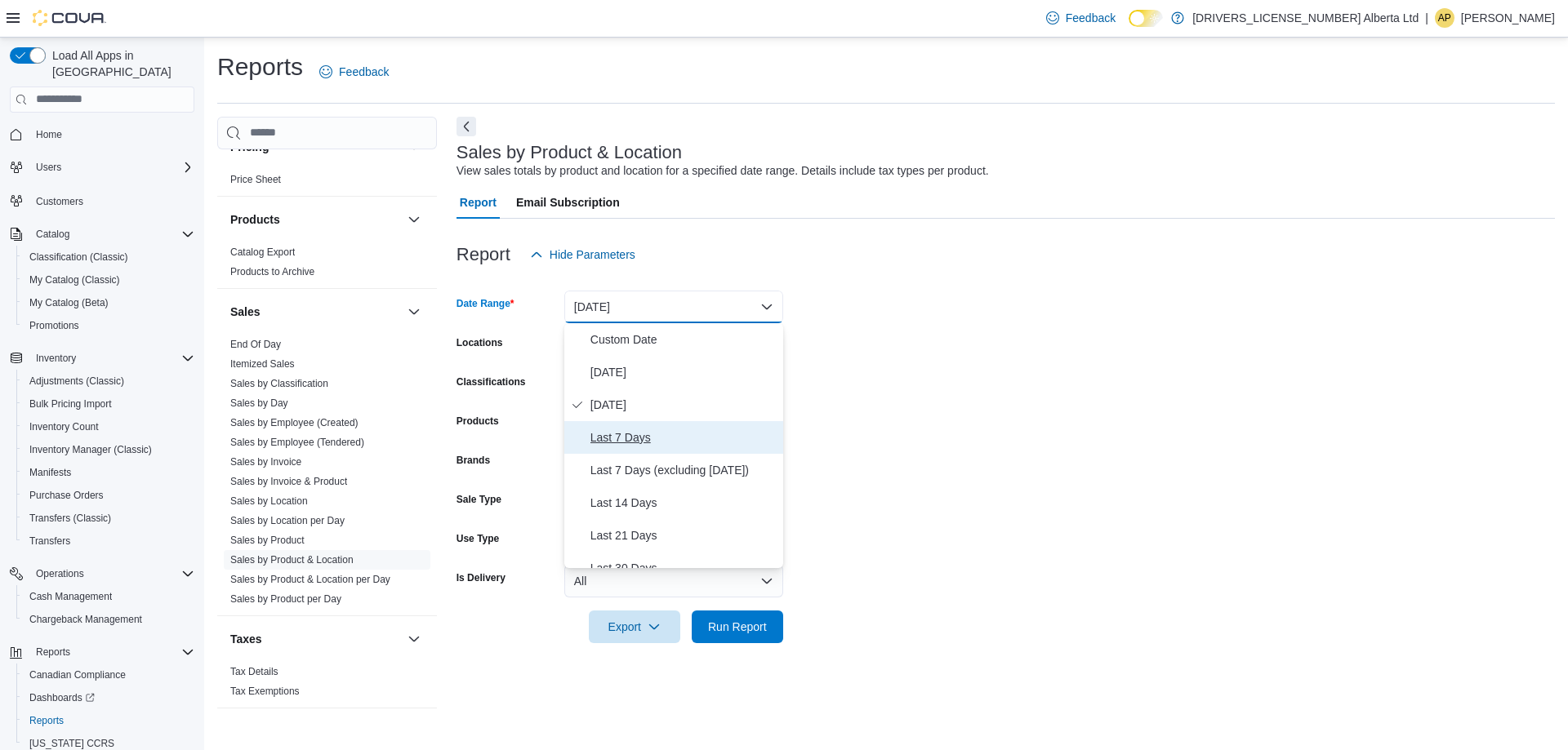
click at [648, 431] on span "Last 7 Days" at bounding box center [683, 438] width 186 height 20
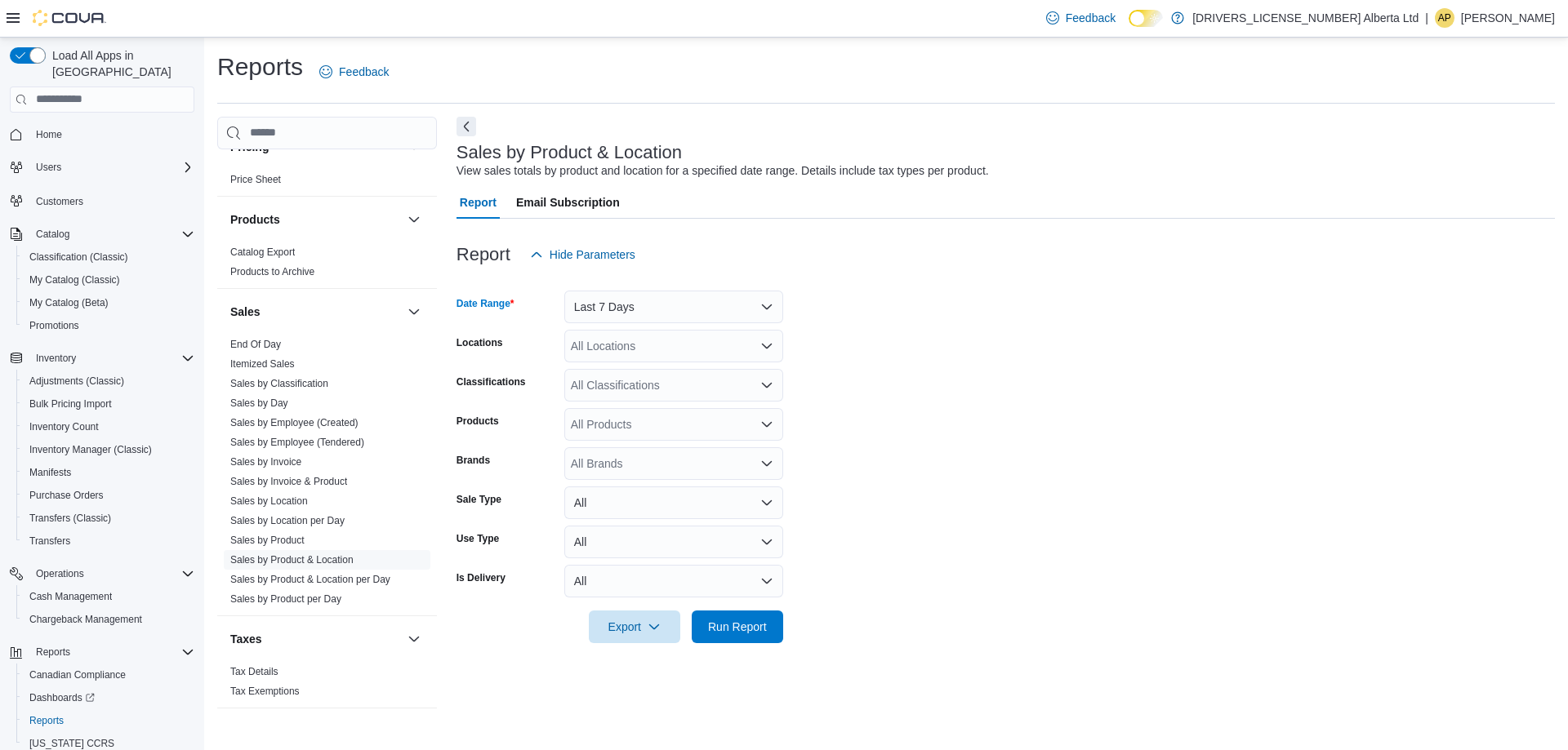
click at [654, 347] on div "All Locations" at bounding box center [674, 346] width 219 height 33
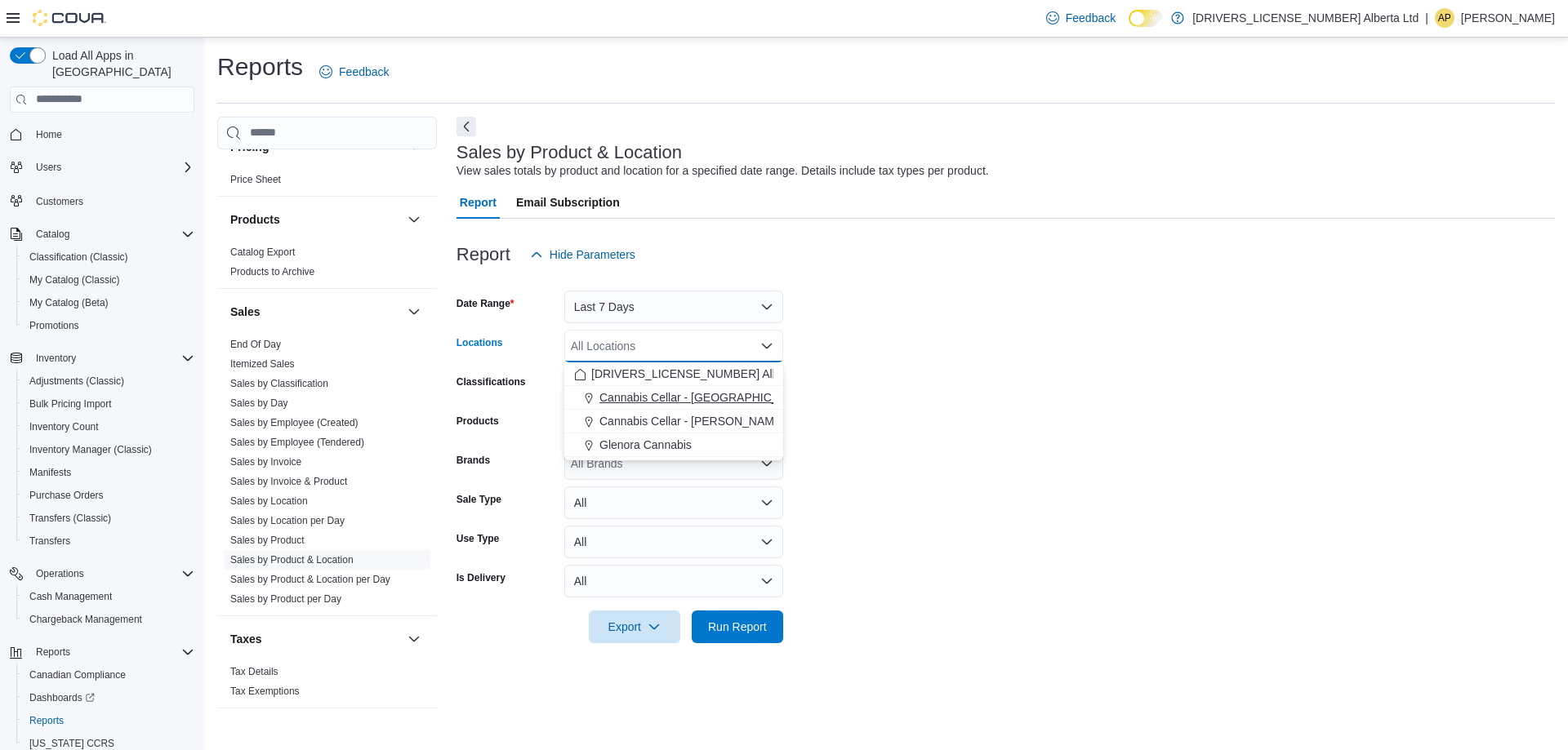
click at [666, 401] on span "Cannabis Cellar - [GEOGRAPHIC_DATA]" at bounding box center [705, 397] width 211 height 17
click at [783, 476] on form "Date Range Last 7 Days Locations [GEOGRAPHIC_DATA] Cellar - [GEOGRAPHIC_DATA] C…" at bounding box center [1006, 457] width 1099 height 373
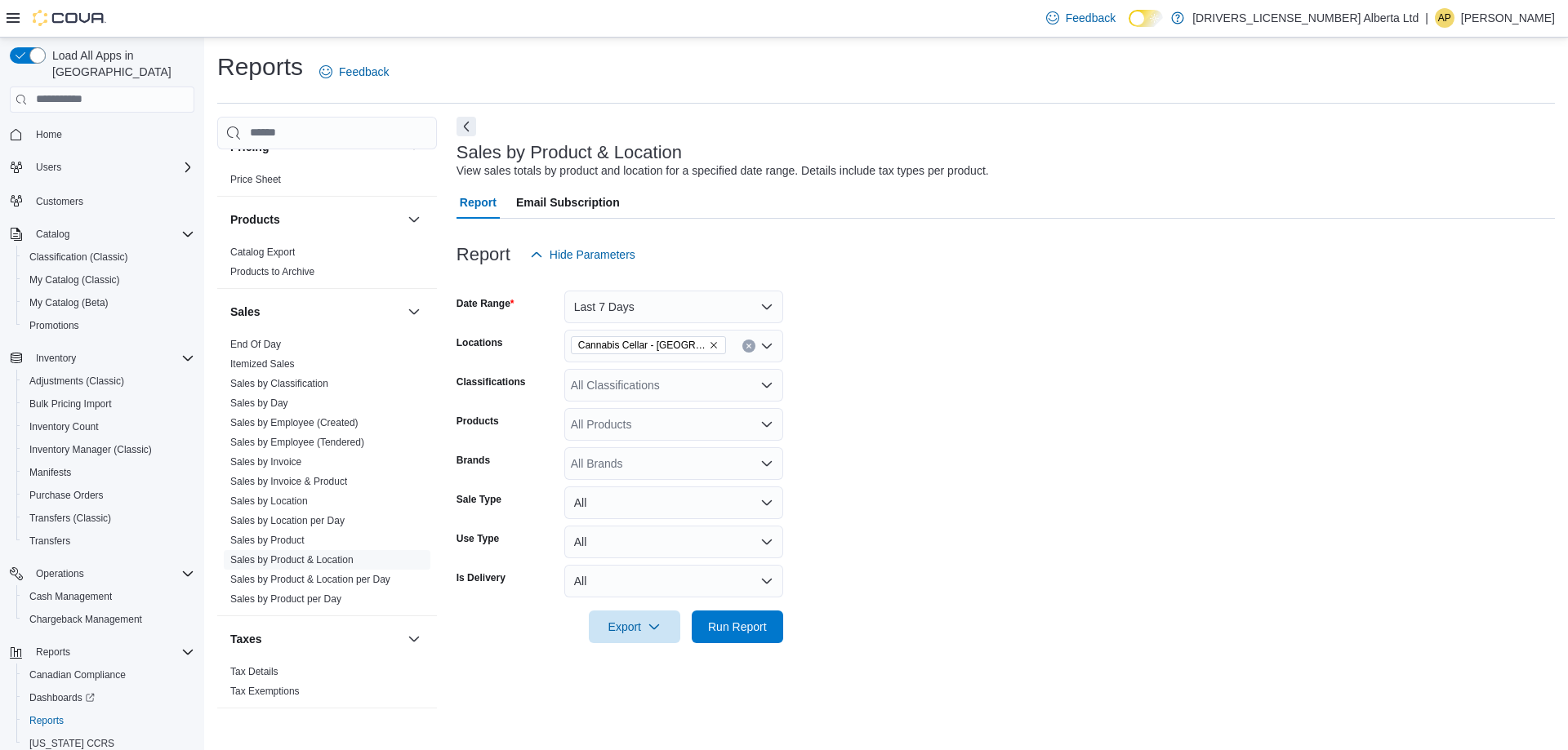
click at [684, 426] on div "All Products" at bounding box center [674, 424] width 219 height 33
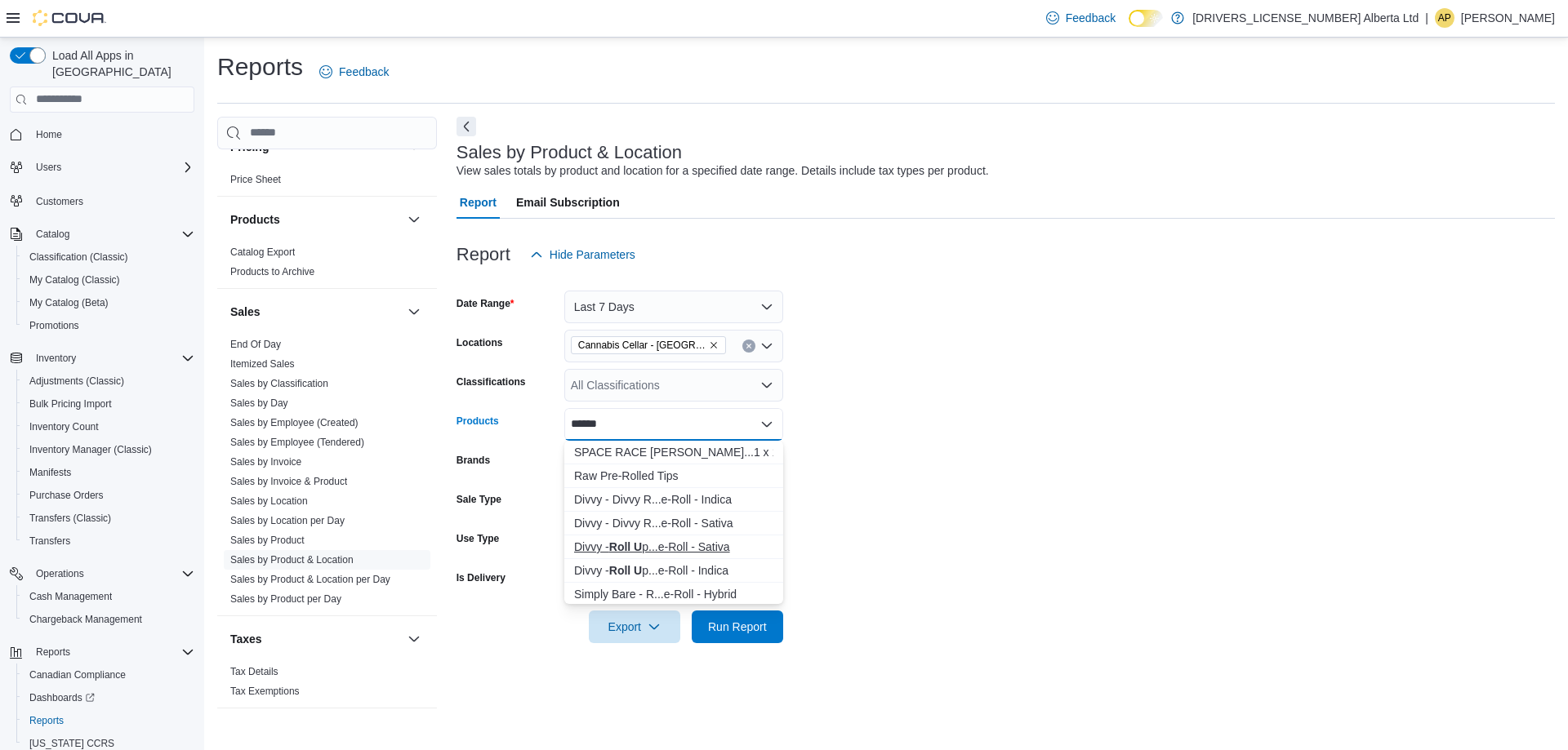
type input "******"
click at [653, 543] on div "Divvy - Roll U p...e-Roll - Sativa" at bounding box center [674, 547] width 199 height 17
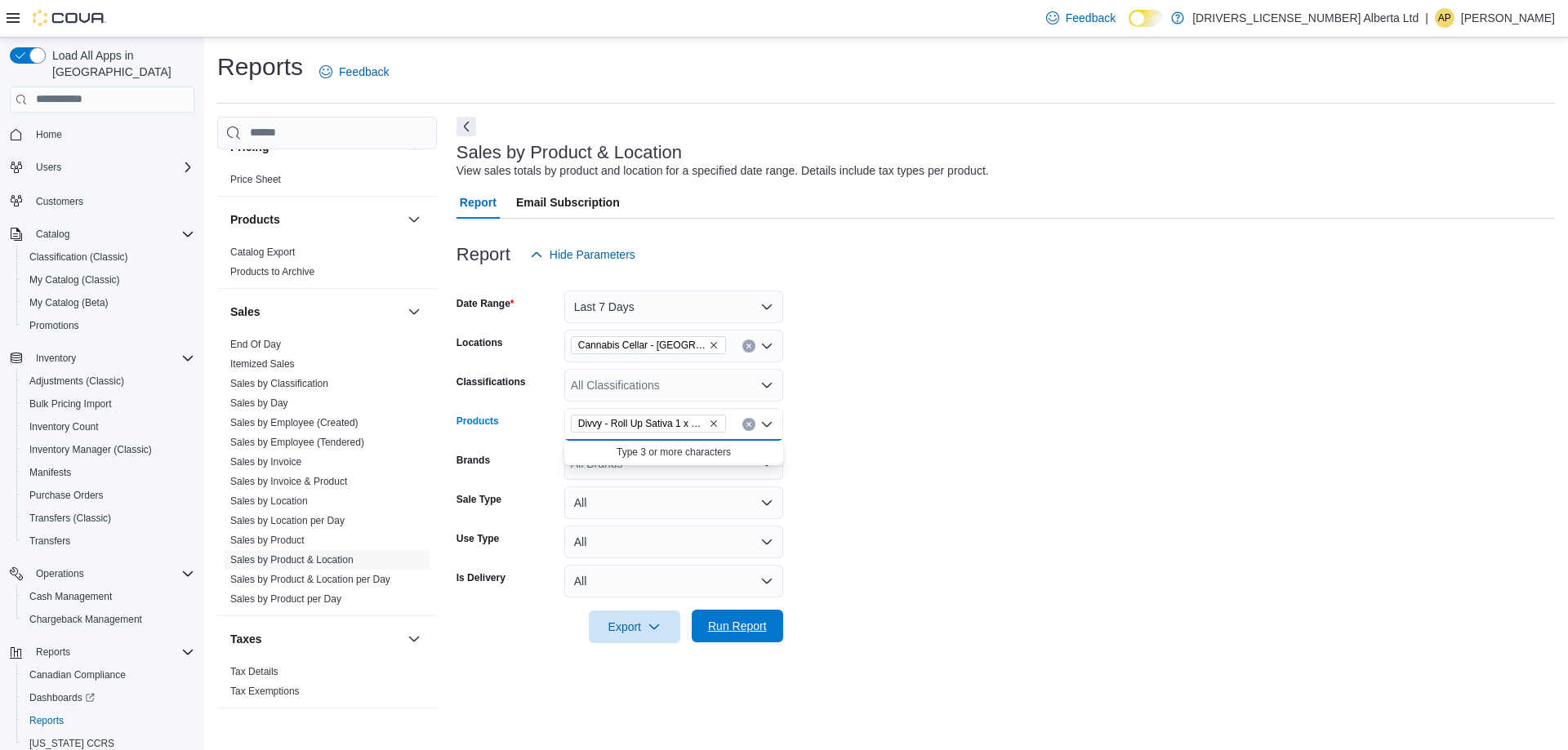
click at [748, 620] on span "Run Report" at bounding box center [738, 626] width 59 height 17
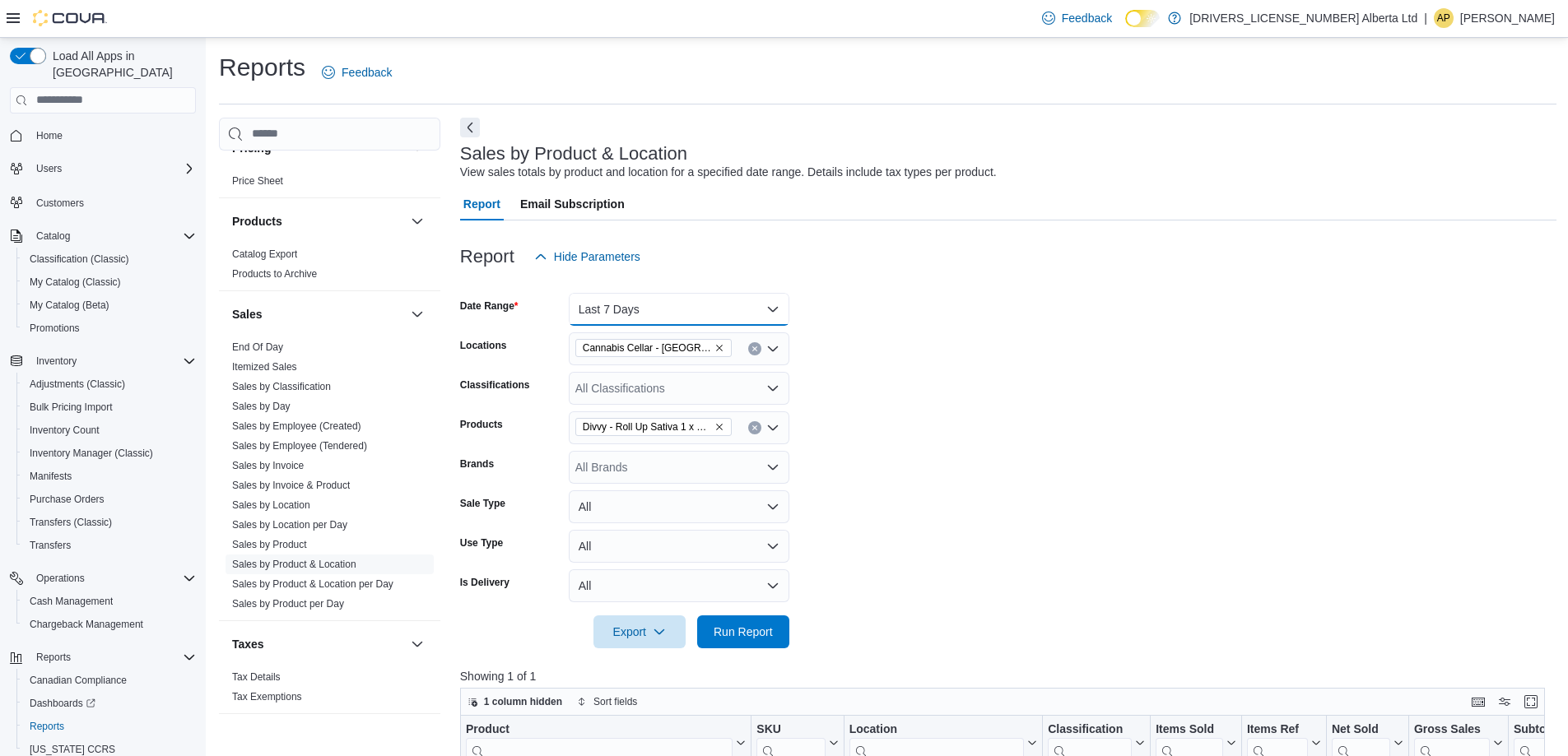
click at [757, 305] on button "Last 7 Days" at bounding box center [679, 309] width 221 height 33
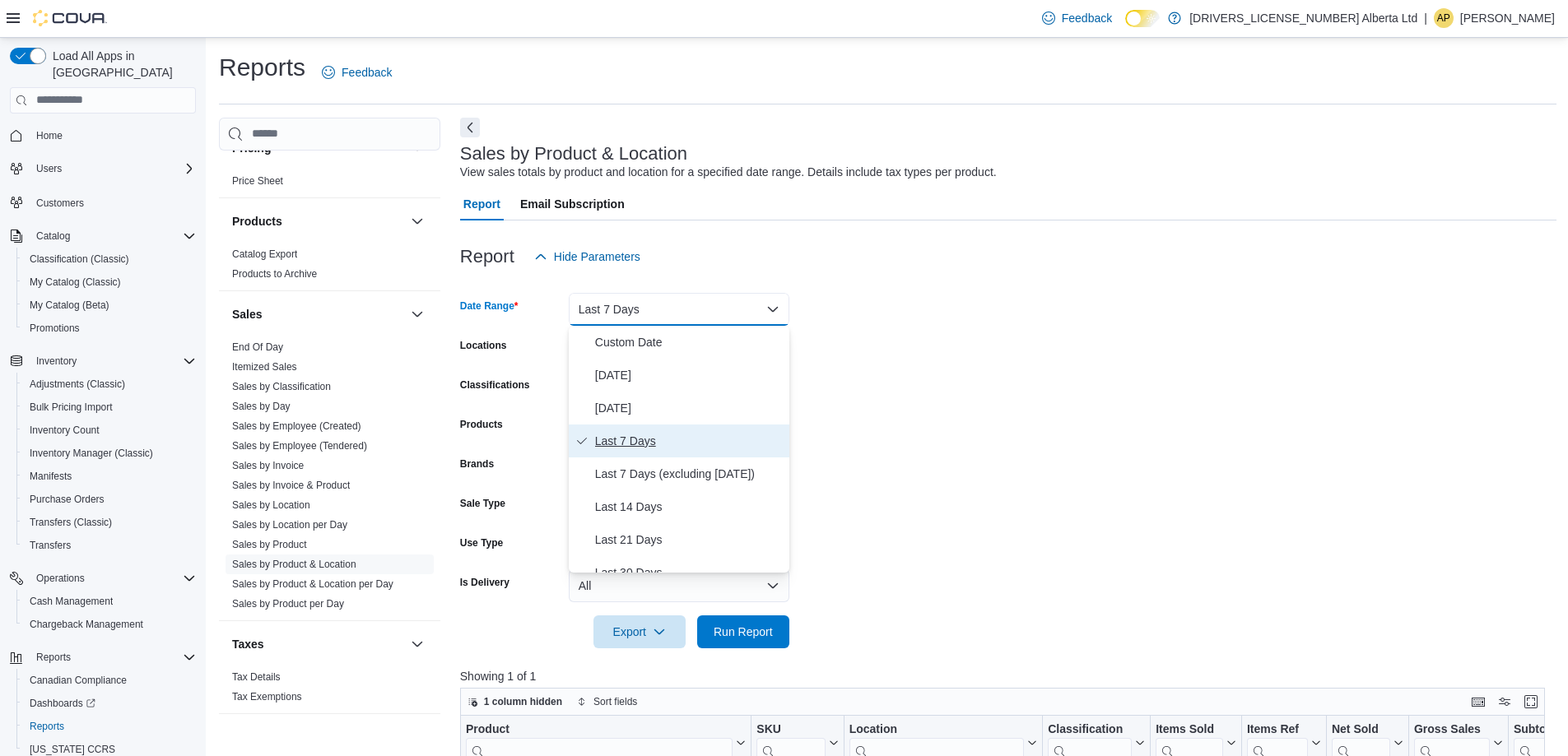
click at [674, 424] on button "Last 7 Days" at bounding box center [679, 440] width 221 height 33
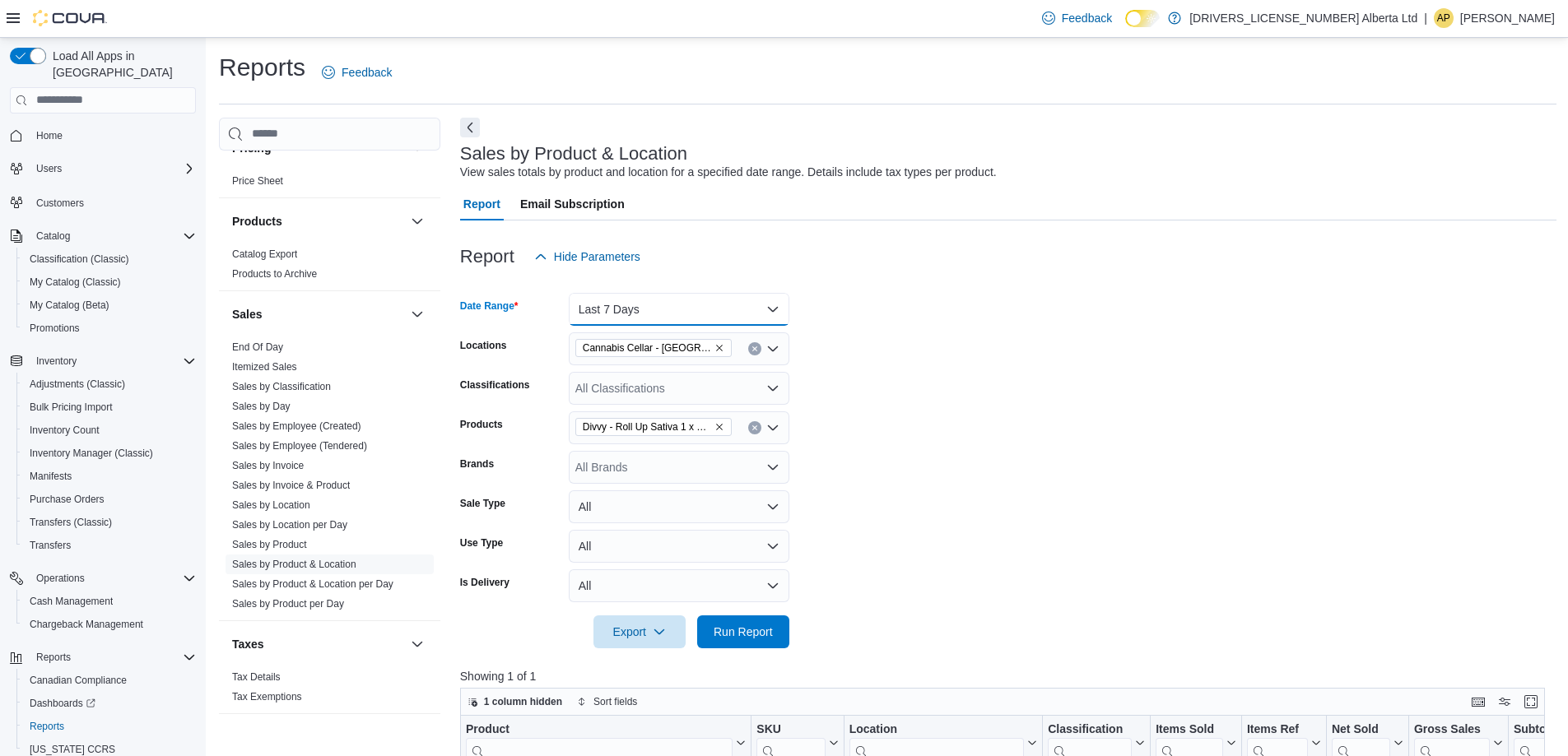
click at [729, 316] on button "Last 7 Days" at bounding box center [679, 309] width 221 height 33
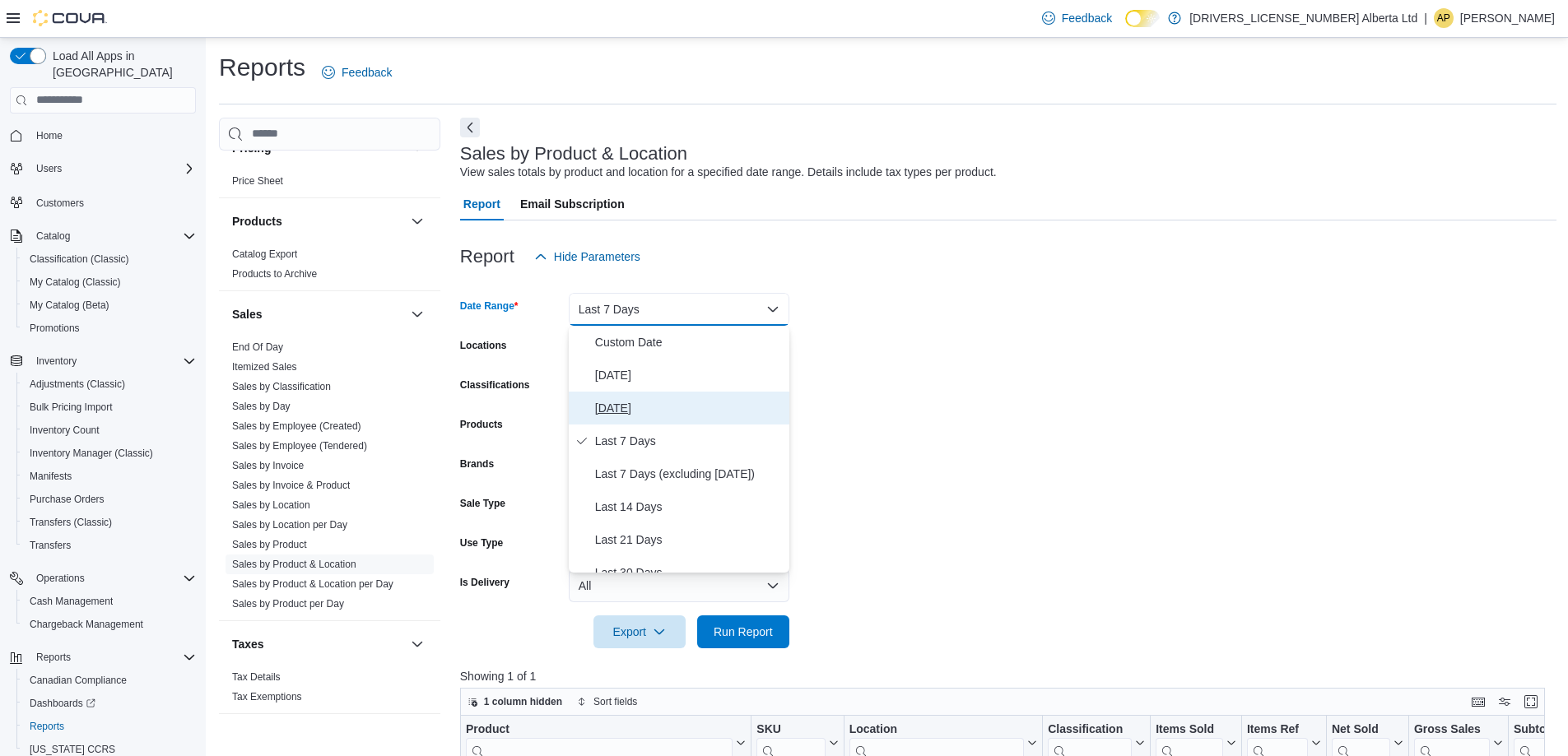
click at [661, 414] on span "[DATE]" at bounding box center [689, 408] width 188 height 20
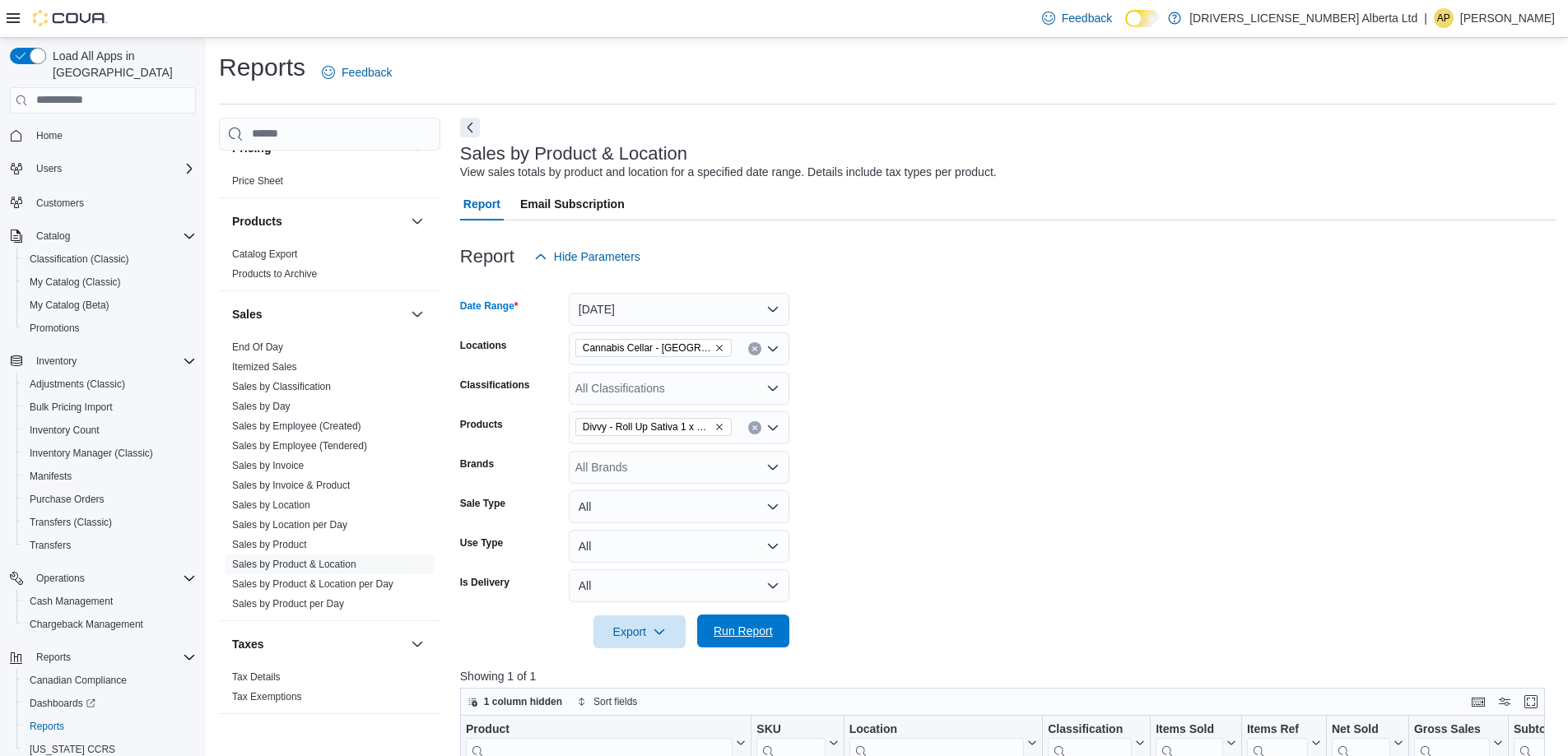
click at [734, 636] on span "Run Report" at bounding box center [743, 631] width 60 height 17
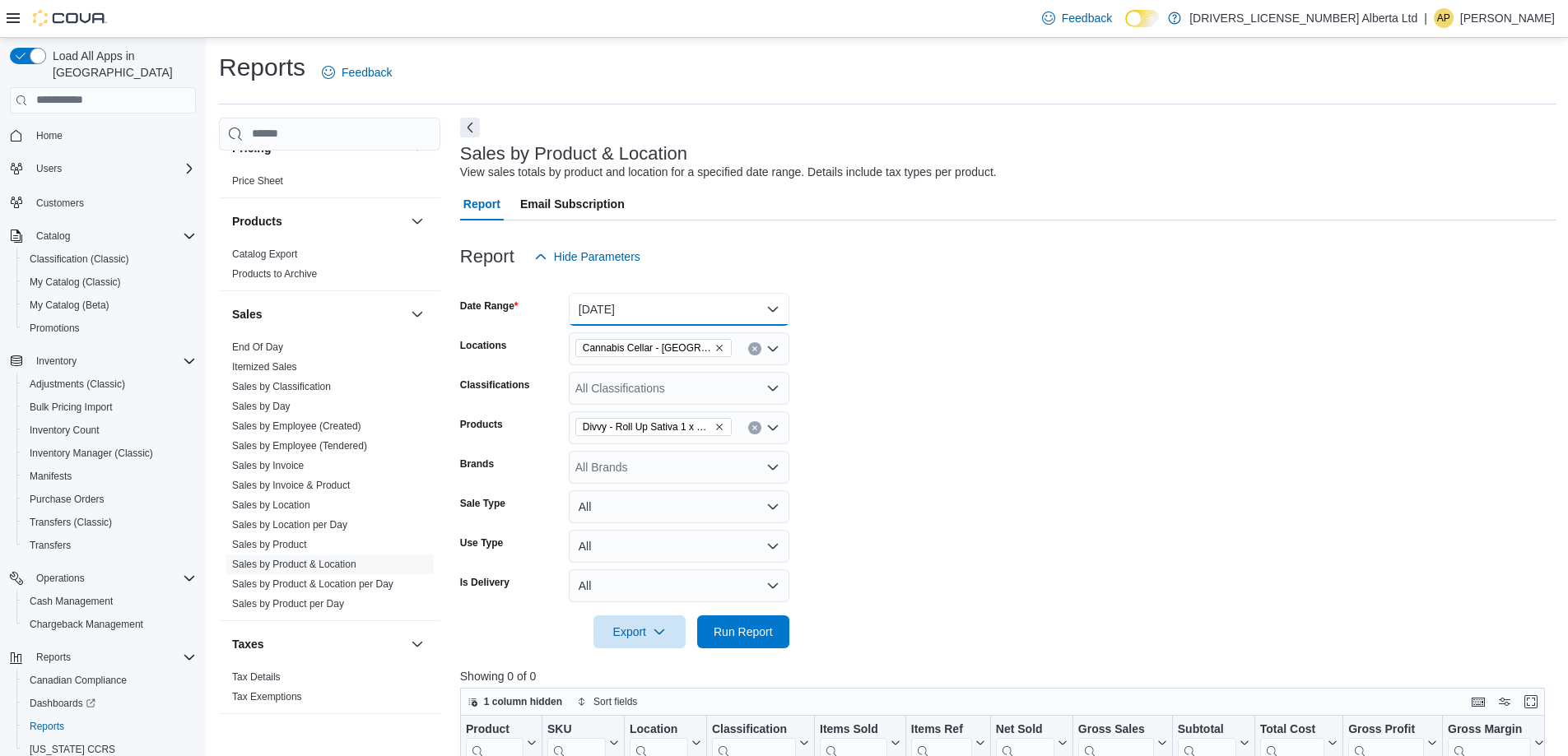
click at [764, 319] on button "[DATE]" at bounding box center [679, 309] width 221 height 33
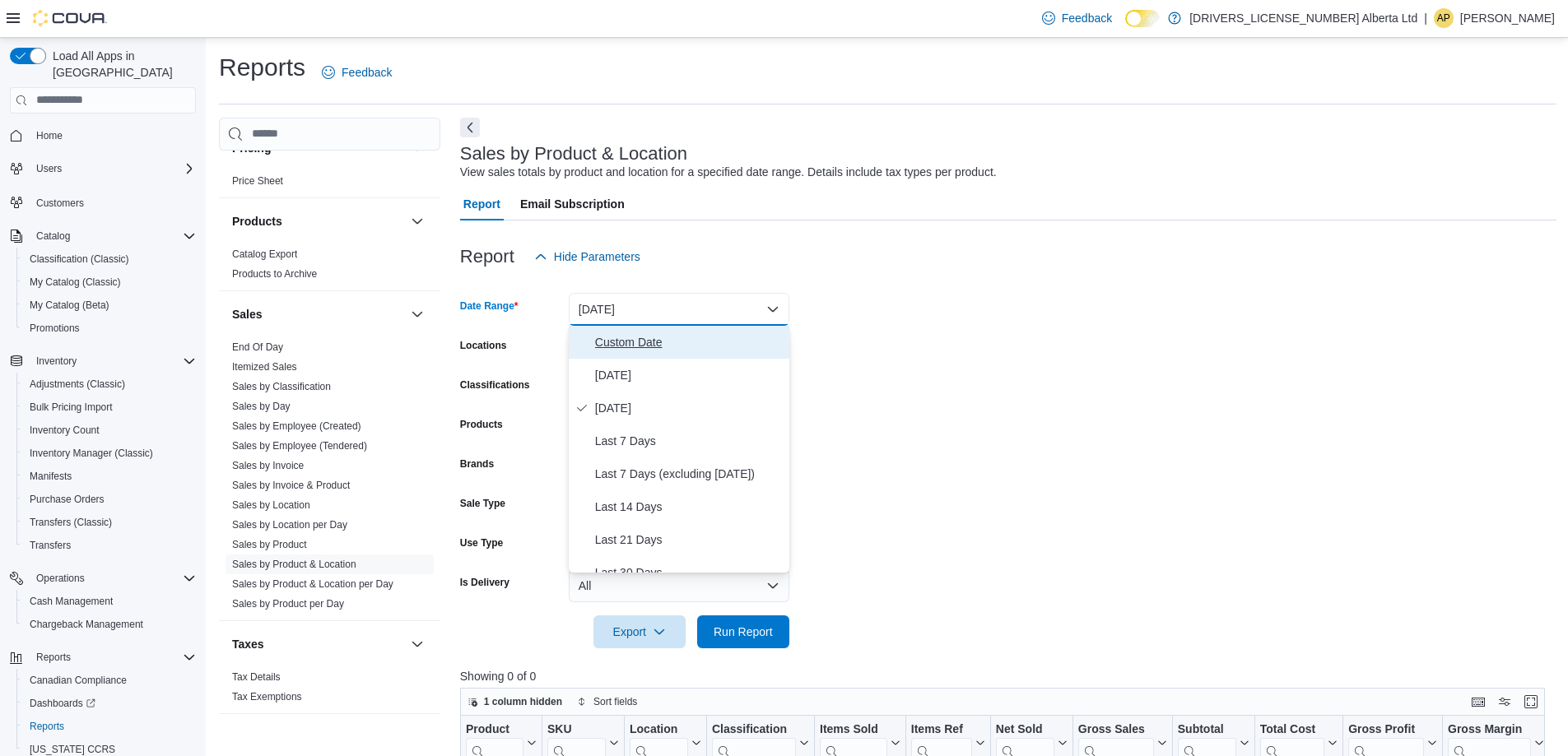
click at [620, 345] on span "Custom Date" at bounding box center [689, 343] width 188 height 20
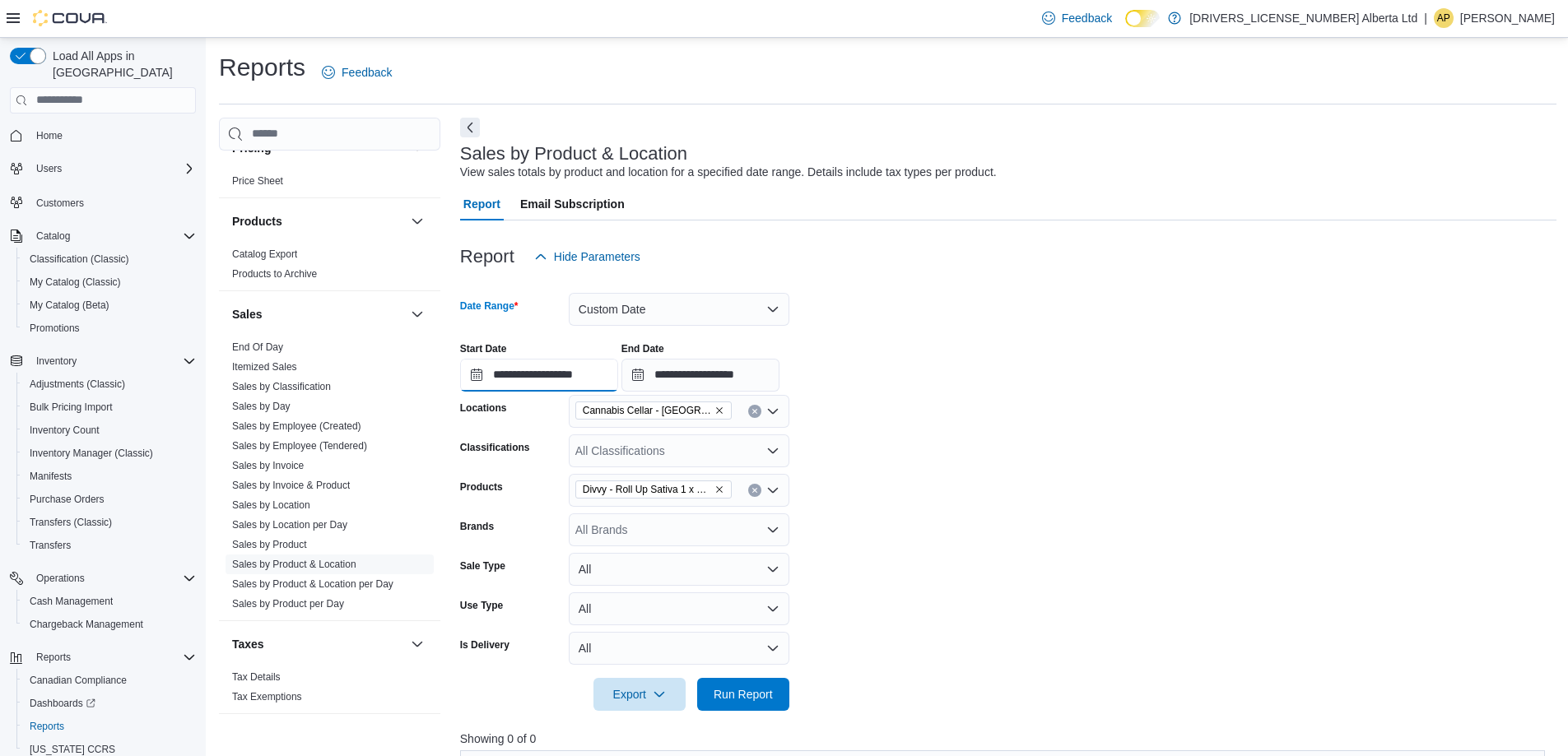
click at [528, 385] on input "**********" at bounding box center [539, 375] width 158 height 33
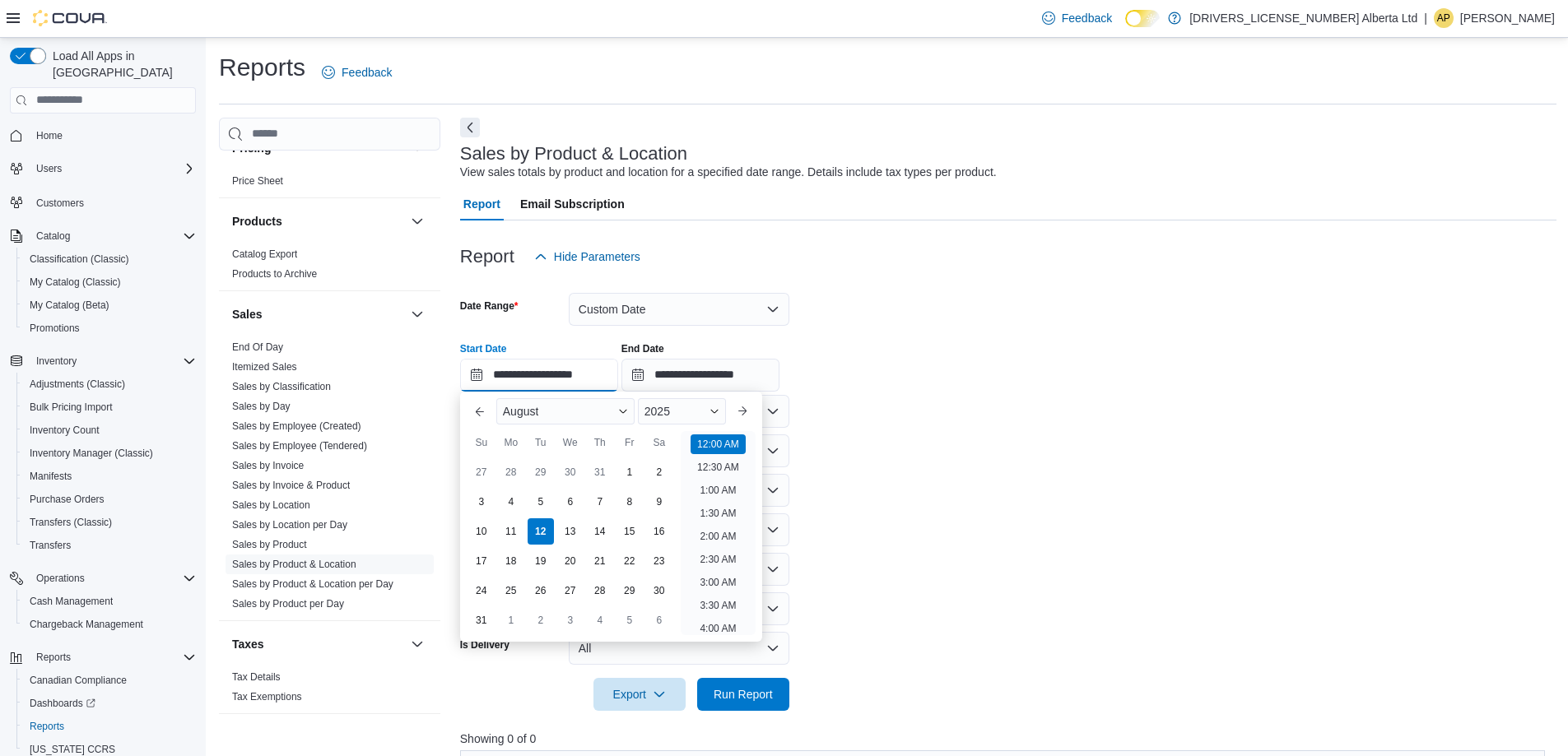
scroll to position [51, 0]
click at [478, 529] on div "10" at bounding box center [481, 530] width 29 height 29
type input "**********"
click at [738, 376] on input "**********" at bounding box center [700, 375] width 158 height 33
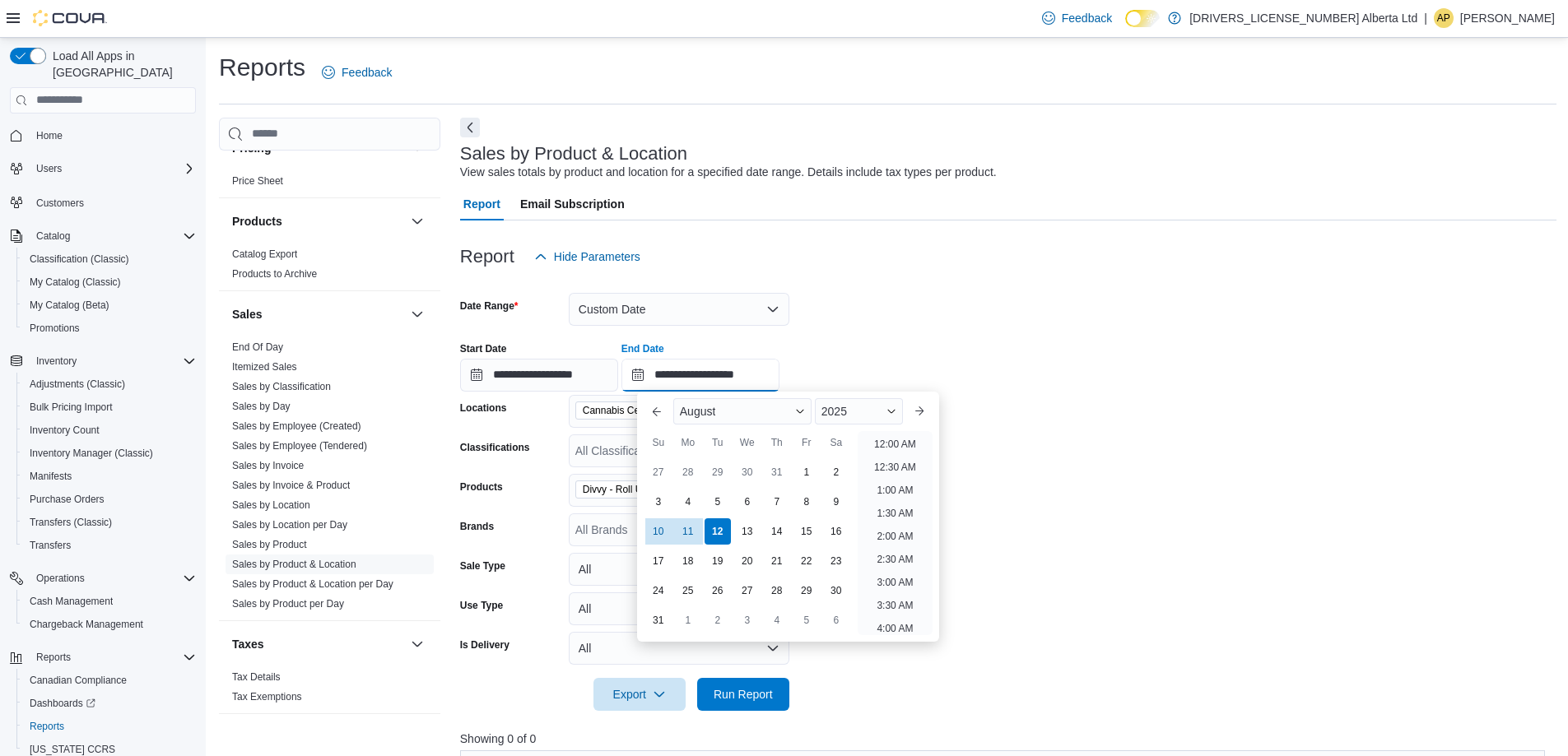
scroll to position [905, 0]
click at [657, 530] on div "10" at bounding box center [658, 530] width 29 height 29
type input "**********"
click at [789, 536] on form "**********" at bounding box center [1008, 492] width 1096 height 438
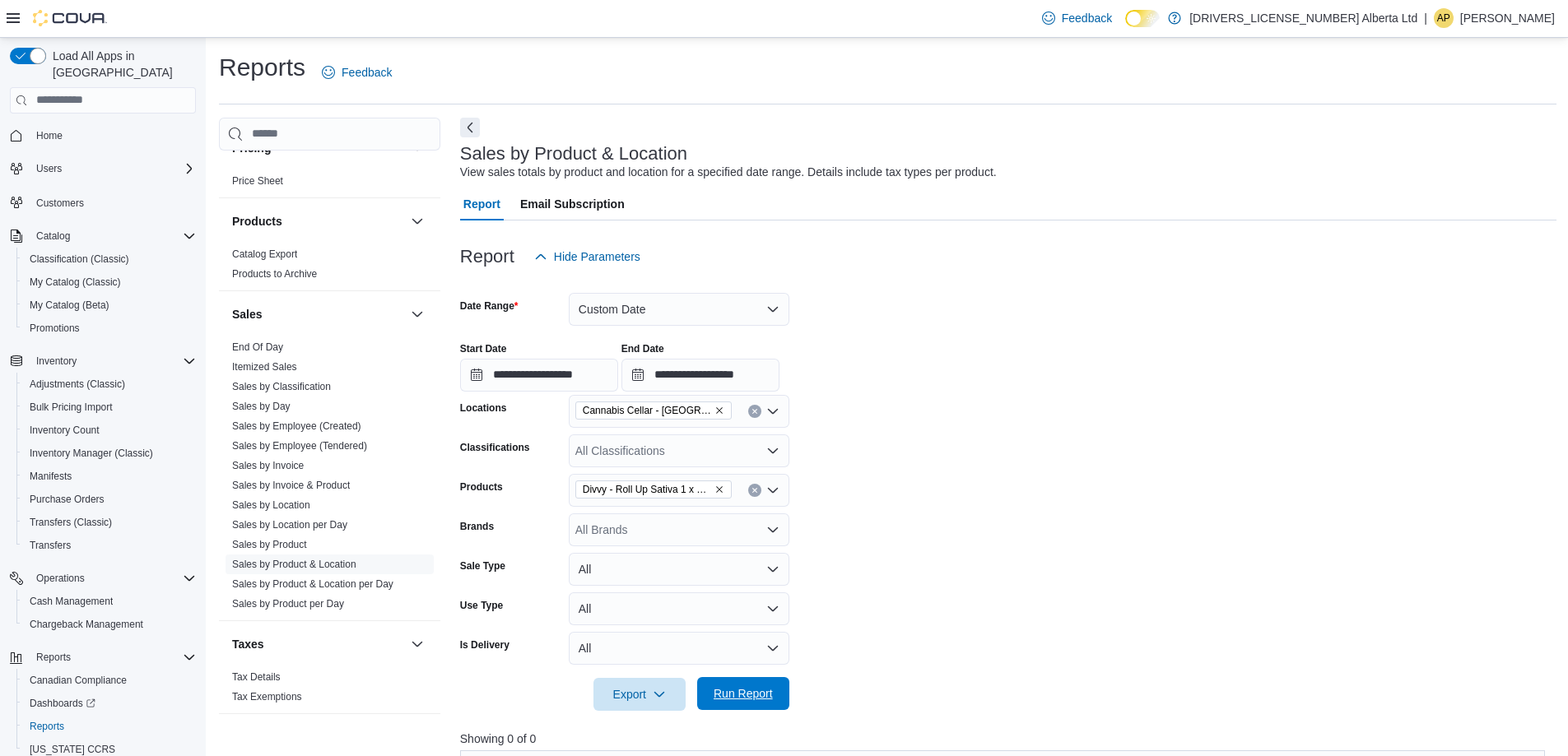
click at [748, 685] on span "Run Report" at bounding box center [742, 693] width 73 height 33
click at [307, 440] on link "Sales by Employee (Tendered)" at bounding box center [300, 446] width 135 height 12
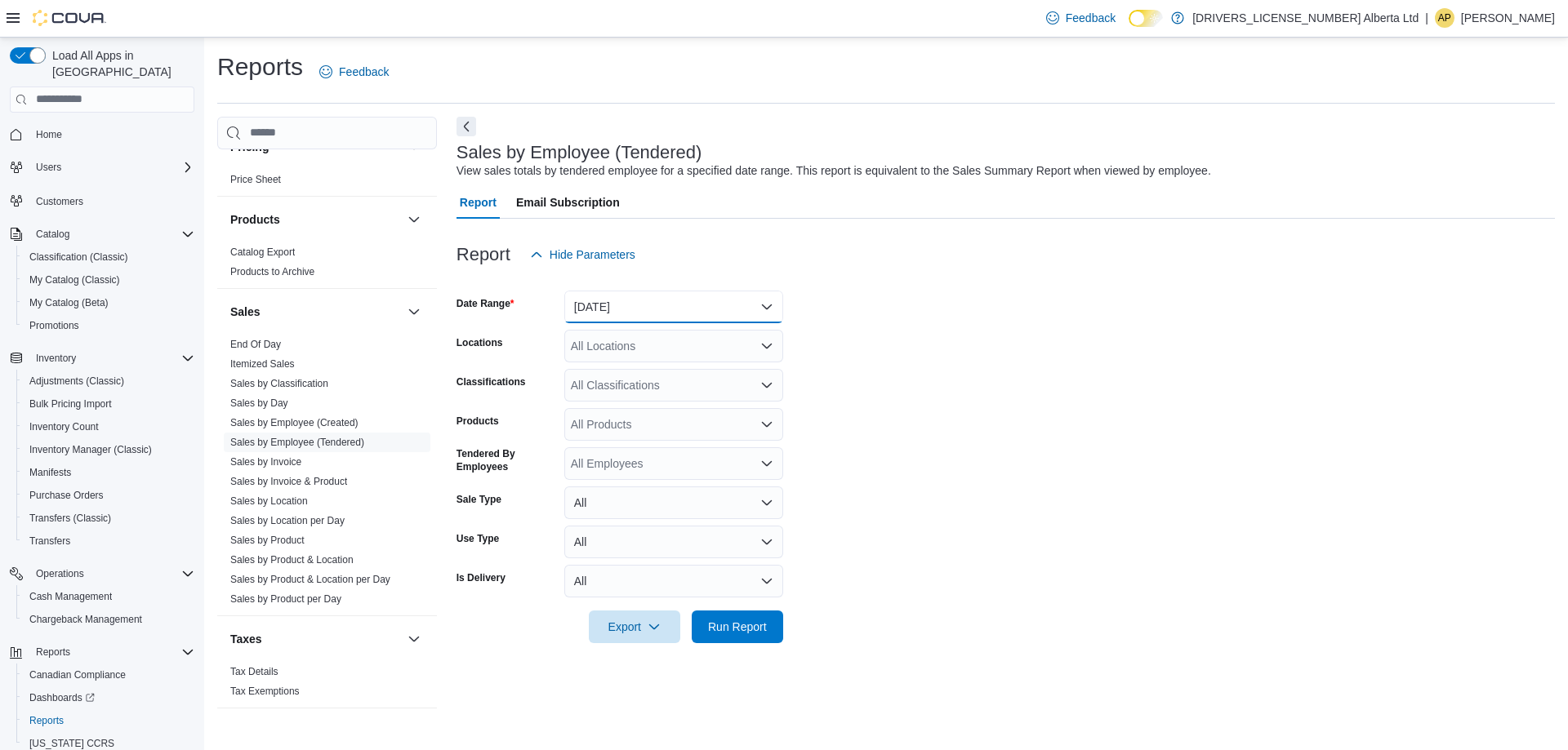
click at [734, 316] on button "[DATE]" at bounding box center [674, 307] width 219 height 33
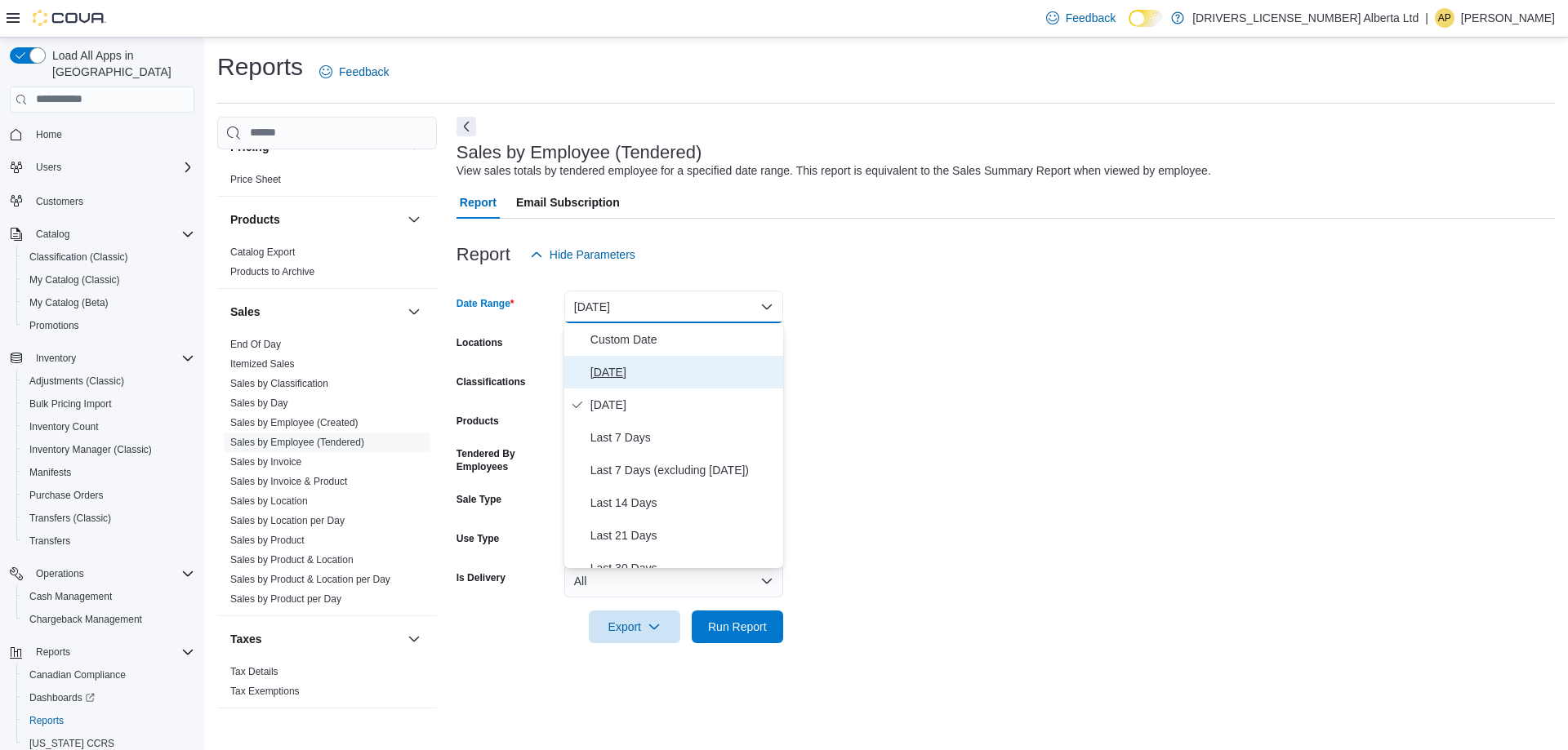
click at [598, 371] on span "[DATE]" at bounding box center [683, 373] width 186 height 20
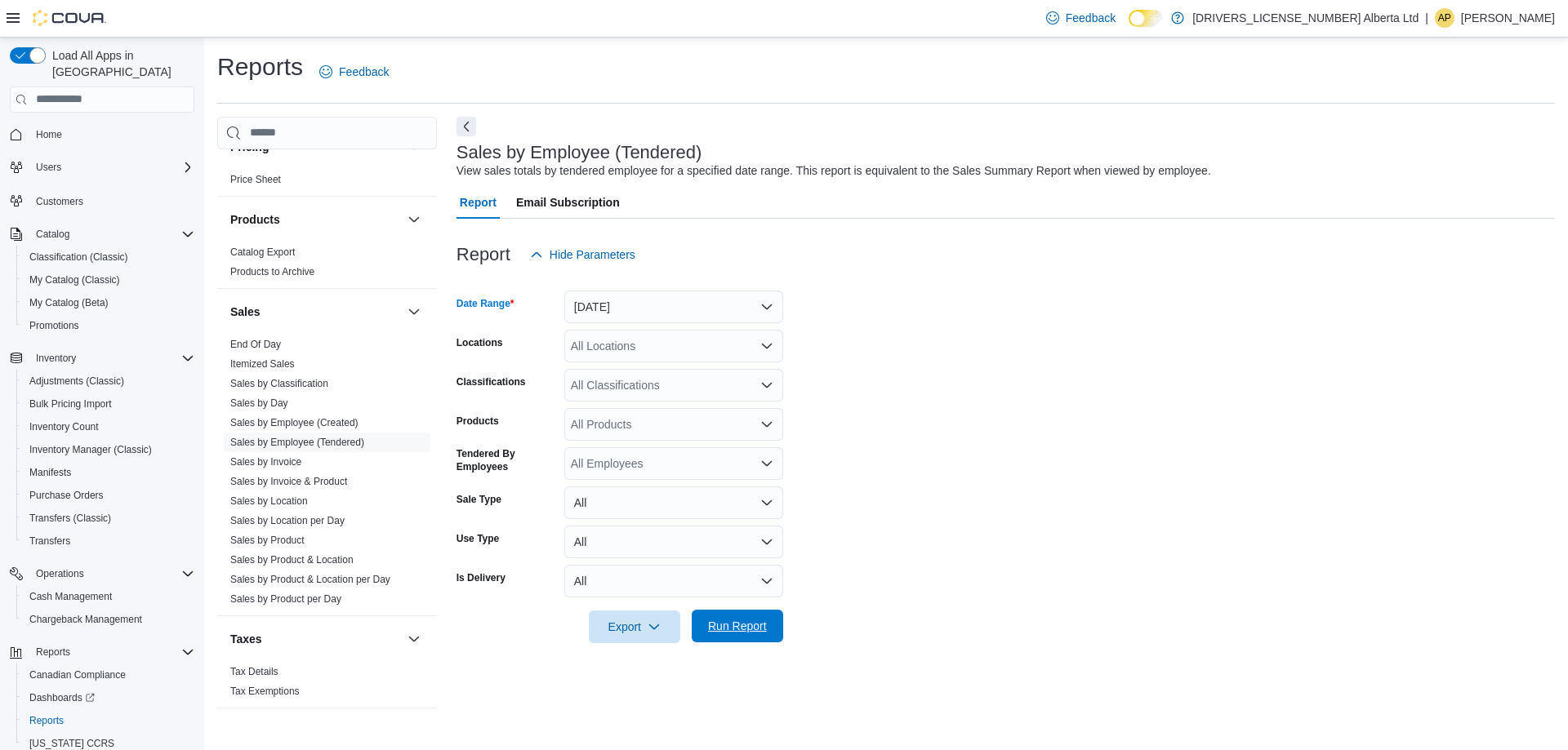
click at [740, 637] on span "Run Report" at bounding box center [737, 626] width 72 height 33
